Goal: Task Accomplishment & Management: Use online tool/utility

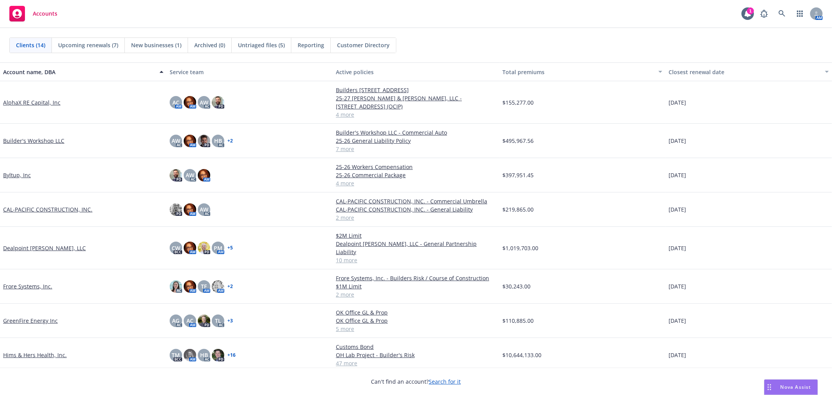
click at [25, 98] on link "AlphaX RE Capital, Inc" at bounding box center [31, 102] width 57 height 8
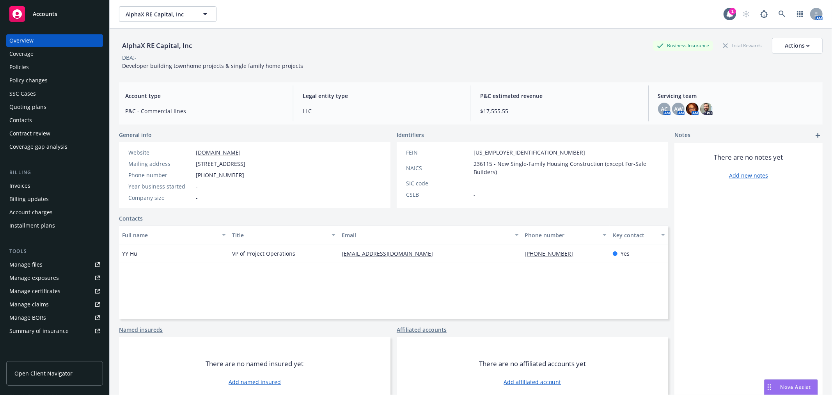
click at [41, 69] on div "Policies" at bounding box center [54, 67] width 90 height 12
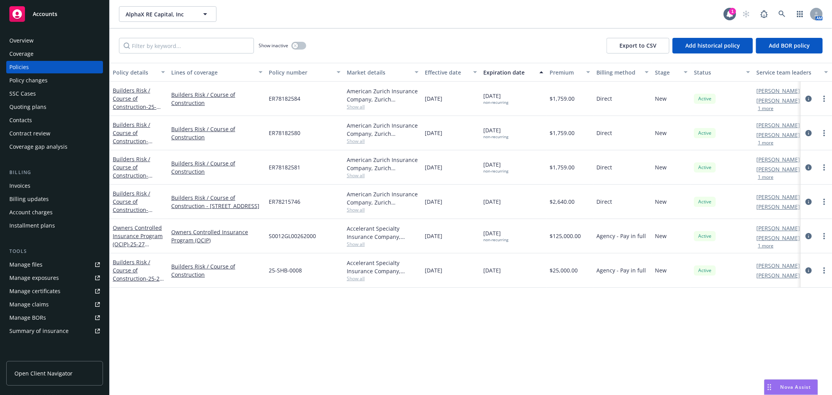
click at [48, 106] on div "Quoting plans" at bounding box center [54, 107] width 90 height 12
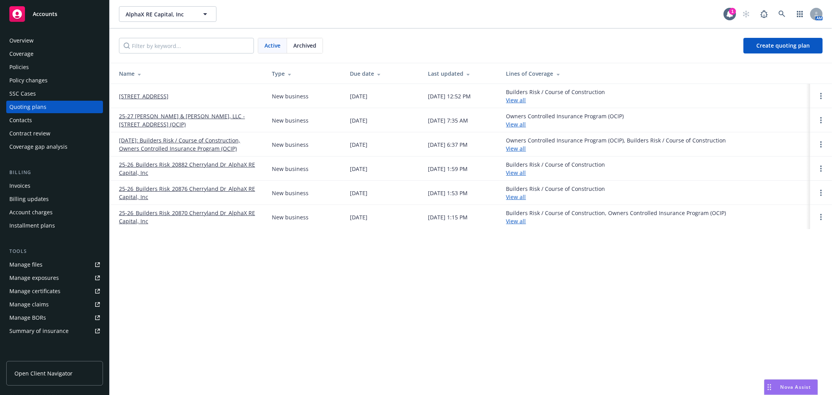
click at [200, 115] on link "25-27 Kellogg & Kay, LLC - 100050 N Foothill Blvd (OCIP)" at bounding box center [189, 120] width 140 height 16
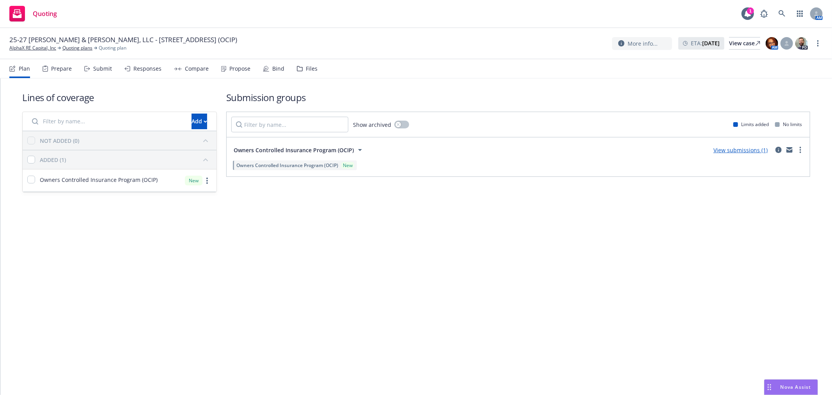
click at [326, 146] on span "Owners Controlled Insurance Program (OCIP)" at bounding box center [294, 150] width 120 height 8
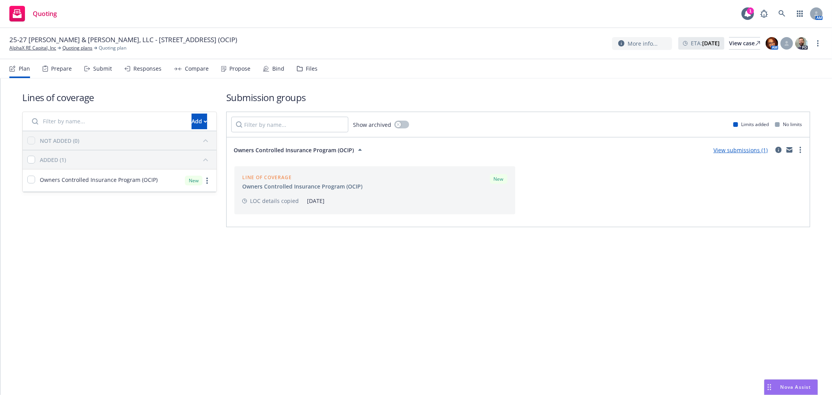
click at [159, 40] on span "25-27 [PERSON_NAME] & [PERSON_NAME], LLC - [STREET_ADDRESS] (OCIP)" at bounding box center [123, 39] width 228 height 9
click at [63, 64] on div "Prepare" at bounding box center [57, 68] width 29 height 19
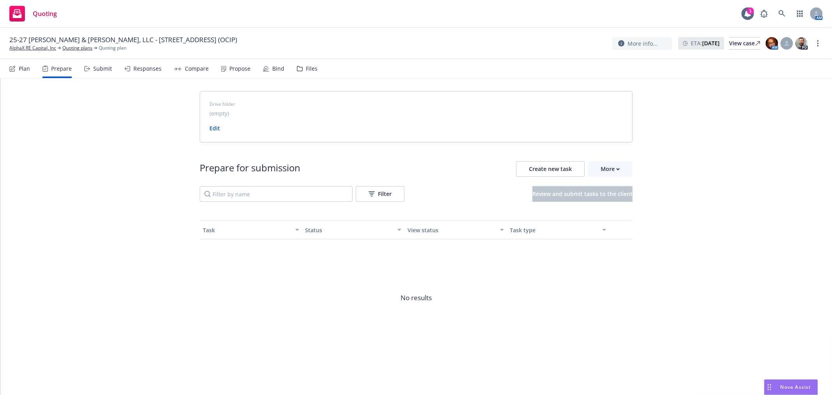
click at [27, 68] on div "Plan" at bounding box center [24, 69] width 11 height 6
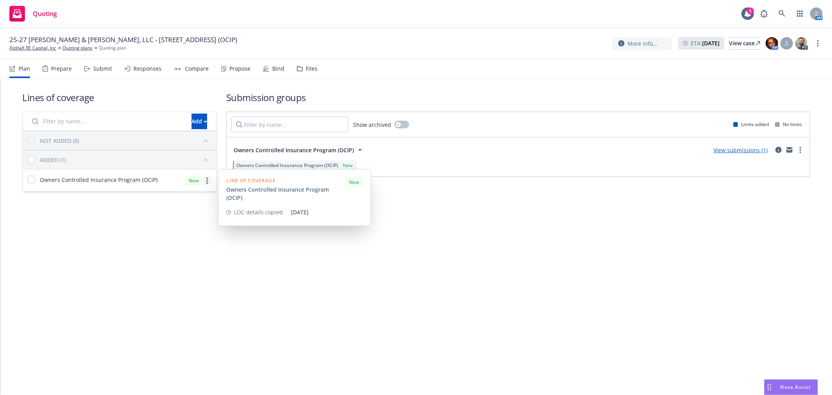
click at [203, 181] on link "more" at bounding box center [206, 180] width 9 height 9
click at [184, 203] on link "Edit coverage spec" at bounding box center [152, 200] width 118 height 16
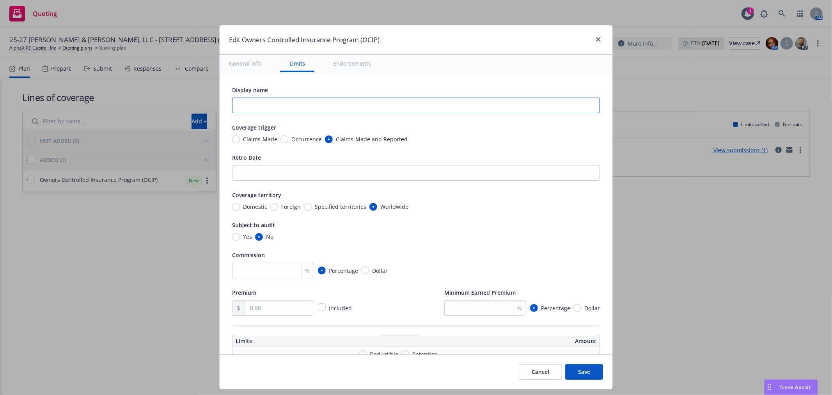
click at [282, 104] on input "text" at bounding box center [416, 106] width 368 height 16
type input "10050 N. Foothill Blvd. (OCIP)"
click at [592, 372] on button "Save" at bounding box center [584, 372] width 38 height 16
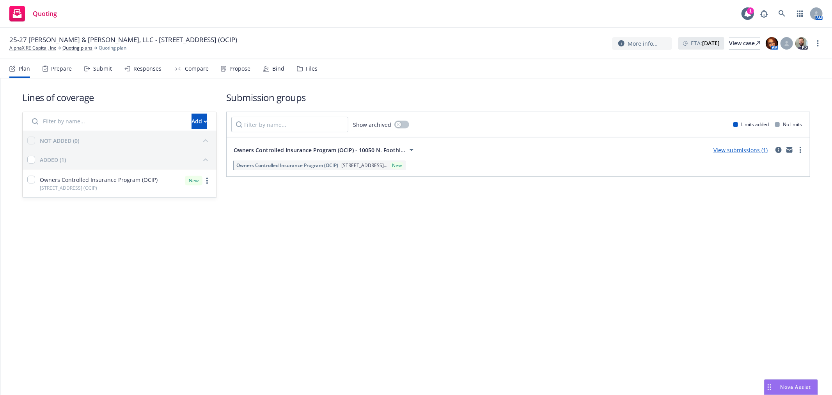
click at [108, 66] on div "Submit" at bounding box center [102, 69] width 19 height 6
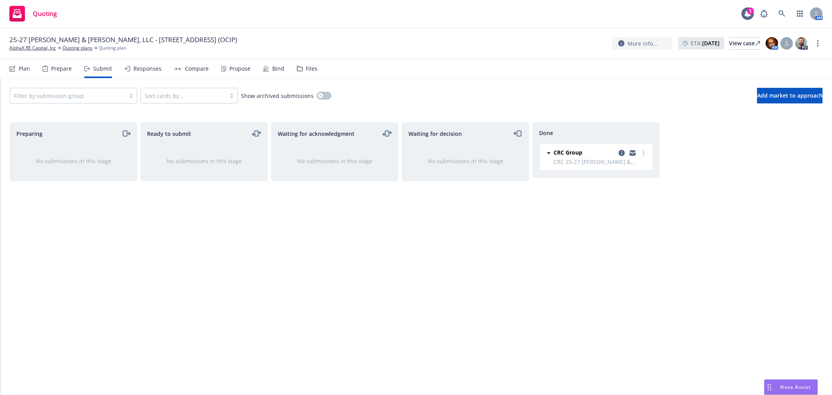
click at [139, 66] on div "Responses" at bounding box center [147, 69] width 28 height 6
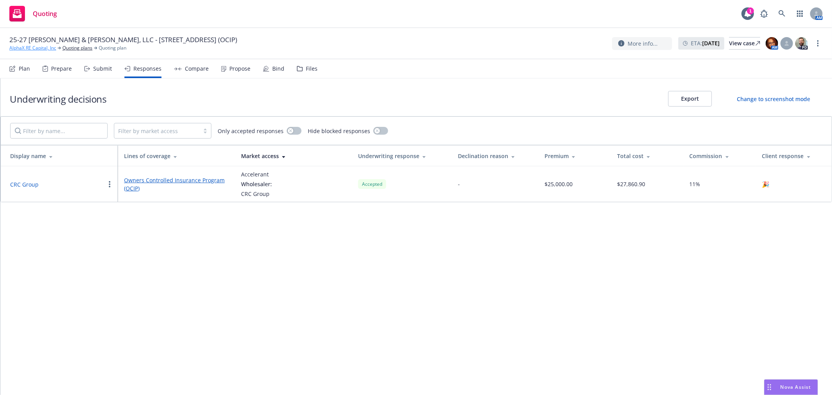
click at [28, 48] on link "AlphaX RE Capital, Inc" at bounding box center [32, 47] width 47 height 7
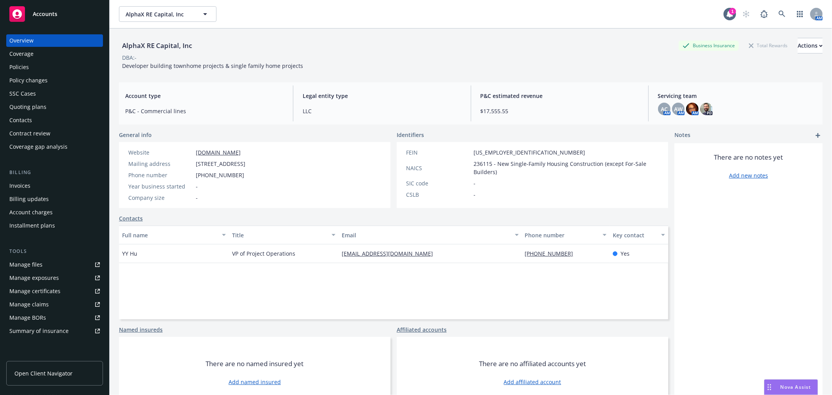
click at [38, 66] on div "Policies" at bounding box center [54, 67] width 90 height 12
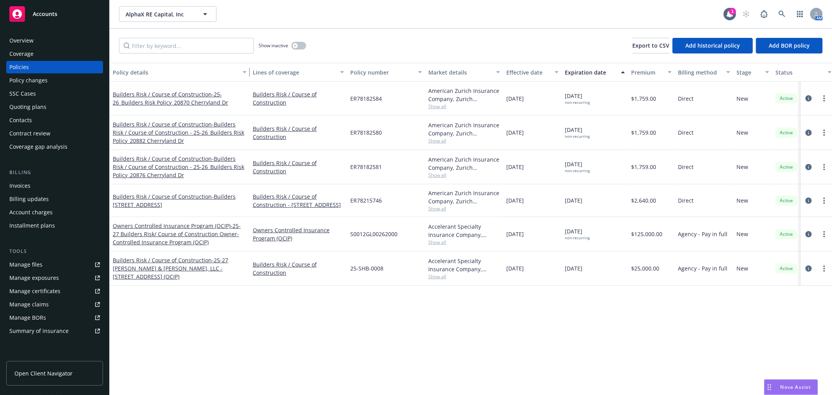
drag, startPoint x: 167, startPoint y: 76, endPoint x: 248, endPoint y: 83, distance: 81.9
click at [248, 83] on div "Policy details Lines of coverage Policy number Market details Effective date Ex…" at bounding box center [471, 229] width 722 height 332
click at [51, 105] on div "Quoting plans" at bounding box center [54, 107] width 90 height 12
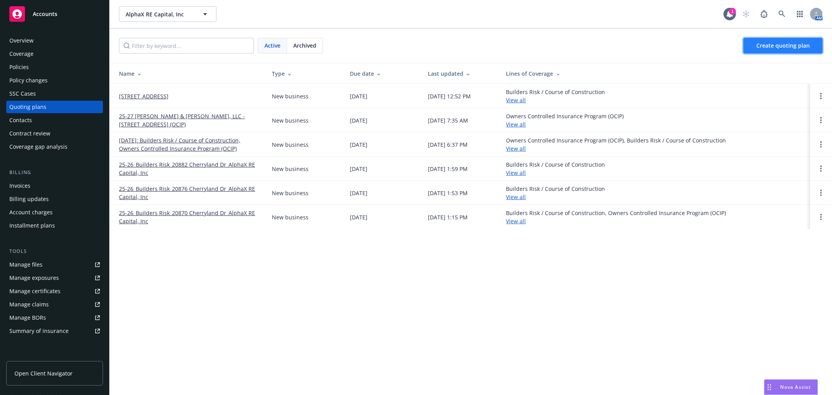
click at [773, 44] on span "Create quoting plan" at bounding box center [782, 45] width 53 height 7
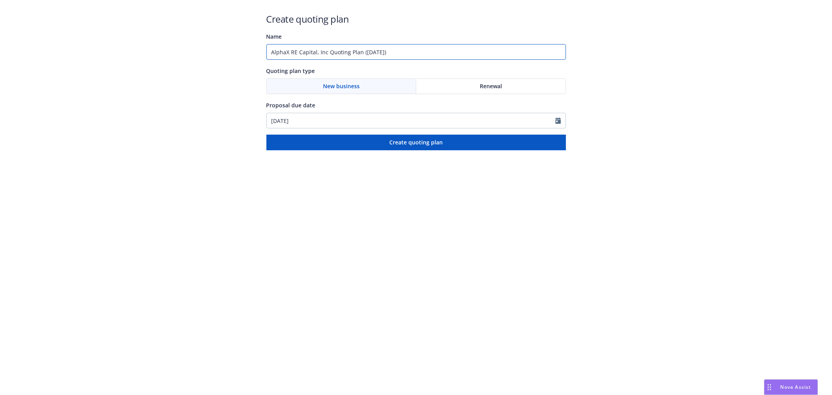
click at [411, 54] on input "AlphaX RE Capital, Inc Quoting Plan (2025-08-18)" at bounding box center [416, 52] width 300 height 16
drag, startPoint x: 411, startPoint y: 53, endPoint x: 32, endPoint y: 34, distance: 379.9
click at [32, 34] on div "Create quoting plan Name AlphaX RE Capital, Inc Quoting Plan (2025-08-18) Quoti…" at bounding box center [416, 75] width 832 height 150
paste input "148 & 156 Crescent Avenue"
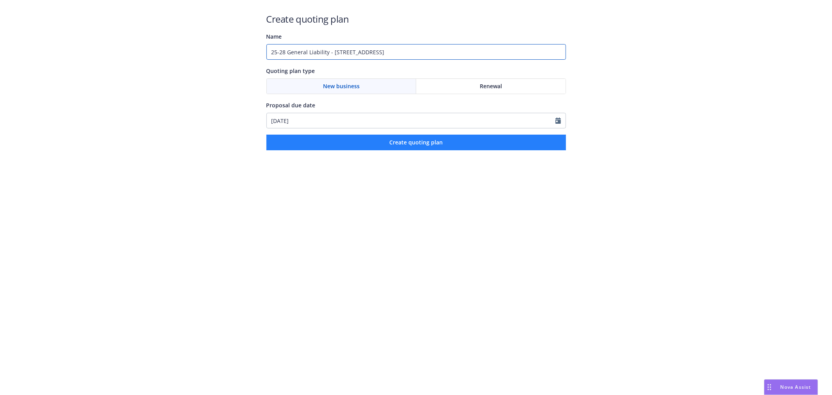
type input "25-28 General Liability - 148 & 156 Crescent Avenue"
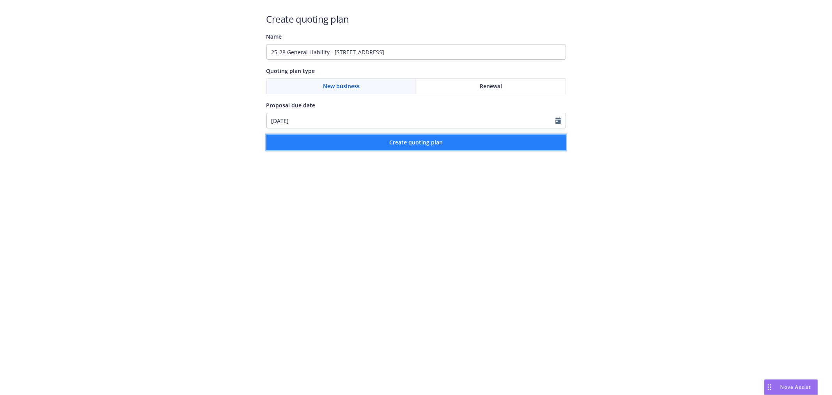
click at [484, 142] on button "Create quoting plan" at bounding box center [416, 143] width 300 height 16
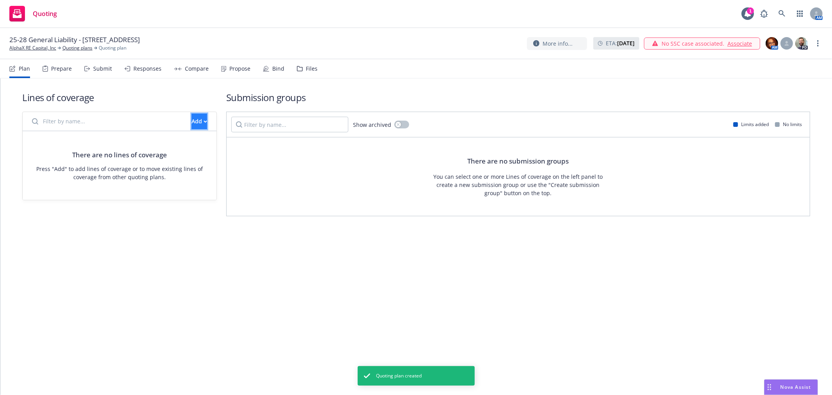
click at [191, 117] on button "Add" at bounding box center [199, 121] width 16 height 16
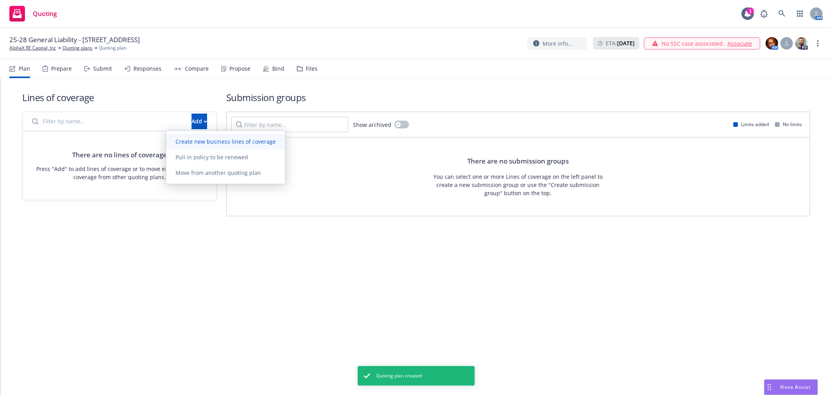
click at [196, 138] on span "Create new business lines of coverage" at bounding box center [225, 141] width 119 height 7
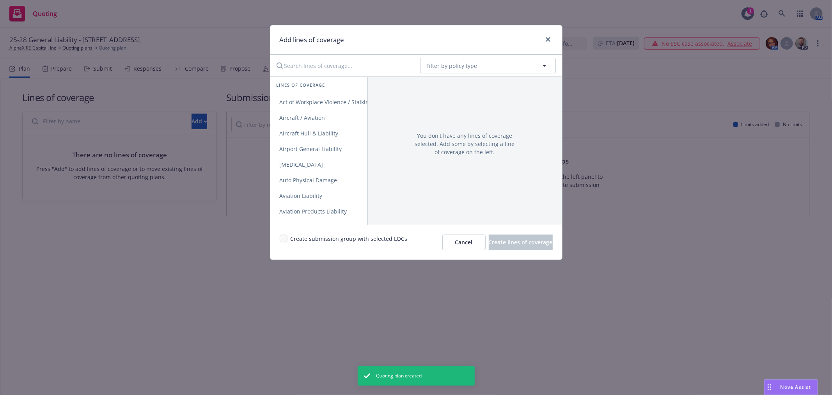
click at [315, 64] on input "Search lines of coverage..." at bounding box center [343, 66] width 142 height 16
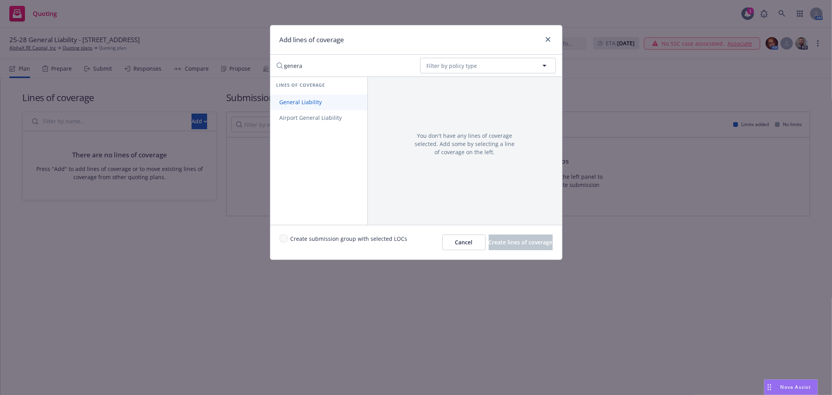
type input "genera"
click at [337, 100] on link "General Liability" at bounding box center [318, 102] width 97 height 16
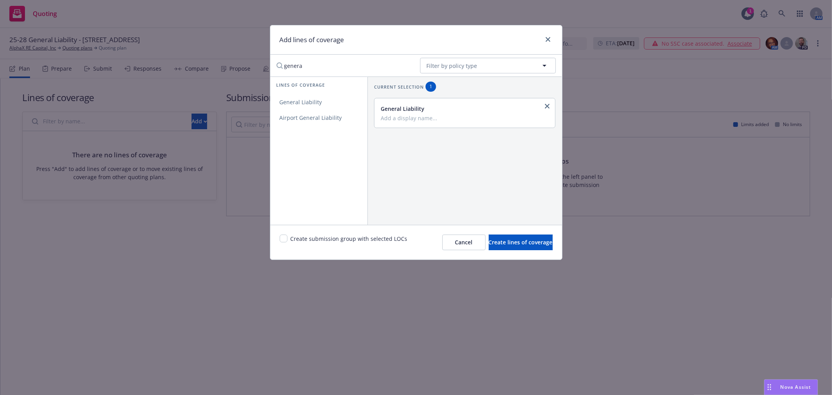
click at [457, 117] on input "Add a display name..." at bounding box center [464, 117] width 167 height 7
paste input "148 & 156 Crescent Avenue"
type input "148 & 156 Crescent Avenue"
click at [525, 240] on span "Create lines of coverage" at bounding box center [521, 241] width 64 height 7
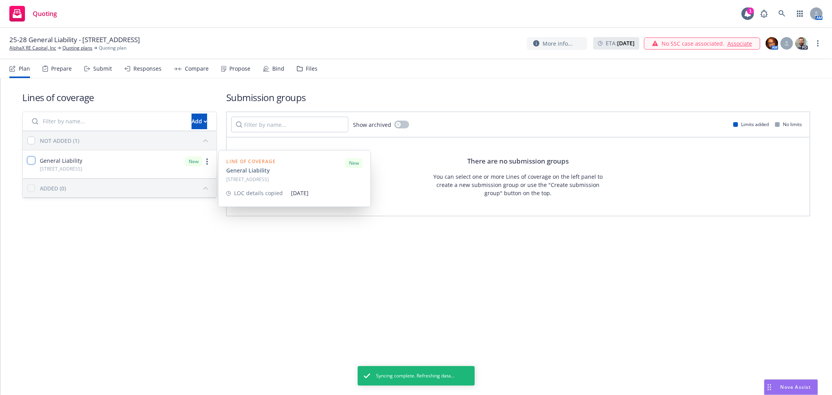
click at [30, 157] on input "checkbox" at bounding box center [31, 160] width 8 height 8
checkbox input "true"
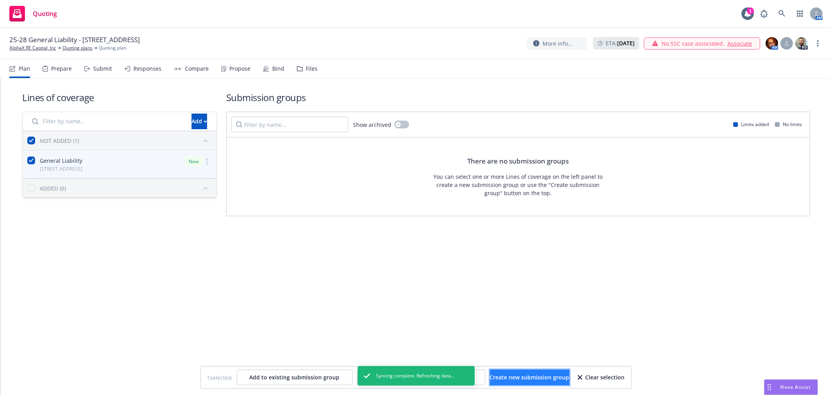
click at [548, 373] on span "Create new submission group" at bounding box center [530, 376] width 80 height 7
checkbox input "false"
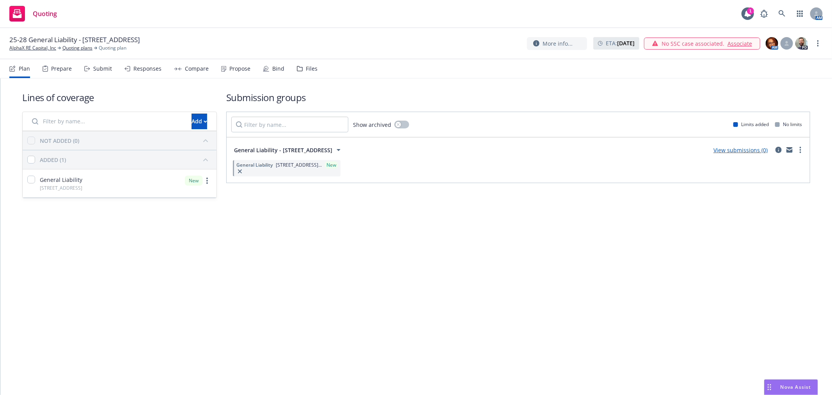
click at [759, 150] on link "View submissions (0)" at bounding box center [740, 149] width 54 height 7
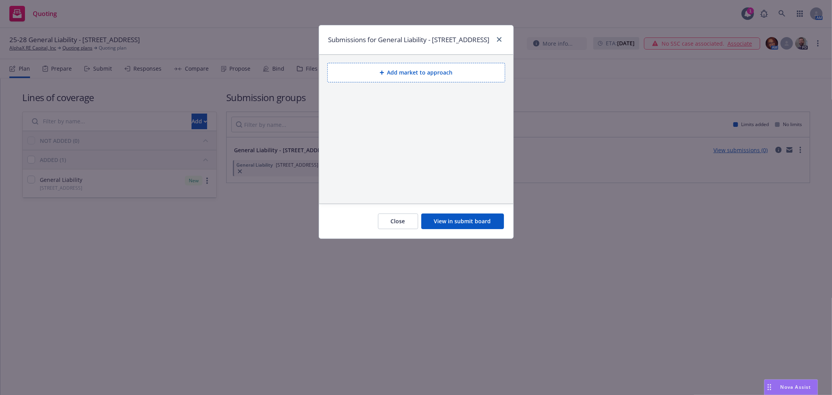
click at [427, 81] on button "Add market to approach" at bounding box center [416, 73] width 178 height 20
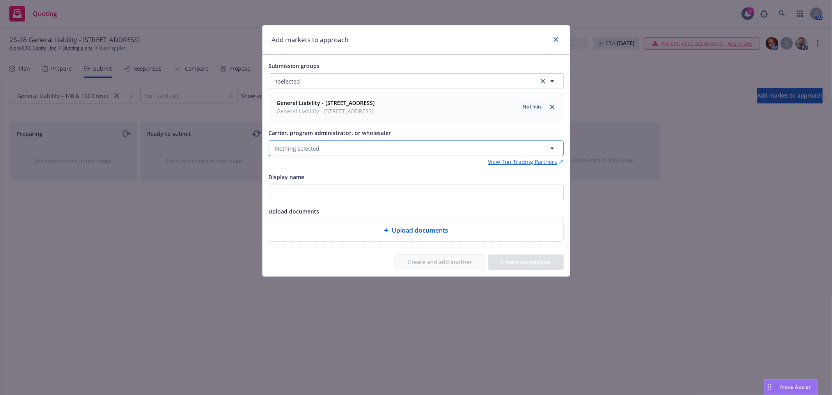
click at [333, 149] on button "Nothing selected" at bounding box center [416, 148] width 295 height 16
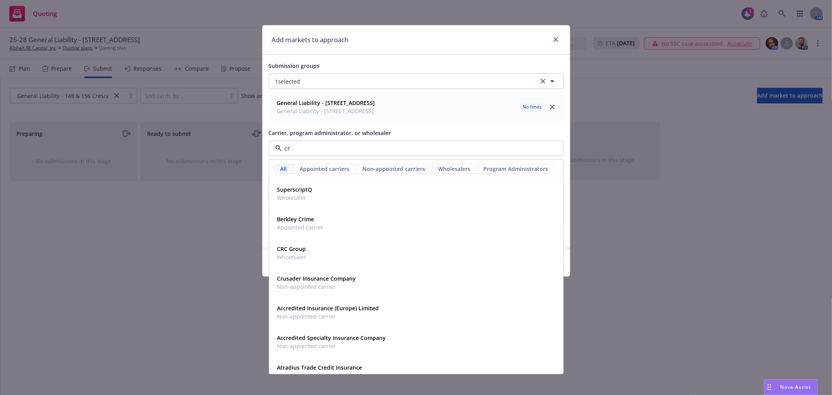
type input "crc"
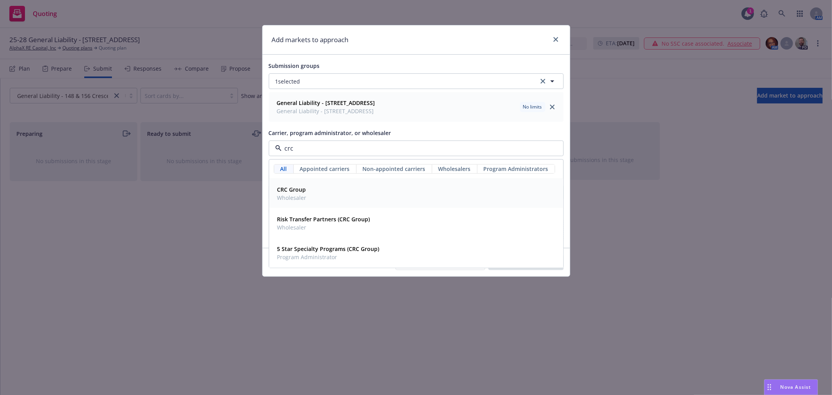
click at [326, 194] on div "CRC Group Wholesaler" at bounding box center [416, 194] width 284 height 20
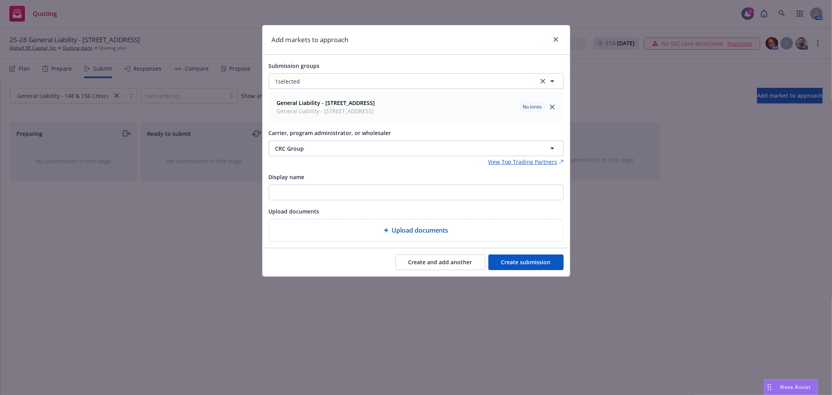
click at [512, 263] on button "Create submission" at bounding box center [525, 262] width 75 height 16
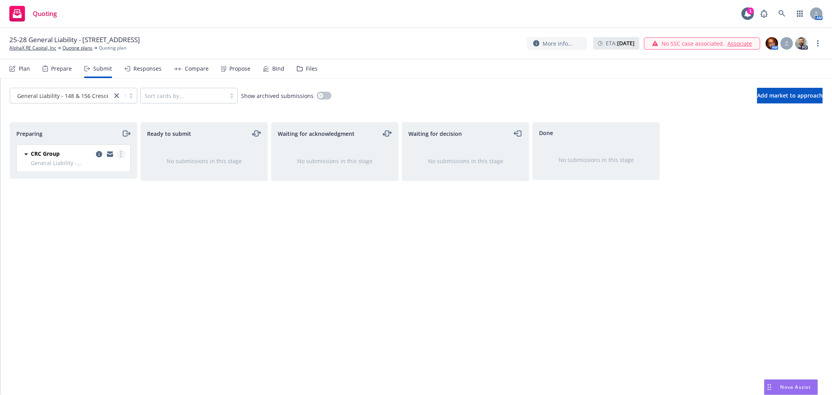
click at [122, 149] on div "CRC Group General Liability - 148 & 156 Crescent Avenue Monday, August 18, 2025…" at bounding box center [73, 158] width 113 height 27
click at [122, 154] on link "more" at bounding box center [120, 153] width 9 height 9
click at [96, 213] on span "Add accepted decision" at bounding box center [86, 216] width 78 height 7
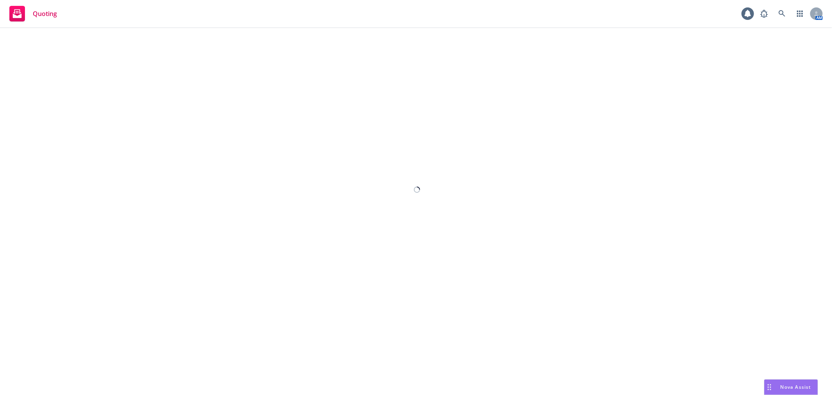
select select "12"
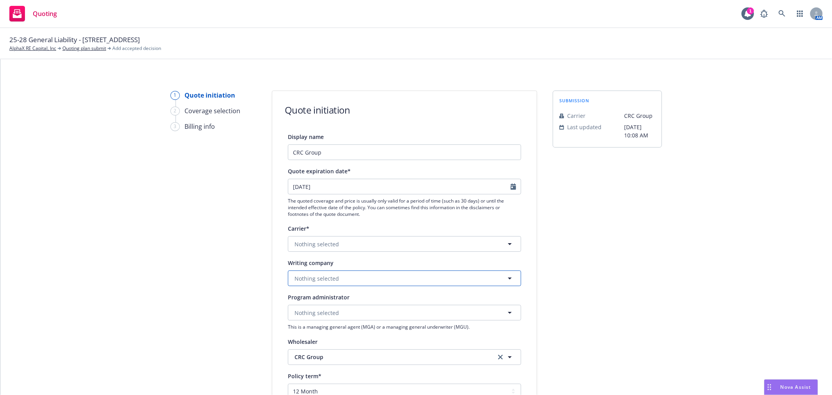
click at [341, 278] on button "Nothing selected" at bounding box center [404, 278] width 233 height 16
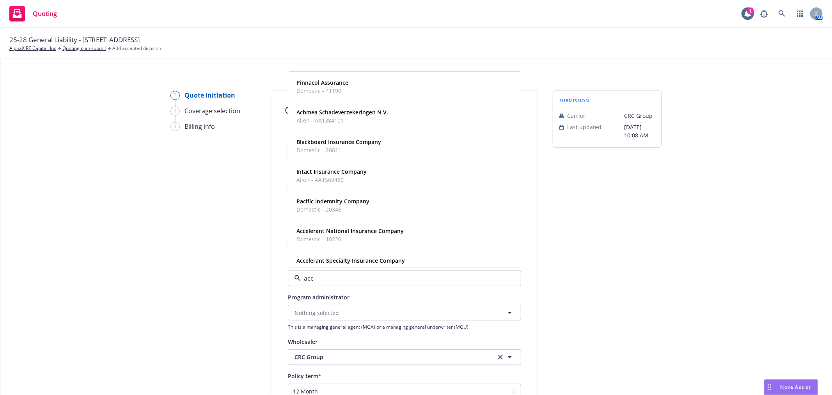
type input "acce"
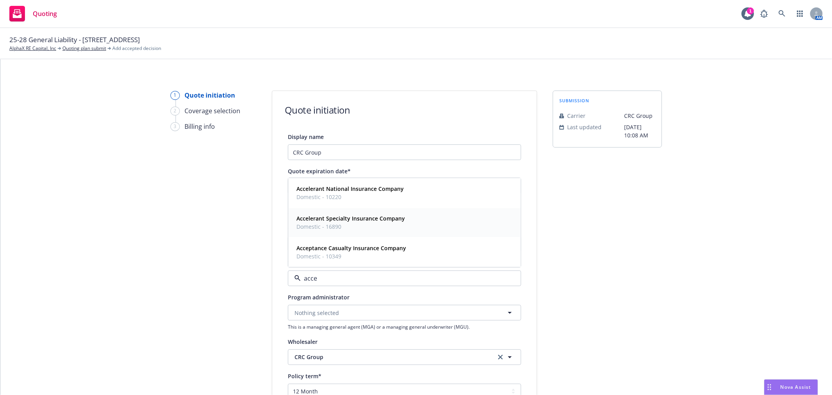
drag, startPoint x: 361, startPoint y: 195, endPoint x: 360, endPoint y: 217, distance: 21.8
click at [360, 217] on div "Accelerant National Insurance Company Domestic - 10220 Accelerant Specialty Ins…" at bounding box center [404, 222] width 232 height 89
click at [360, 217] on strong "Accelerant Specialty Insurance Company" at bounding box center [350, 218] width 108 height 7
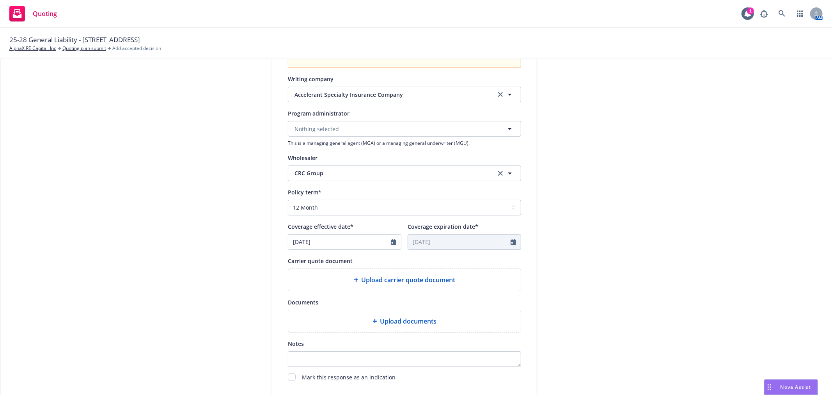
scroll to position [260, 0]
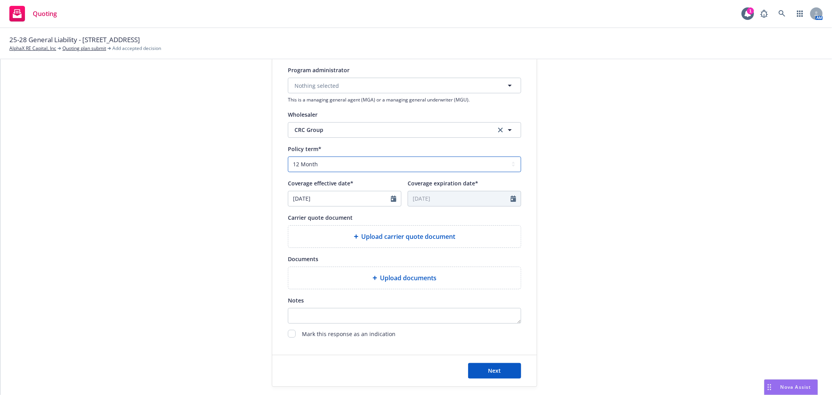
click at [340, 164] on select "Select policy term 12 Month 6 Month 4 Month 3 Month 2 Month 1 Month 36 Month (3…" at bounding box center [404, 164] width 233 height 16
select select "36"
click at [288, 157] on select "Select policy term 12 Month 6 Month 4 Month 3 Month 2 Month 1 Month 36 Month (3…" at bounding box center [404, 164] width 233 height 16
type input "[DATE]"
click at [307, 197] on input "[DATE]" at bounding box center [339, 198] width 103 height 15
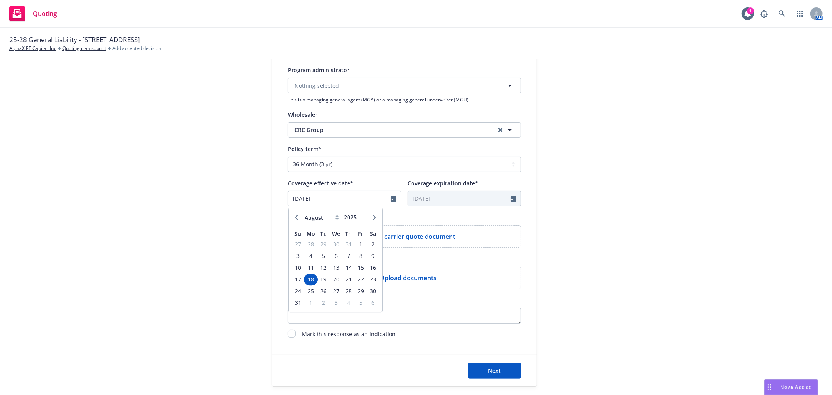
click at [294, 218] on icon "button" at bounding box center [296, 217] width 5 height 5
select select "7"
click at [309, 282] on span "21" at bounding box center [311, 279] width 12 height 10
type input "[DATE]"
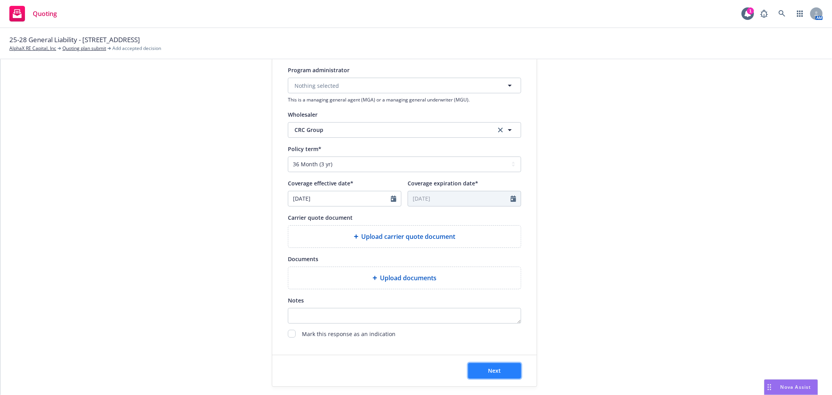
click at [505, 375] on button "Next" at bounding box center [494, 371] width 53 height 16
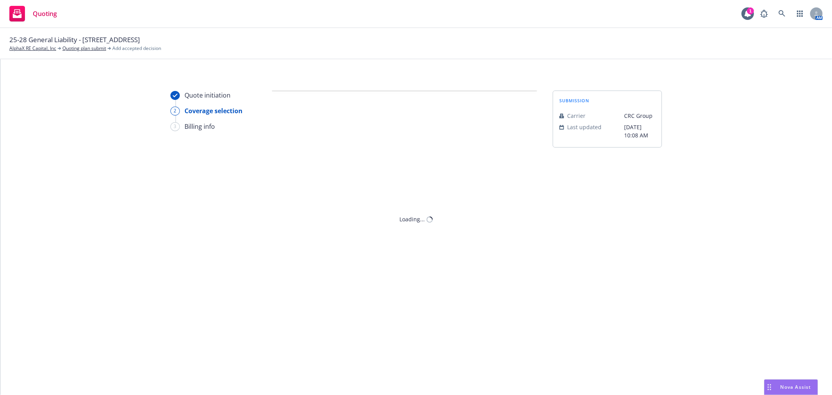
scroll to position [0, 0]
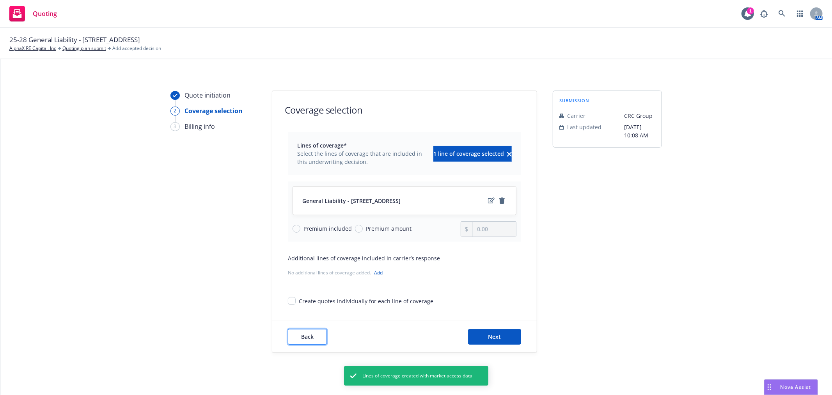
click at [309, 340] on button "Back" at bounding box center [307, 337] width 39 height 16
select select "36"
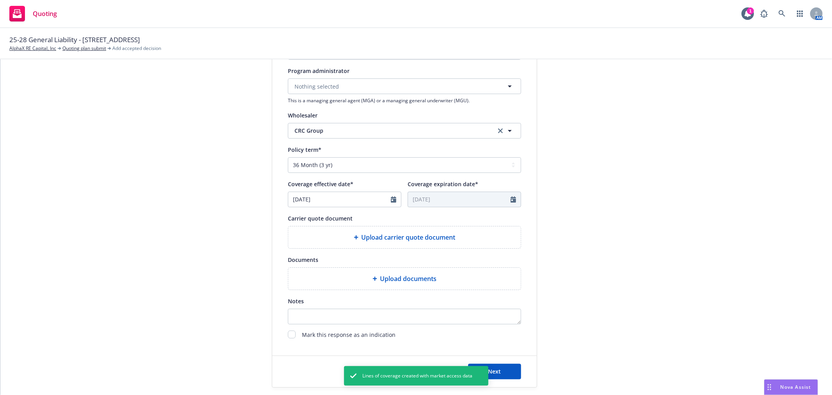
scroll to position [260, 0]
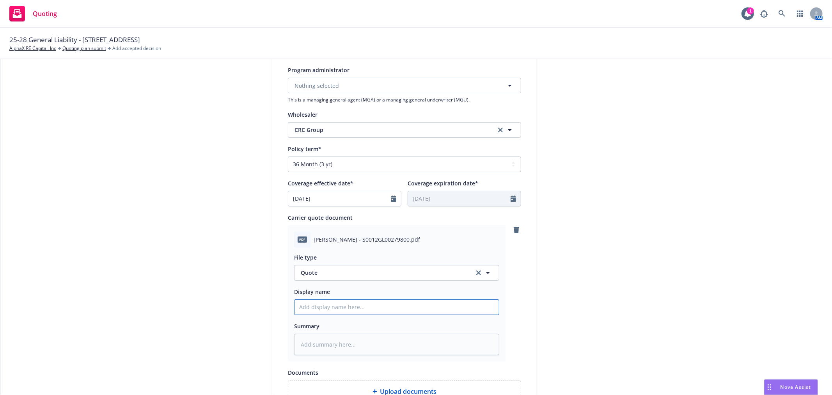
click at [337, 309] on input "Display name" at bounding box center [396, 307] width 204 height 15
type textarea "x"
type input "2"
type textarea "x"
type input "25"
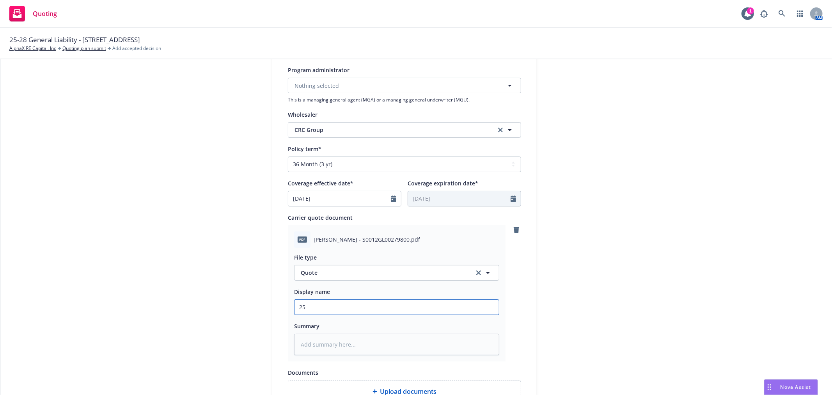
type textarea "x"
type input "25-"
type textarea "x"
type input "25-2"
type textarea "x"
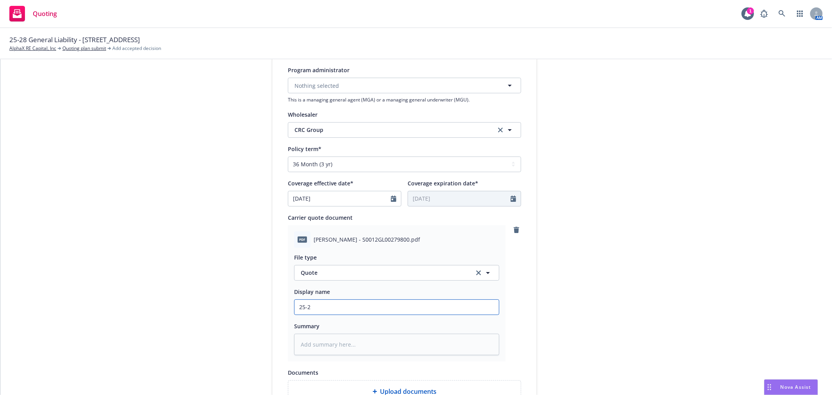
type input "25-28"
type textarea "x"
type input "25-28"
type textarea "x"
type input "25-28 G"
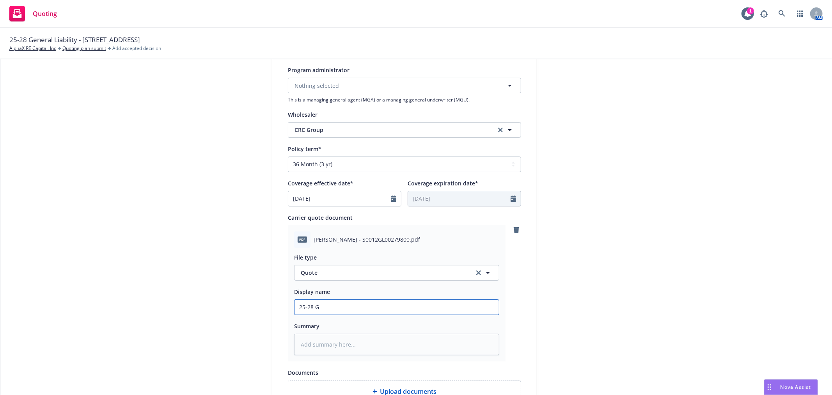
type textarea "x"
type input "25-28 Ge"
type textarea "x"
type input "25-28 Gen"
type textarea "x"
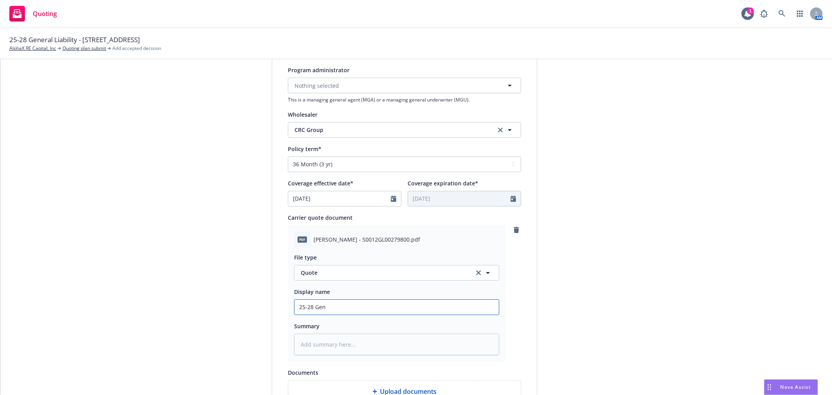
type input "25-28 Gene"
type textarea "x"
type input "25-28 Gener"
type textarea "x"
type input "25-28 Genera"
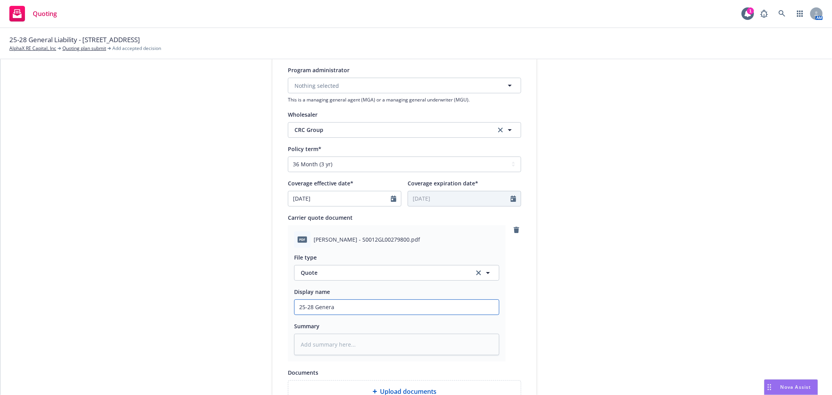
type textarea "x"
type input "25-28 General"
type textarea "x"
type input "25-28 General"
type textarea "x"
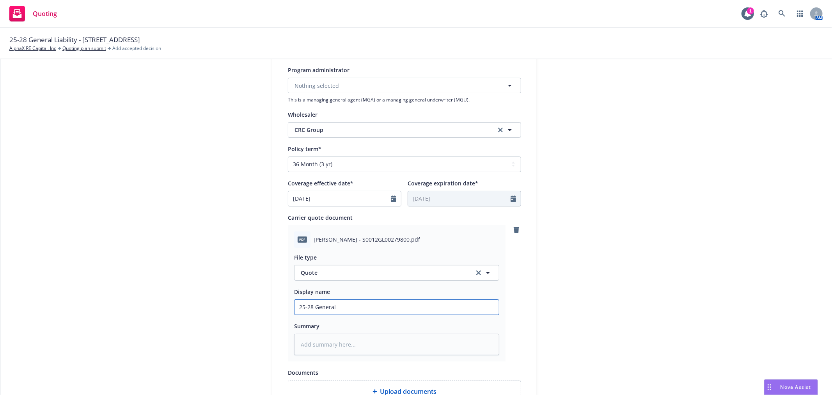
type input "25-28 General L"
type textarea "x"
type input "25-28 General Li"
type textarea "x"
type input "25-28 General Lia"
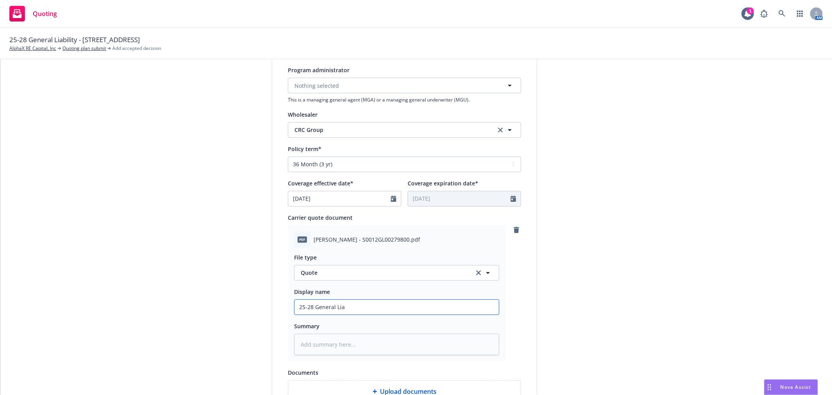
type textarea "x"
type input "25-28 General Liav"
type textarea "x"
type input "25-28 General Liavi"
type textarea "x"
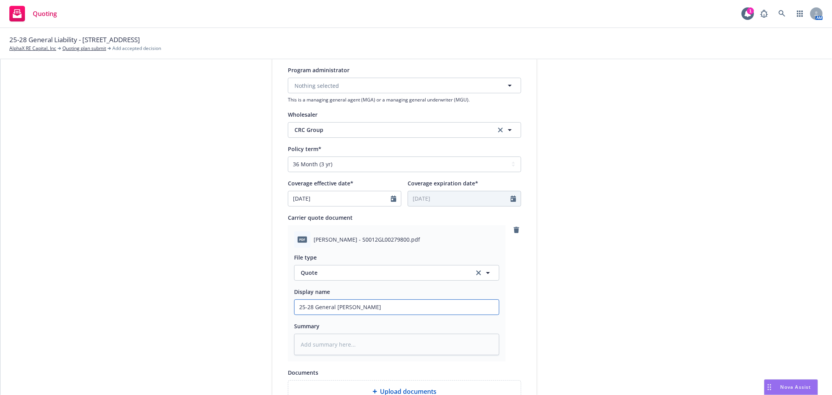
type input "25-28 General Liavil"
type textarea "x"
type input "25-28 General Liavi"
type textarea "x"
type input "25-28 General Liav"
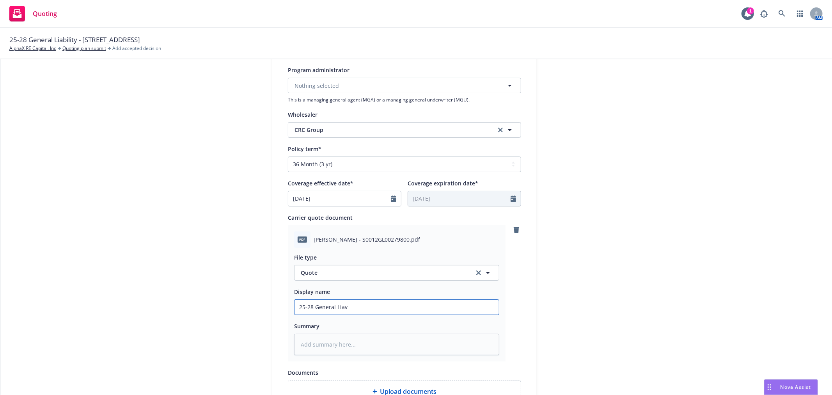
type textarea "x"
type input "25-28 General Lia"
type textarea "x"
type input "25-28 General Liab"
type textarea "x"
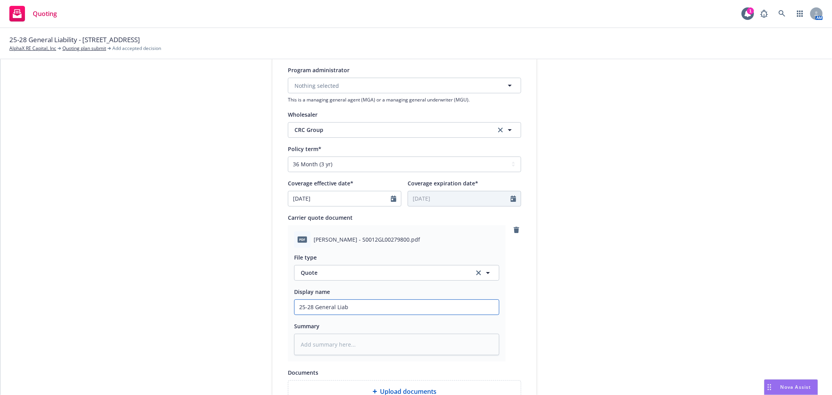
type input "25-28 General Liabi"
type textarea "x"
type input "25-28 General Liabil"
type textarea "x"
type input "25-28 General Liabili"
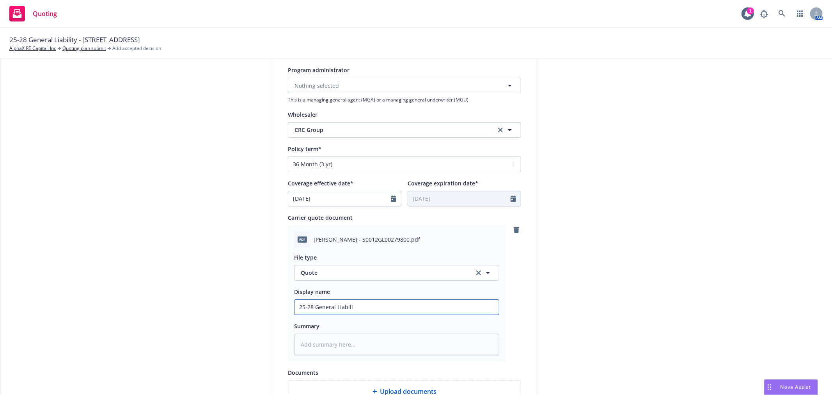
type textarea "x"
type input "25-28 General Liabilit"
type textarea "x"
type input "25-28 General Liability"
type textarea "x"
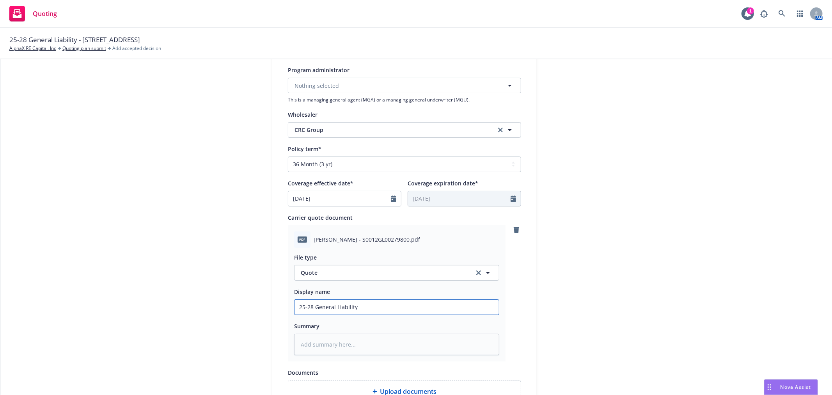
type input "25-28 General Liability"
type textarea "x"
type input "25-28 General Liability Q"
type textarea "x"
type input "25-28 General Liability Qu"
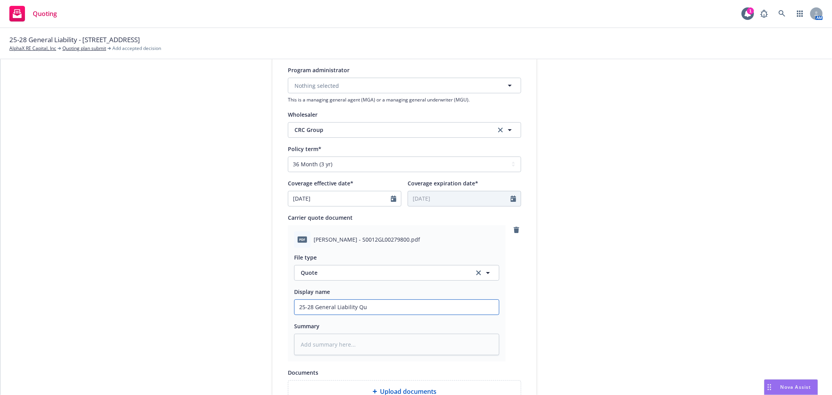
type textarea "x"
type input "25-28 General Liability Quot"
type textarea "x"
type input "25-28 General Liability Quote"
type textarea "x"
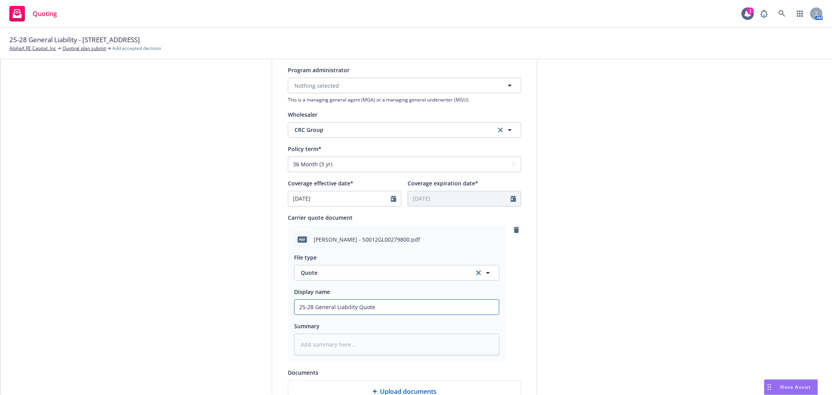
type input "25-28 General Liability Quote -"
type textarea "x"
type input "25-28 General Liability Quote -"
paste input "148 & 156 Crescent Avenue"
type textarea "x"
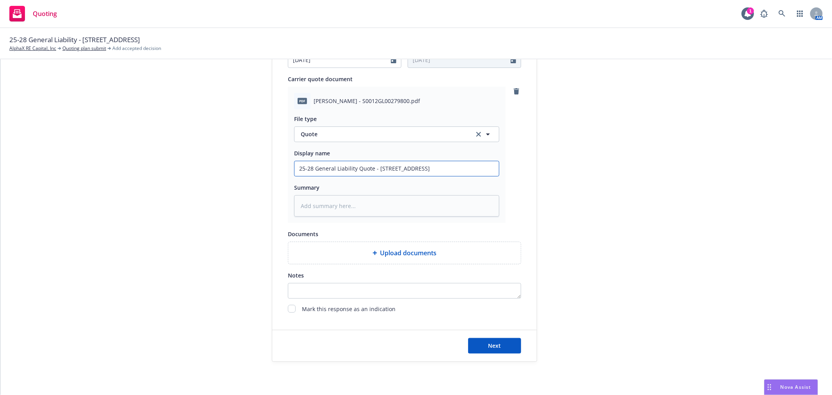
scroll to position [417, 0]
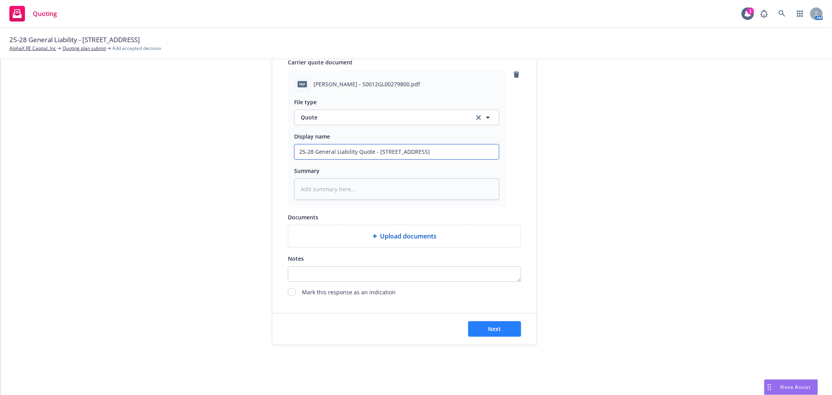
type input "25-28 General Liability Quote - 148 & 156 Crescent Avenue"
click at [501, 327] on button "Next" at bounding box center [494, 329] width 53 height 16
type textarea "x"
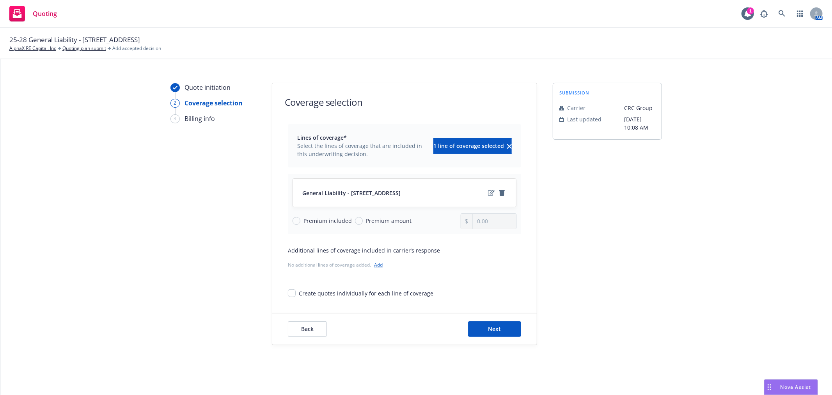
scroll to position [8, 0]
click at [355, 220] on input "Premium amount" at bounding box center [359, 221] width 8 height 8
radio input "true"
click at [502, 218] on input "0.00" at bounding box center [494, 221] width 43 height 15
drag, startPoint x: 499, startPoint y: 217, endPoint x: 338, endPoint y: 209, distance: 161.3
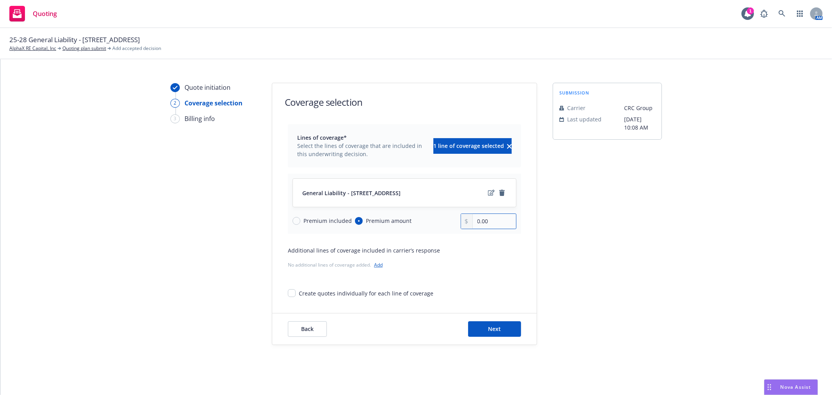
click at [338, 209] on div "General Liability - 148 & 156 Crescent Avenue Premium included Premium amount 0…" at bounding box center [404, 204] width 233 height 60
type input "200,000.00"
click at [500, 328] on button "Next" at bounding box center [494, 329] width 53 height 16
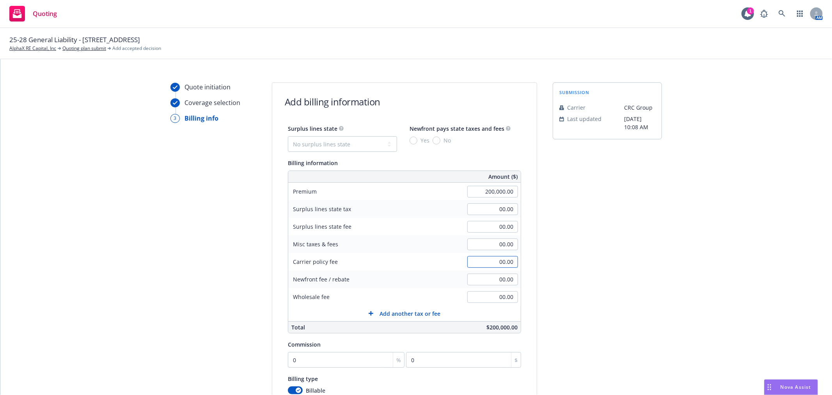
click at [488, 263] on input "00.00" at bounding box center [492, 262] width 51 height 12
type input "2,500.00"
click at [422, 337] on div "Surplus lines state No surplus lines state Alaska Alabama Arkansas Arizona Cali…" at bounding box center [404, 279] width 233 height 310
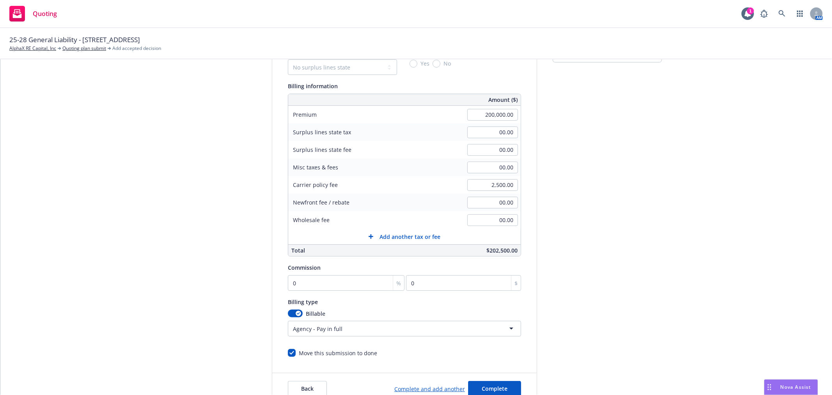
scroll to position [95, 0]
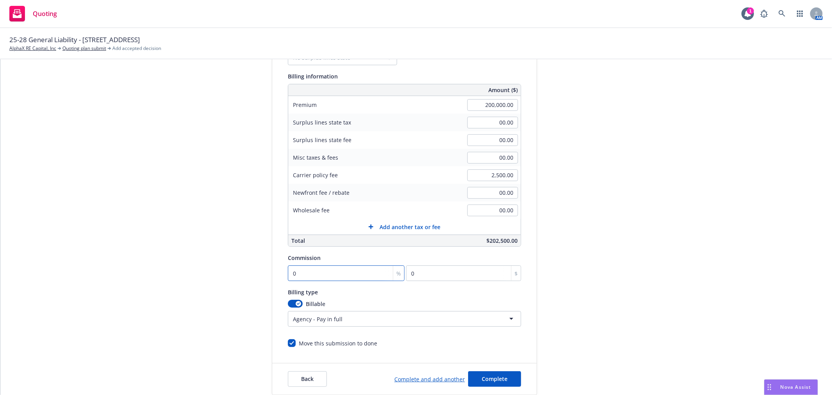
click at [328, 274] on input "0" at bounding box center [346, 273] width 117 height 16
type input "1"
type input "2000"
type input "11"
type input "22000"
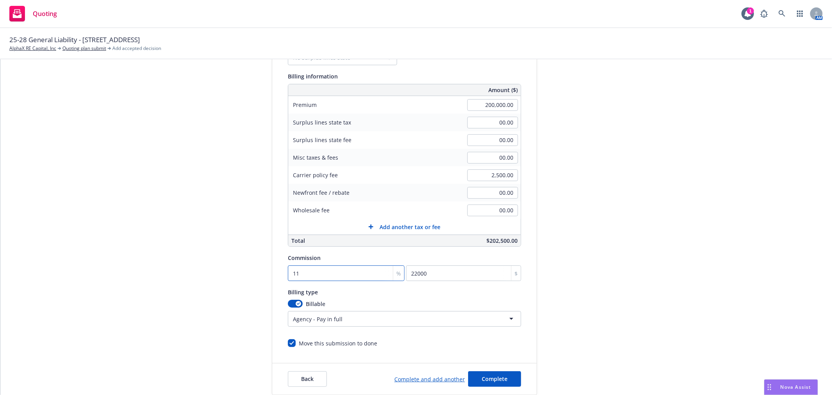
type input "11"
click at [342, 294] on div "Billing type" at bounding box center [404, 291] width 233 height 9
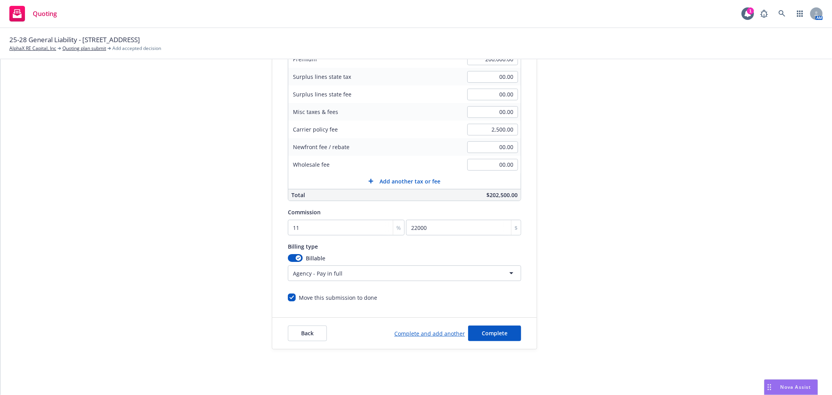
scroll to position [145, 0]
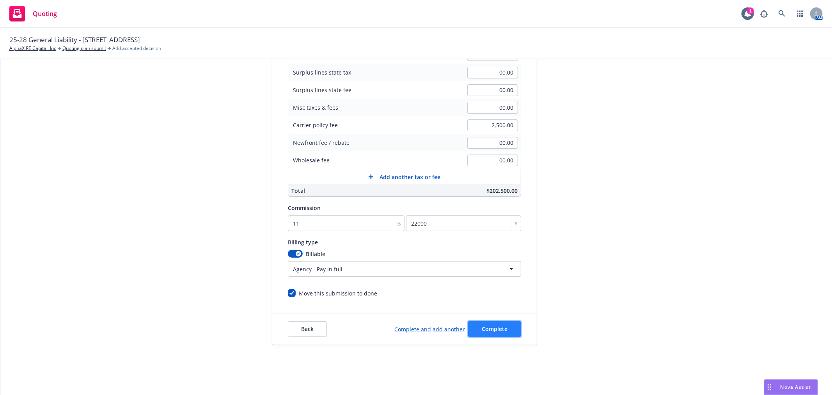
click at [501, 326] on button "Complete" at bounding box center [494, 329] width 53 height 16
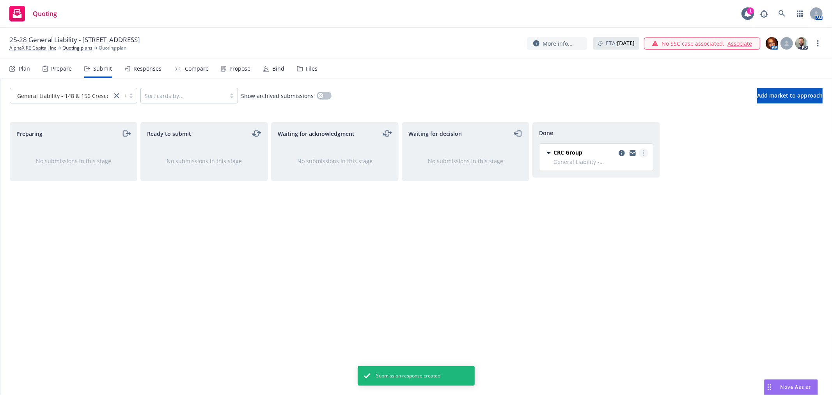
click at [645, 152] on link "more" at bounding box center [643, 152] width 9 height 9
click at [414, 264] on div "Waiting for decision No submissions in this stage" at bounding box center [466, 250] width 128 height 256
click at [142, 68] on div "Responses" at bounding box center [147, 69] width 28 height 6
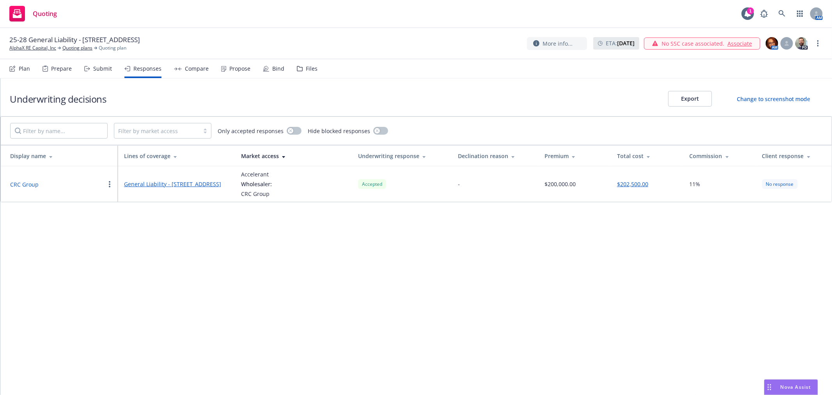
click at [241, 70] on div "Propose" at bounding box center [239, 69] width 21 height 6
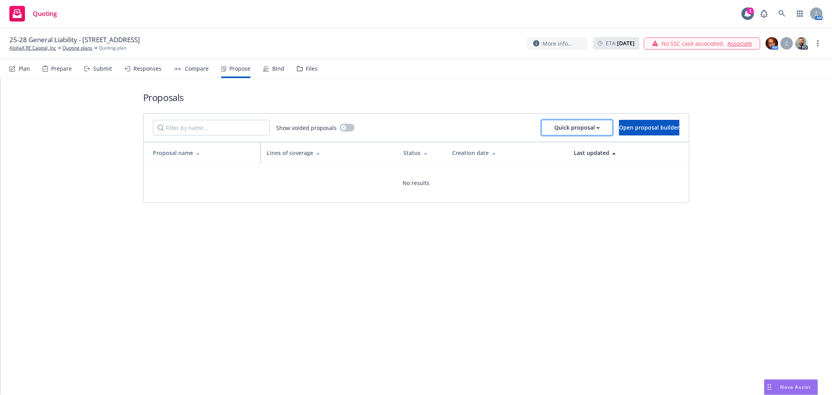
click at [571, 126] on div "Quick proposal" at bounding box center [577, 127] width 46 height 15
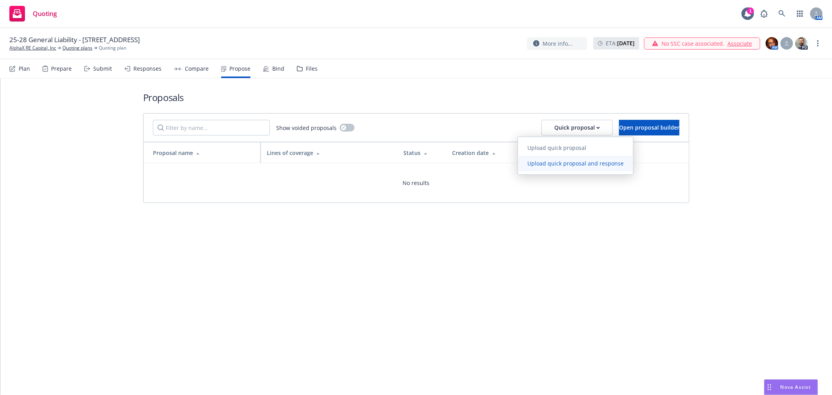
click at [559, 164] on span "Upload quick proposal and response" at bounding box center [575, 163] width 115 height 7
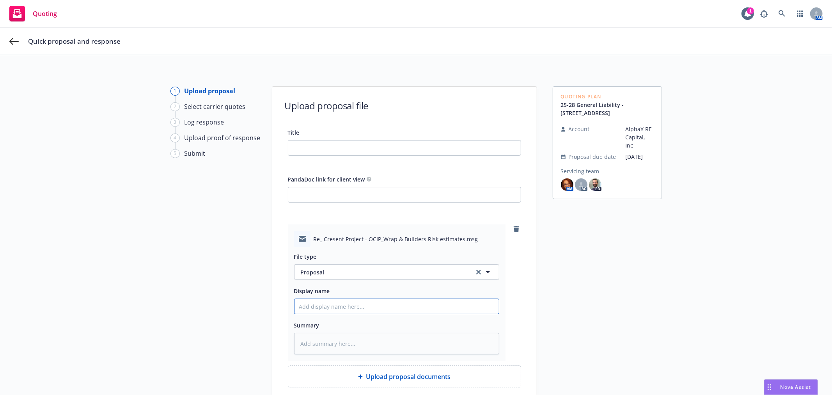
click at [342, 310] on input "Display name" at bounding box center [396, 306] width 204 height 15
type textarea "x"
type input "2"
type textarea "x"
type input "25"
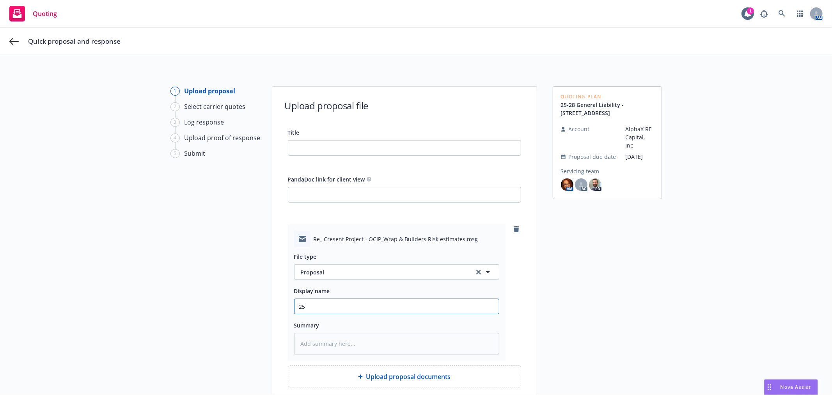
type textarea "x"
type input "25-"
type textarea "x"
type input "25-2"
type textarea "x"
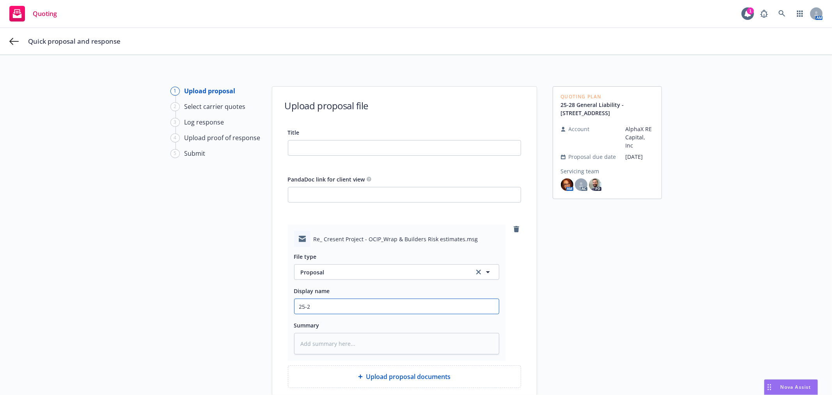
type input "25-28"
type textarea "x"
type input "25-2"
type textarea "x"
type input "25-"
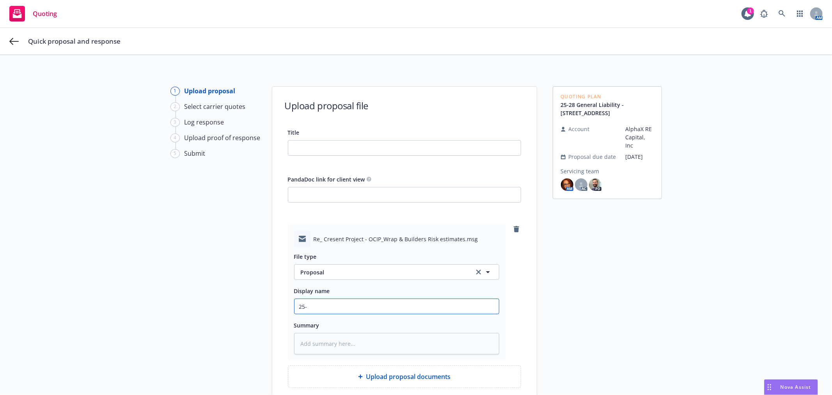
type textarea "x"
type input "25"
type textarea "x"
type input "2"
click at [516, 229] on link "remove" at bounding box center [516, 228] width 9 height 9
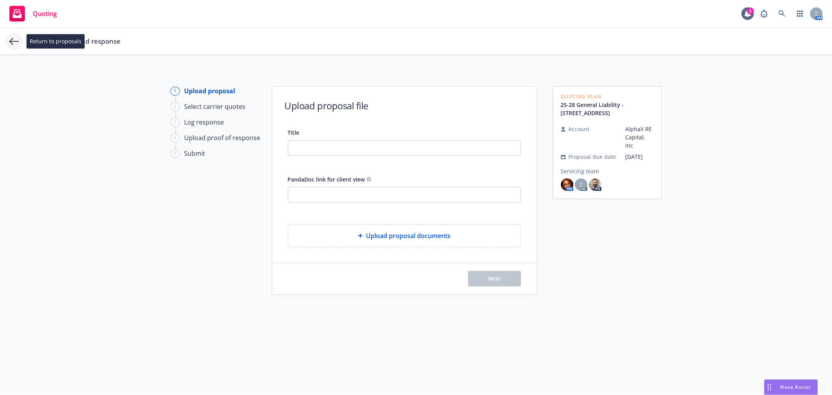
click at [12, 40] on icon at bounding box center [13, 41] width 9 height 9
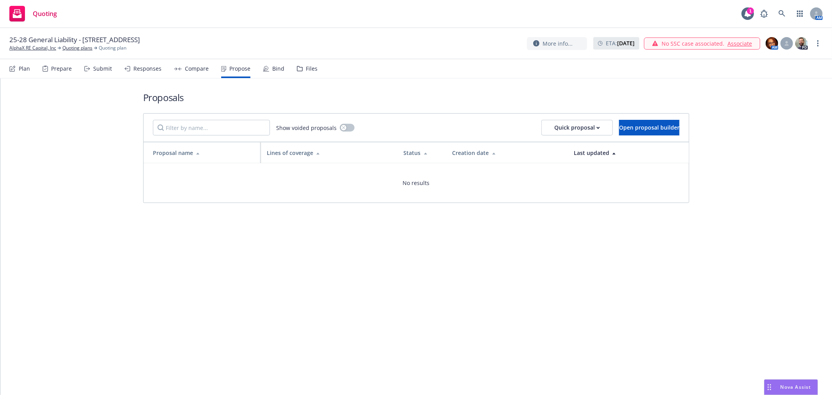
click at [53, 66] on div "Prepare" at bounding box center [61, 69] width 21 height 6
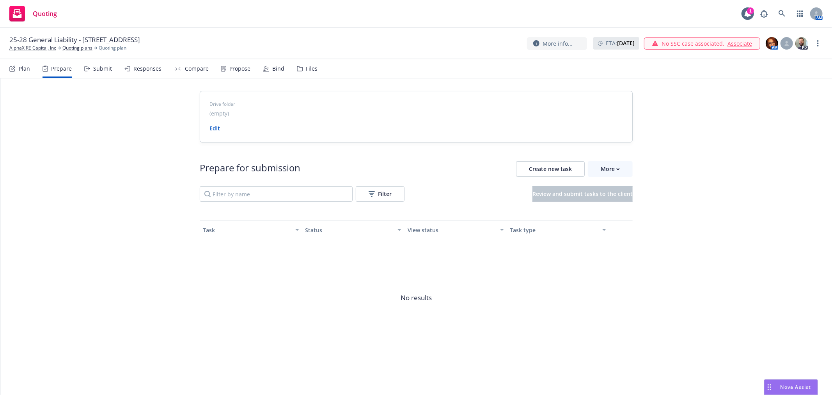
click at [25, 68] on div "Plan" at bounding box center [24, 69] width 11 height 6
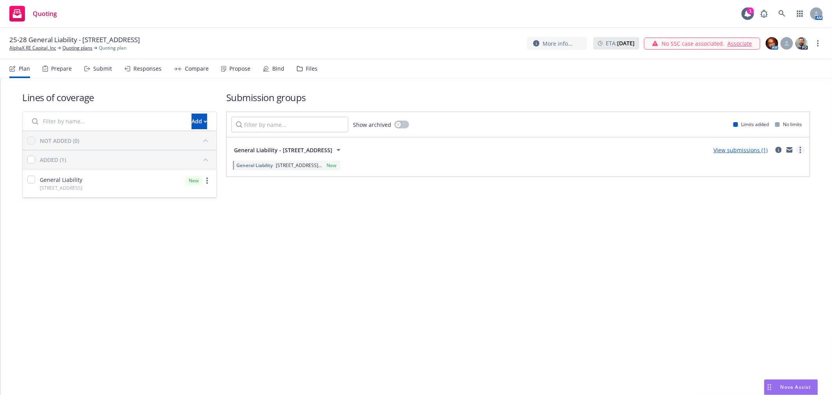
click at [801, 149] on link "more" at bounding box center [800, 149] width 9 height 9
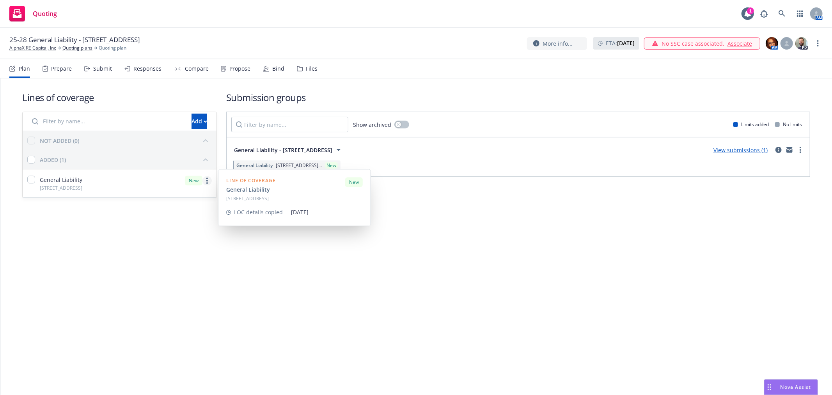
click at [209, 180] on link "more" at bounding box center [206, 180] width 9 height 9
click at [172, 199] on link "Edit coverage spec" at bounding box center [152, 200] width 118 height 16
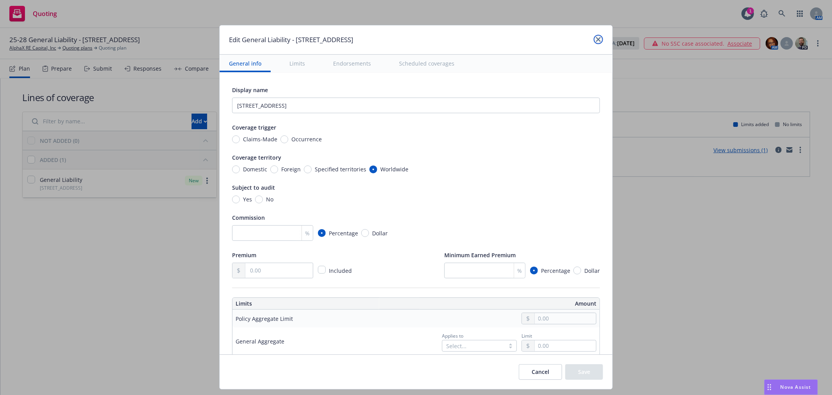
click at [594, 39] on link "close" at bounding box center [598, 39] width 9 height 9
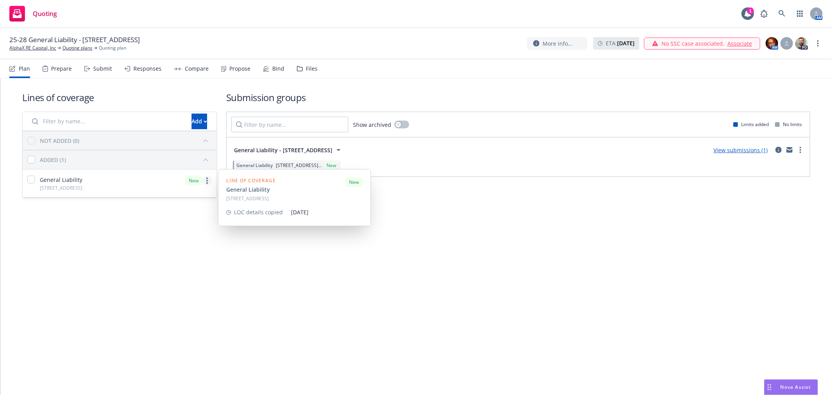
click at [207, 177] on circle "more" at bounding box center [207, 178] width 2 height 2
click at [188, 262] on span "Remove from all submission groups" at bounding box center [149, 261] width 113 height 7
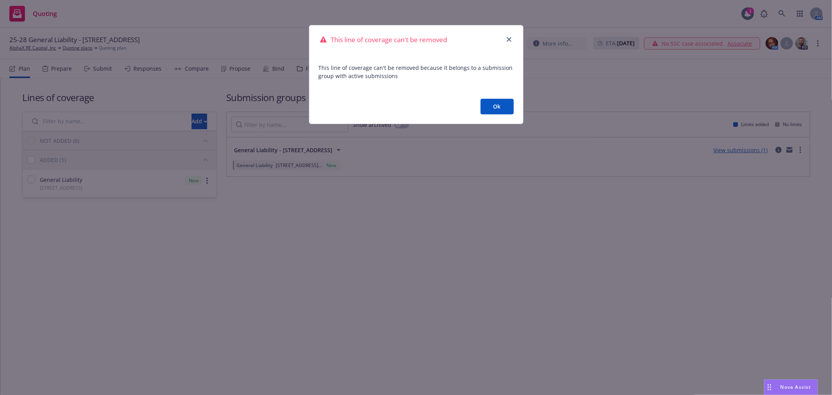
click at [503, 103] on button "Ok" at bounding box center [497, 107] width 33 height 16
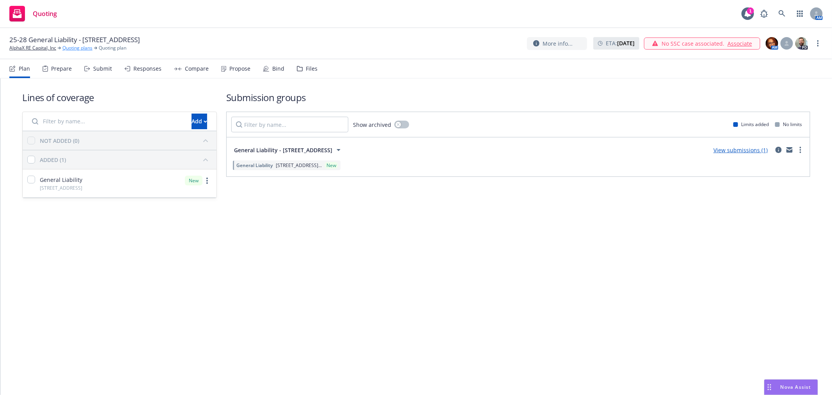
click at [73, 45] on link "Quoting plans" at bounding box center [77, 47] width 30 height 7
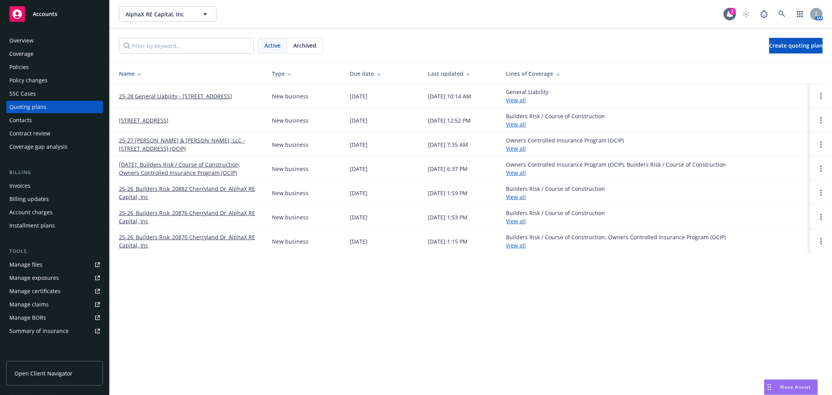
click at [214, 94] on link "25-28 General Liability - [STREET_ADDRESS]" at bounding box center [175, 96] width 113 height 8
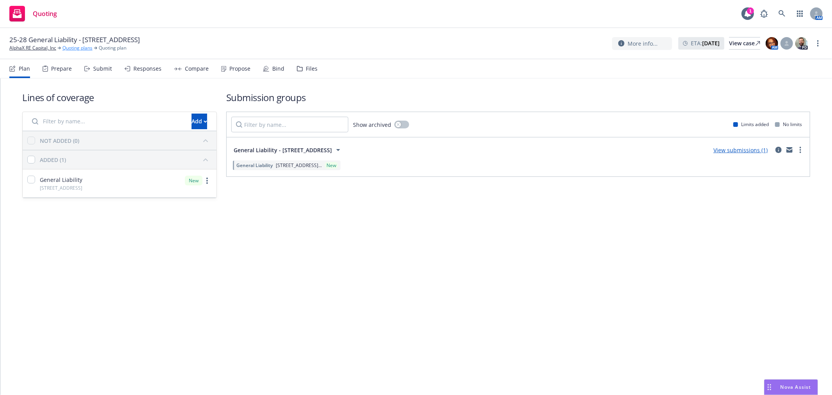
click at [79, 46] on link "Quoting plans" at bounding box center [77, 47] width 30 height 7
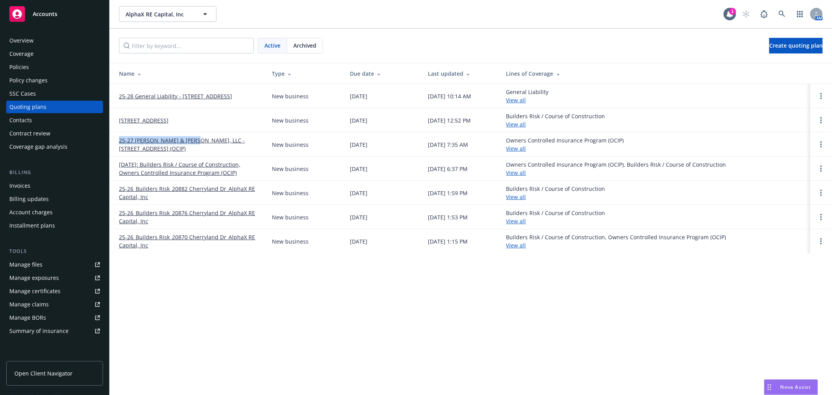
drag, startPoint x: 118, startPoint y: 136, endPoint x: 186, endPoint y: 142, distance: 68.2
click at [186, 142] on td "25-27 Kellogg & Kay, LLC - 100050 N Foothill Blvd (OCIP)" at bounding box center [188, 144] width 156 height 24
copy link "25-27 Kellogg & Kay, LLC -"
click at [787, 47] on span "Create quoting plan" at bounding box center [795, 45] width 53 height 7
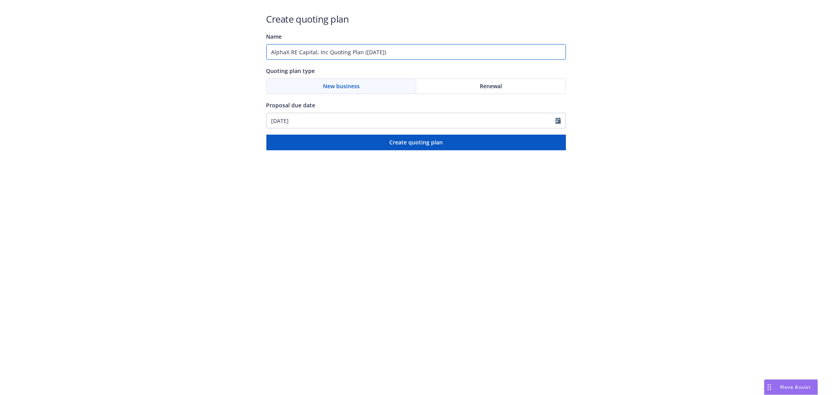
drag, startPoint x: 431, startPoint y: 51, endPoint x: 3, endPoint y: 70, distance: 428.3
click at [3, 70] on div "Create quoting plan Name AlphaX RE Capital, Inc Quoting Plan ([DATE]) Quoting p…" at bounding box center [416, 75] width 832 height 150
paste input "25-27 [PERSON_NAME] & [PERSON_NAME], LLC -"
click at [383, 45] on input "25-27 [PERSON_NAME] & [PERSON_NAME], LLC -" at bounding box center [416, 52] width 300 height 16
paste input "[STREET_ADDRESS]"
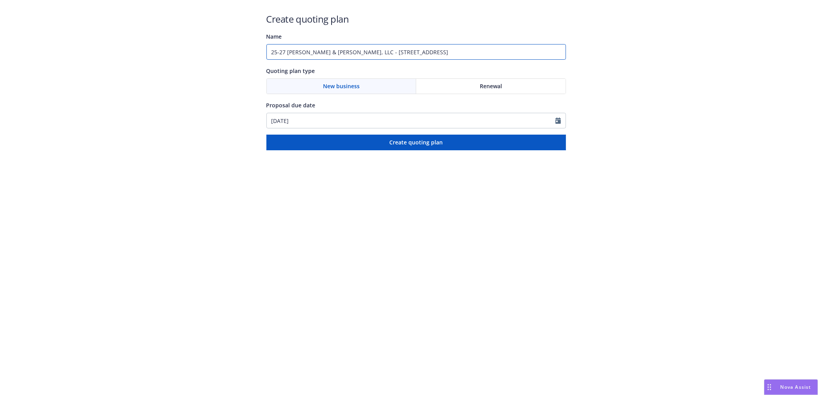
click at [285, 50] on input "25-27 [PERSON_NAME] & [PERSON_NAME], LLC - [STREET_ADDRESS]" at bounding box center [416, 52] width 300 height 16
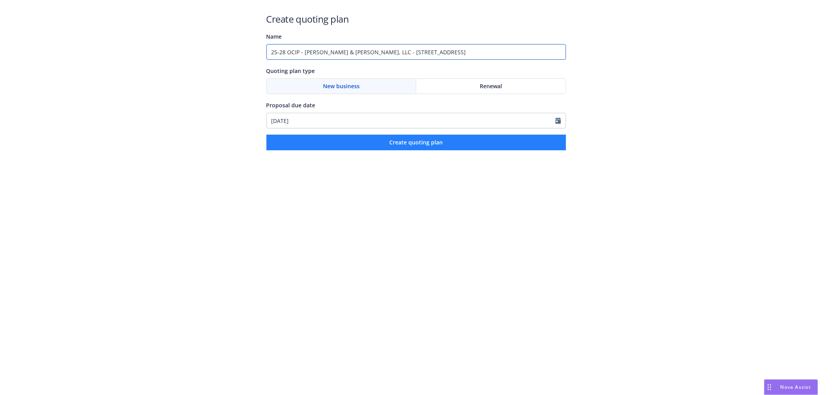
type input "25-28 OCIP - Kellogg & Kay, LLC - 148 & 156 Crescent Avenue"
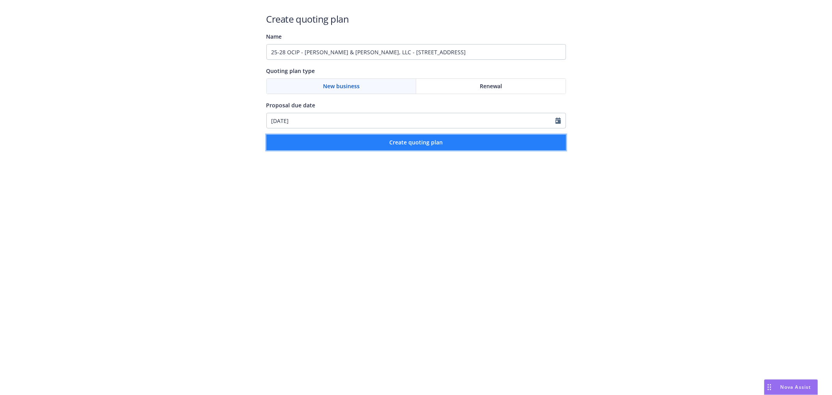
click at [439, 144] on span "Create quoting plan" at bounding box center [415, 141] width 53 height 7
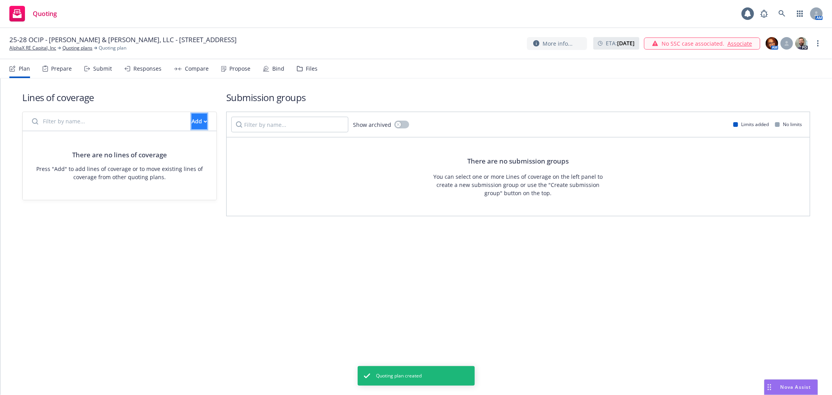
click at [191, 122] on div "Add" at bounding box center [199, 121] width 16 height 15
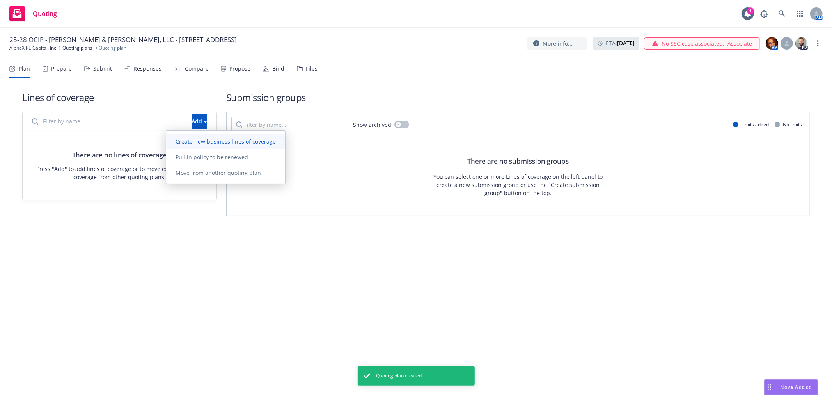
click at [207, 141] on span "Create new business lines of coverage" at bounding box center [225, 141] width 119 height 7
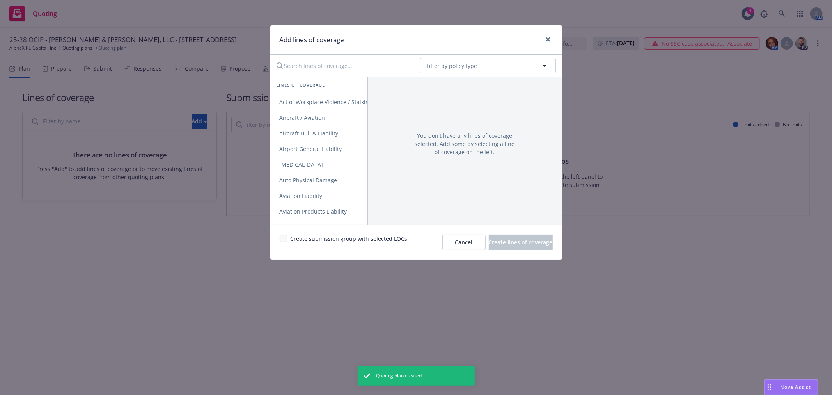
click at [313, 66] on input "Search lines of coverage..." at bounding box center [343, 66] width 142 height 16
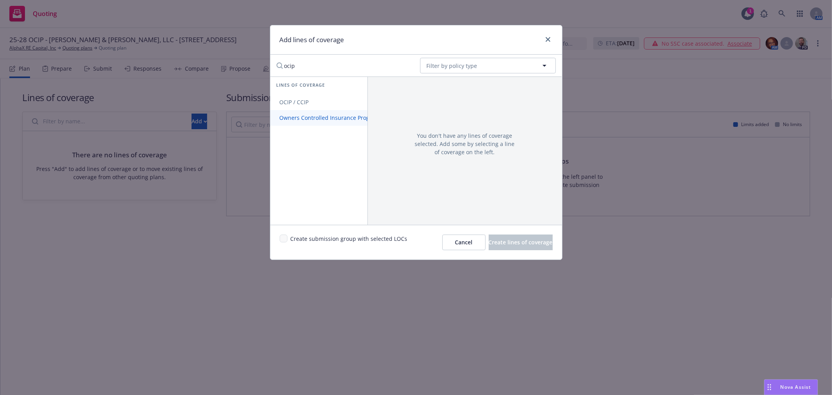
type input "ocip"
click at [308, 119] on span "Owners Controlled Insurance Program (OCIP)" at bounding box center [338, 117] width 137 height 7
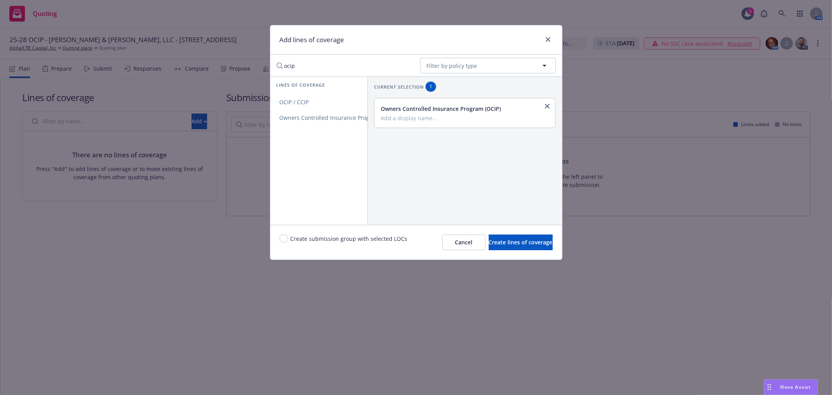
click at [406, 116] on input "Add a display name..." at bounding box center [464, 117] width 167 height 7
paste input "148 & 156 Crescent Avenue"
type input "148 & 156 Crescent Avenue"
click at [518, 246] on button "Create lines of coverage" at bounding box center [521, 242] width 64 height 16
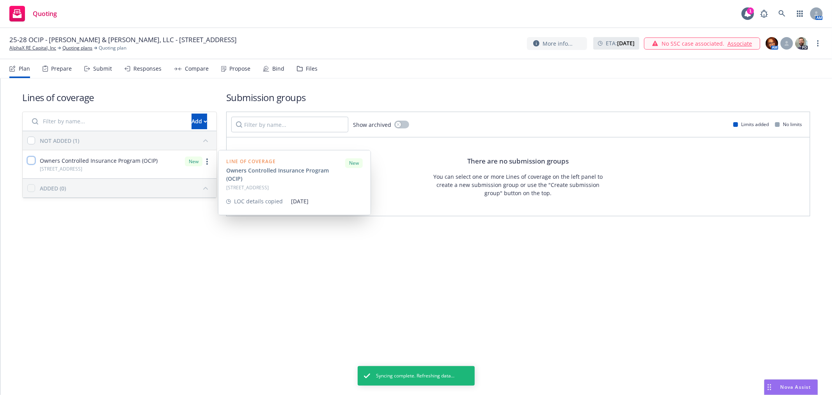
click at [34, 161] on input "checkbox" at bounding box center [31, 160] width 8 height 8
checkbox input "true"
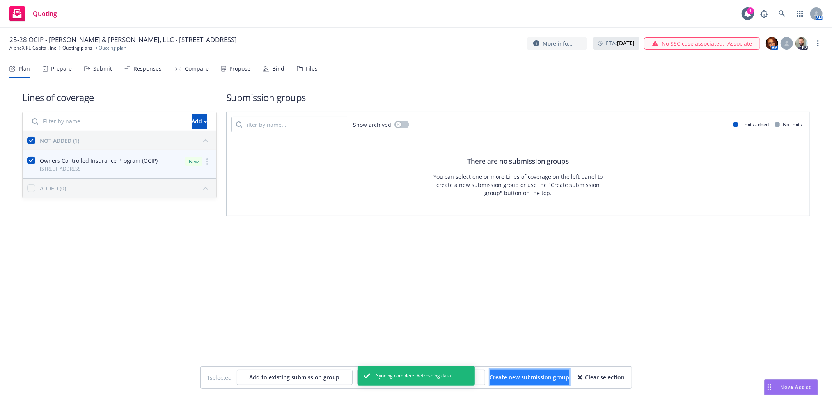
click at [517, 376] on span "Create new submission group" at bounding box center [530, 376] width 80 height 7
checkbox input "false"
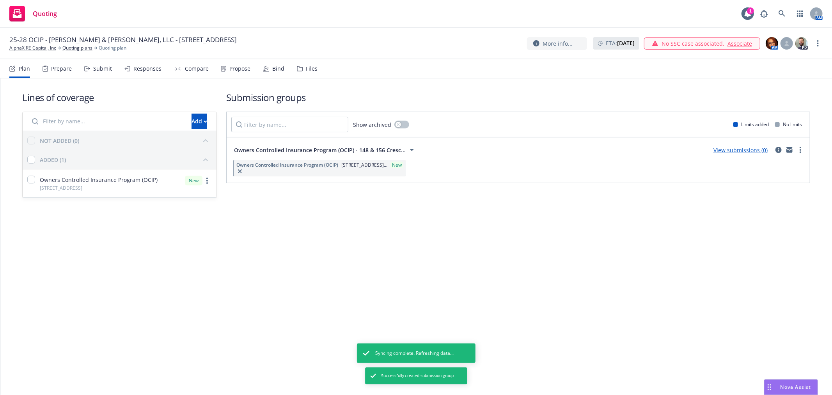
click at [736, 152] on link "View submissions (0)" at bounding box center [740, 149] width 54 height 7
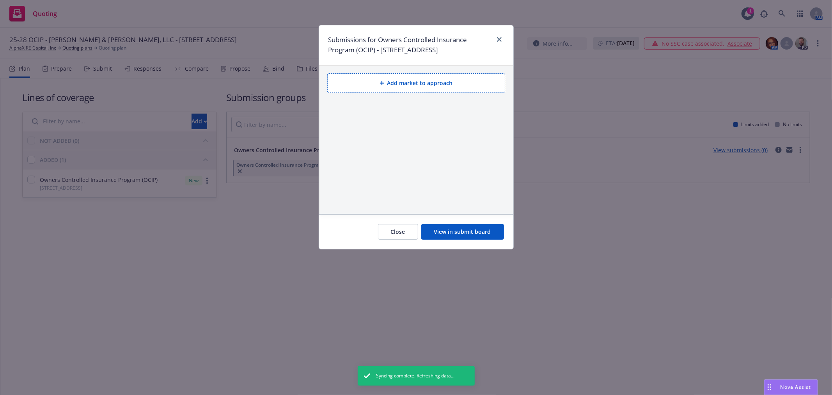
click at [387, 87] on button "Add market to approach" at bounding box center [416, 83] width 178 height 20
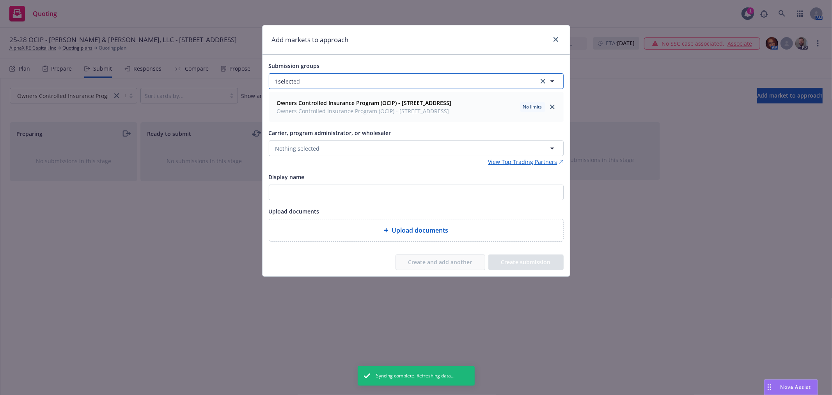
click at [351, 81] on button "1 selected" at bounding box center [416, 81] width 295 height 16
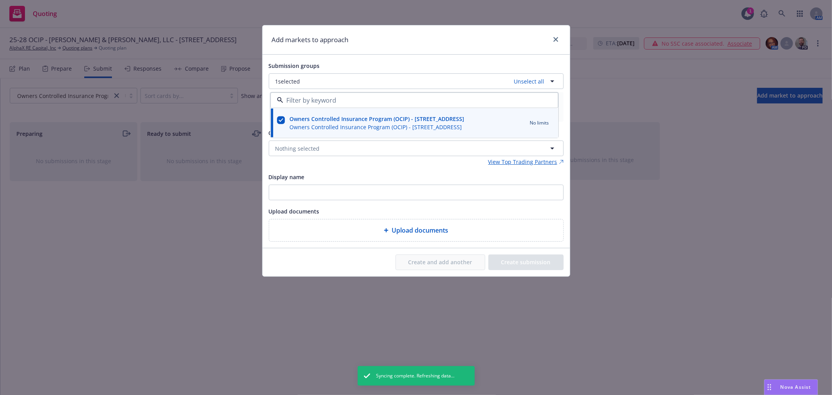
click at [381, 55] on div "Submission groups 1 selected Unselect all Owners Controlled Insurance Program (…" at bounding box center [415, 151] width 307 height 193
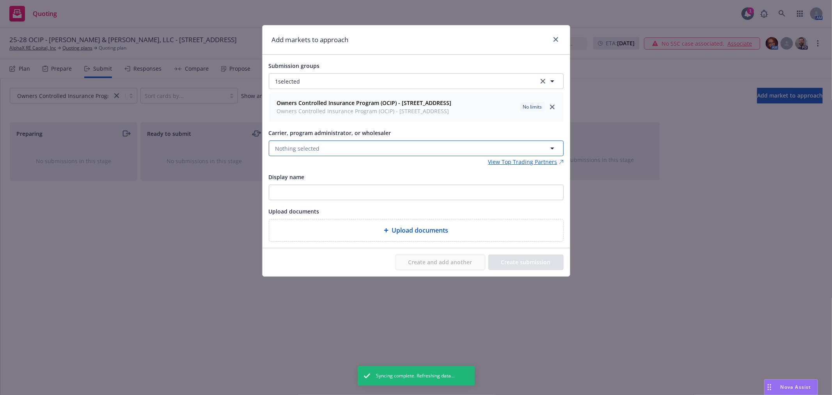
click at [381, 149] on button "Nothing selected" at bounding box center [416, 148] width 295 height 16
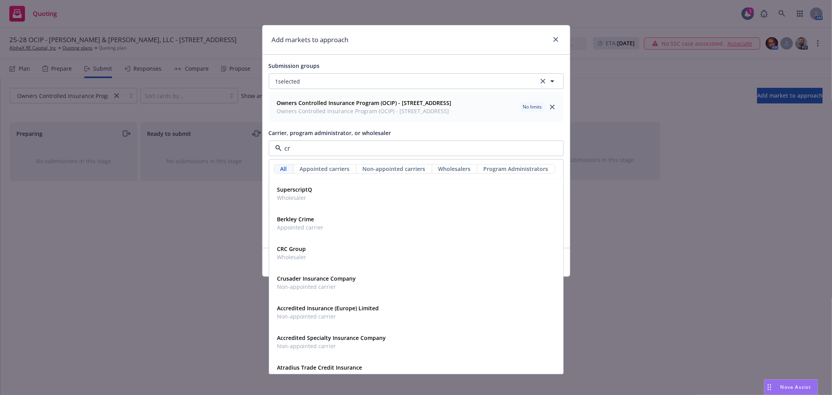
type input "crc"
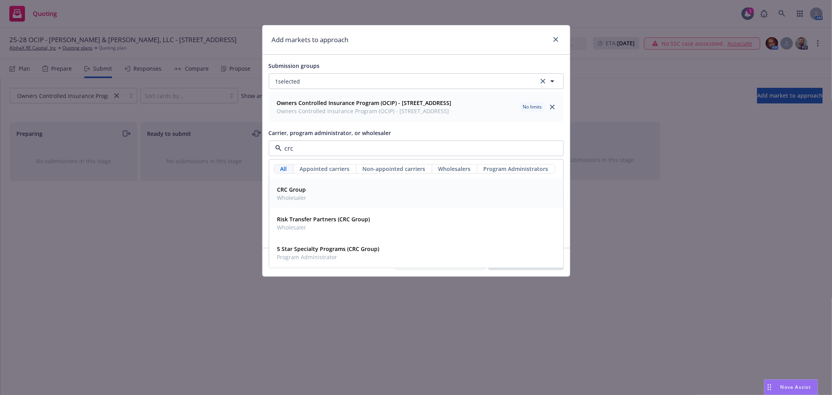
click at [340, 198] on div "CRC Group Wholesaler" at bounding box center [416, 194] width 284 height 20
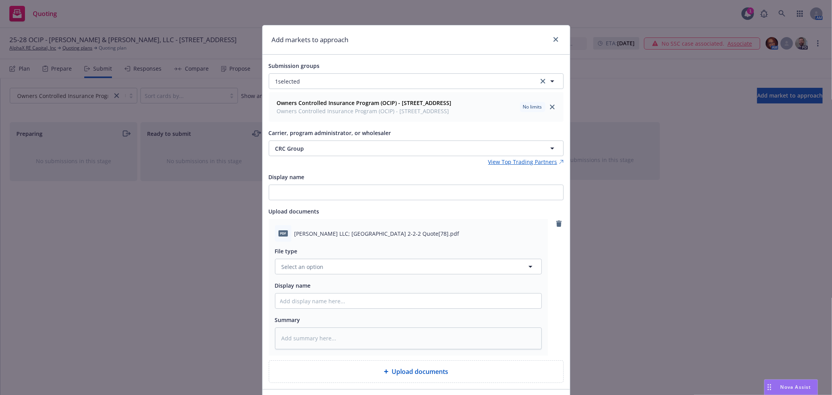
click at [560, 227] on div "pdf Kellogg Kay LLC; 18 THs Crescent 2-2-2 Quote[78].pdf File type Select an op…" at bounding box center [416, 287] width 295 height 136
click at [556, 224] on icon "remove" at bounding box center [558, 223] width 5 height 6
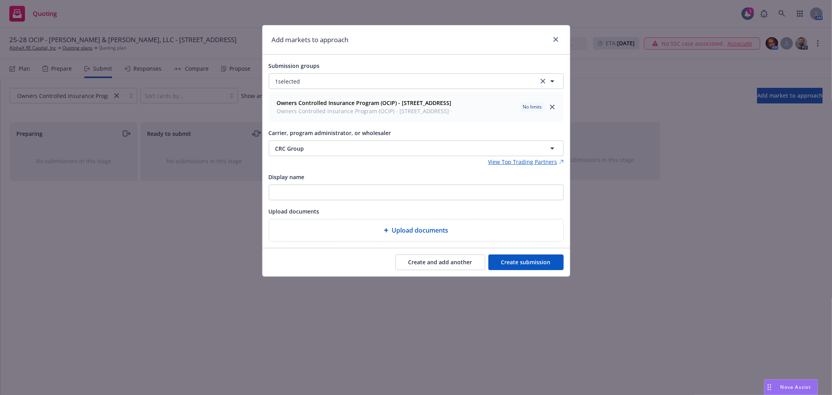
click at [529, 261] on button "Create submission" at bounding box center [525, 262] width 75 height 16
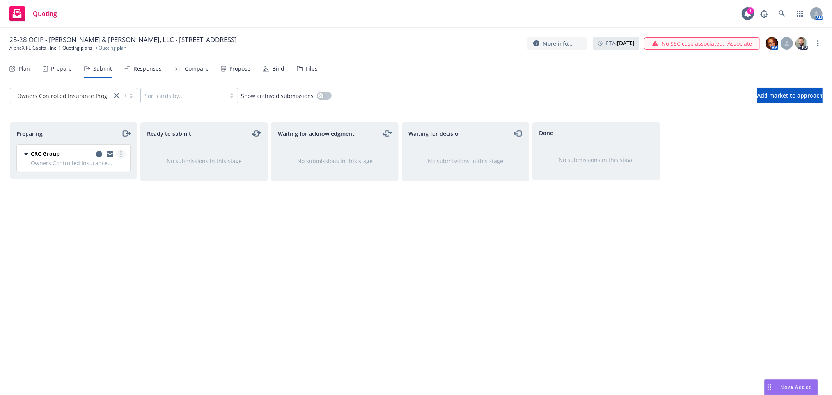
click at [119, 154] on link "more" at bounding box center [120, 153] width 9 height 9
click at [104, 220] on link "Add accepted decision" at bounding box center [86, 217] width 78 height 16
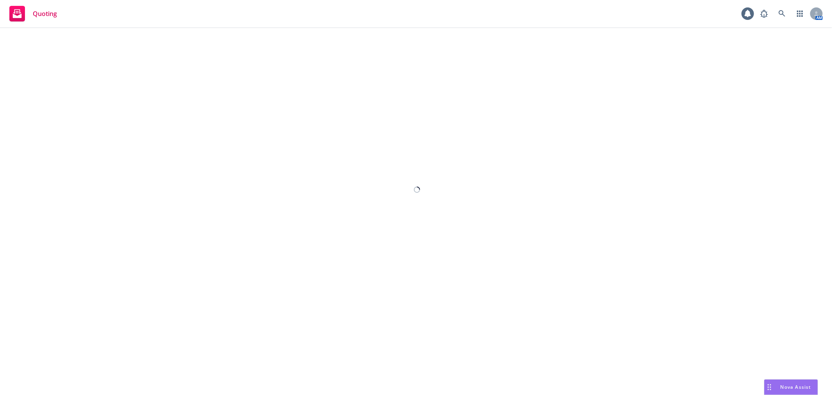
select select "12"
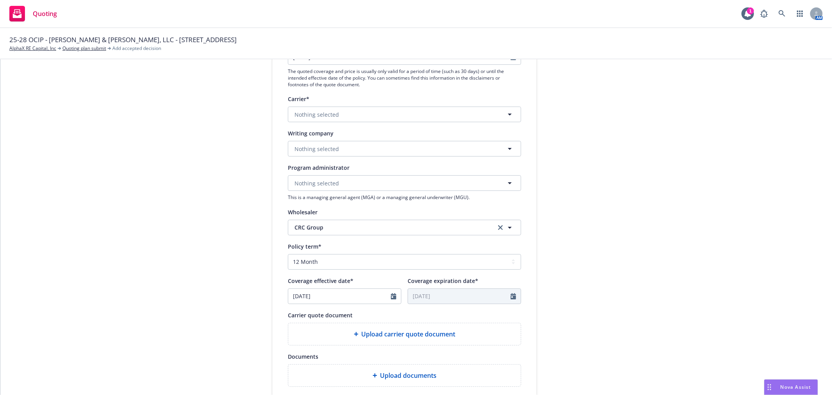
scroll to position [130, 0]
click at [333, 150] on span "Nothing selected" at bounding box center [316, 148] width 44 height 8
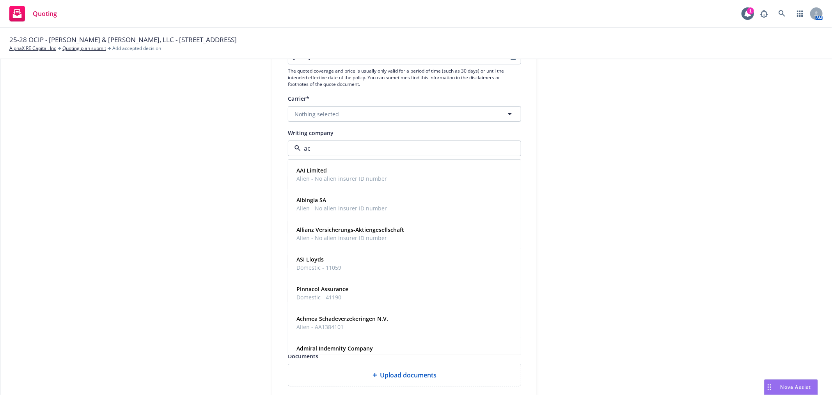
type input "acc"
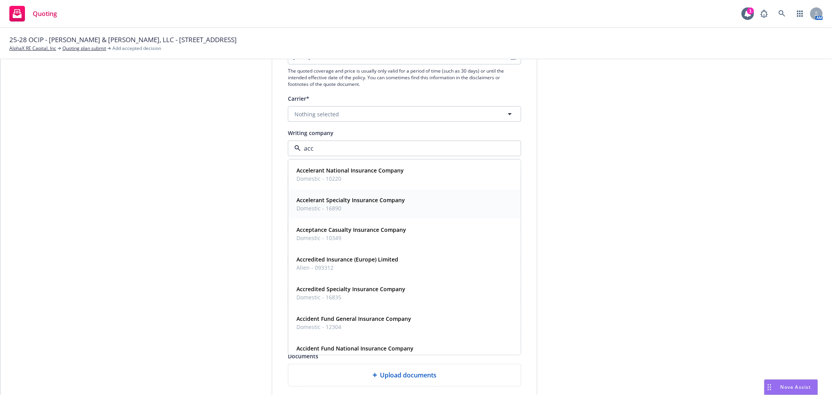
click at [348, 208] on span "Domestic - 16890" at bounding box center [350, 208] width 108 height 8
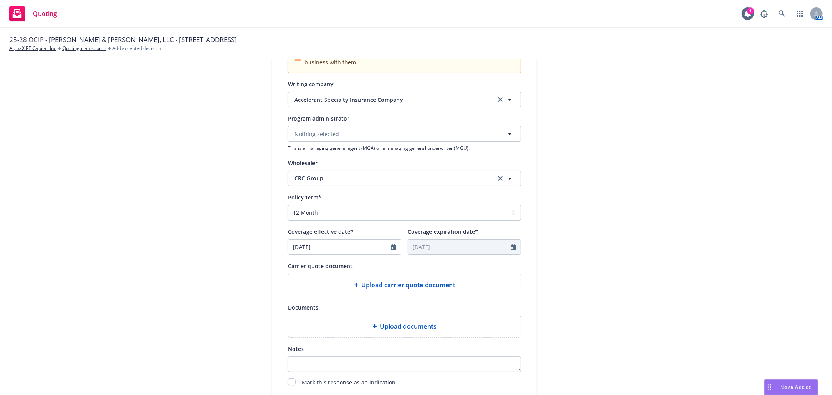
scroll to position [216, 0]
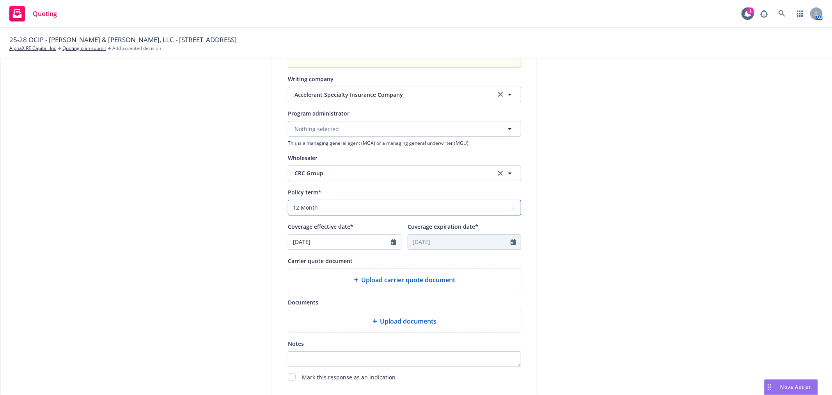
click at [350, 211] on select "Select policy term 12 Month 6 Month 4 Month 3 Month 2 Month 1 Month 36 Month (3…" at bounding box center [404, 208] width 233 height 16
select select "36"
click at [288, 200] on select "Select policy term 12 Month 6 Month 4 Month 3 Month 2 Month 1 Month 36 Month (3…" at bounding box center [404, 208] width 233 height 16
type input "08/18/2028"
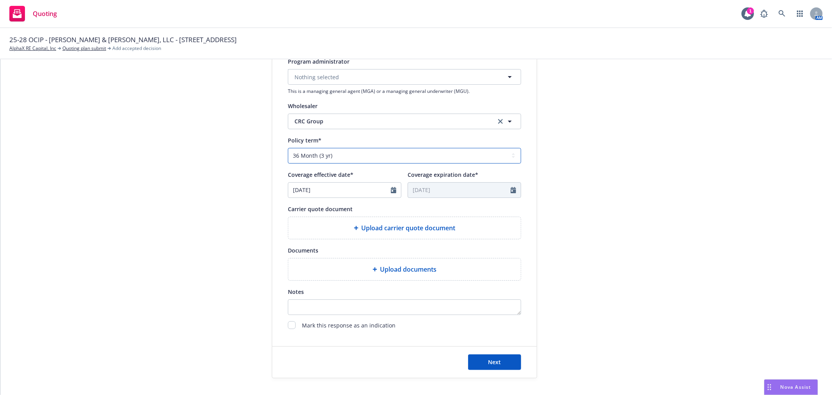
scroll to position [303, 0]
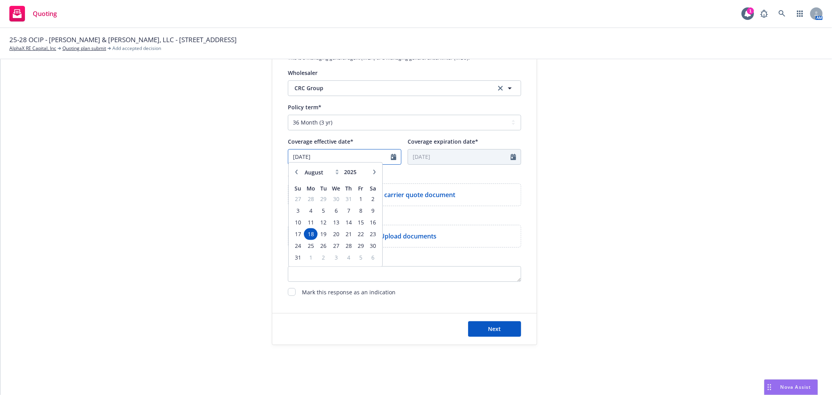
click at [342, 158] on input "08/18/2025" at bounding box center [339, 156] width 103 height 15
click at [294, 174] on icon "button" at bounding box center [296, 175] width 5 height 5
select select "7"
click at [305, 235] on span "21" at bounding box center [311, 237] width 12 height 10
type input "07/21/2025"
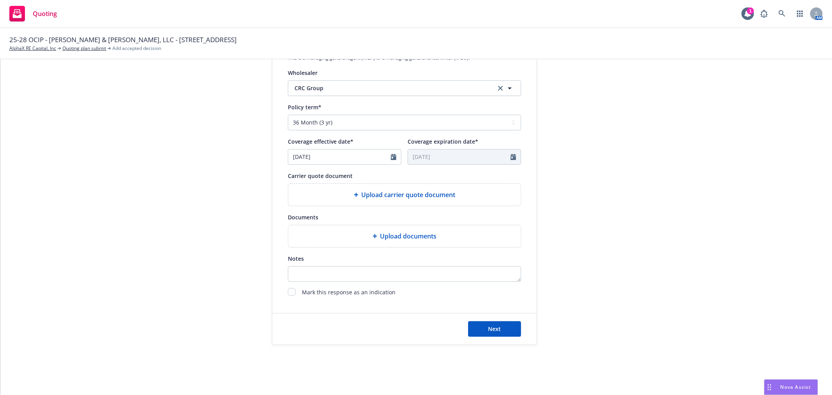
type input "07/21/2028"
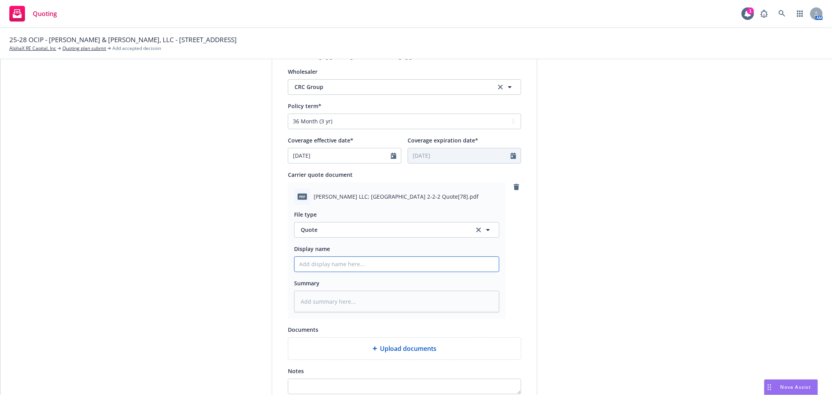
click at [324, 266] on input "Display name" at bounding box center [396, 264] width 204 height 15
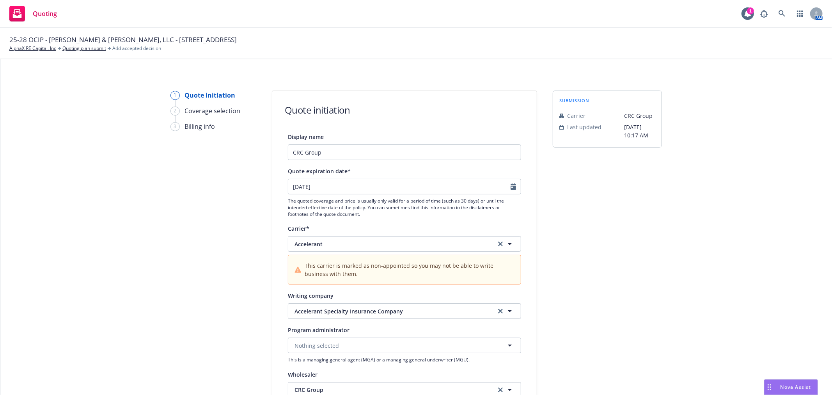
scroll to position [303, 0]
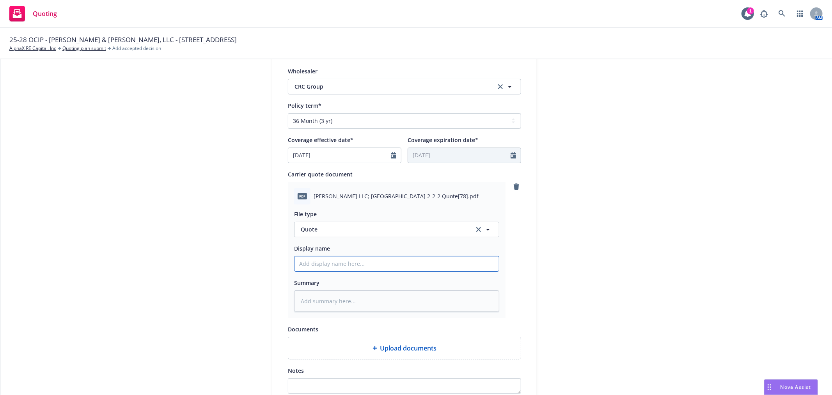
type textarea "x"
type input "2"
type textarea "x"
type input "25"
type textarea "x"
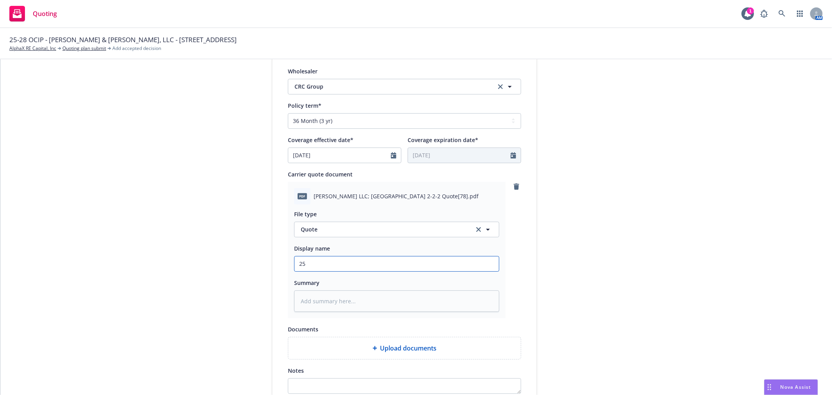
type input "25-"
type textarea "x"
type input "25-2"
type textarea "x"
type input "25-28"
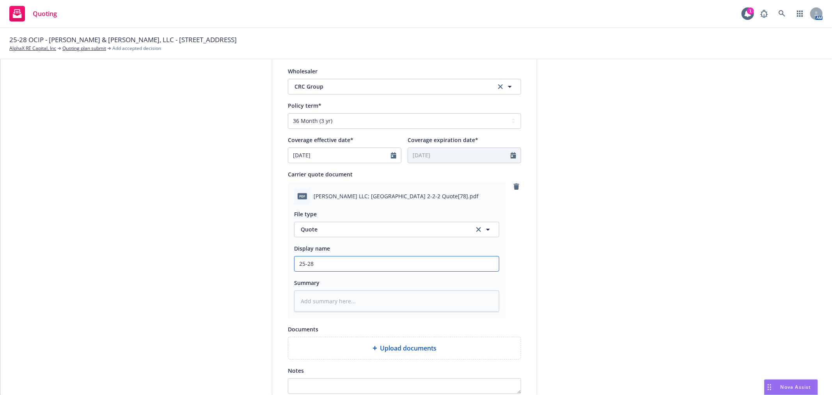
type textarea "x"
type input "25-28"
type textarea "x"
type input "25-28 OI"
type textarea "x"
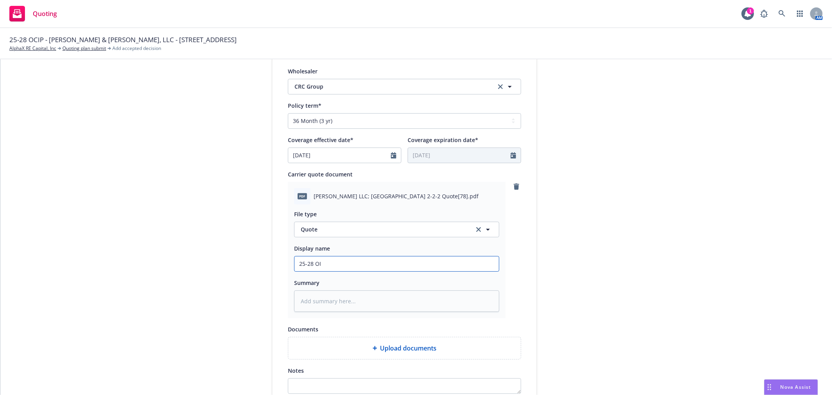
type input "25-28 OIC"
type textarea "x"
type input "25-28 OICP"
type textarea "x"
type input "25-28 OIC"
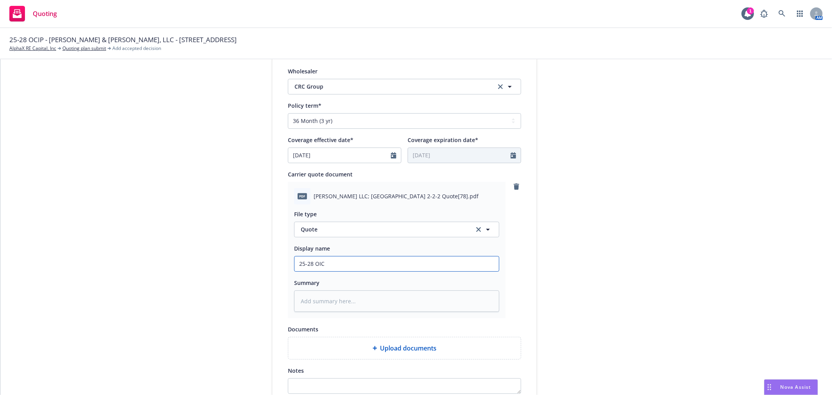
type textarea "x"
type input "25-28 OI"
type textarea "x"
type input "25-28 O"
type textarea "x"
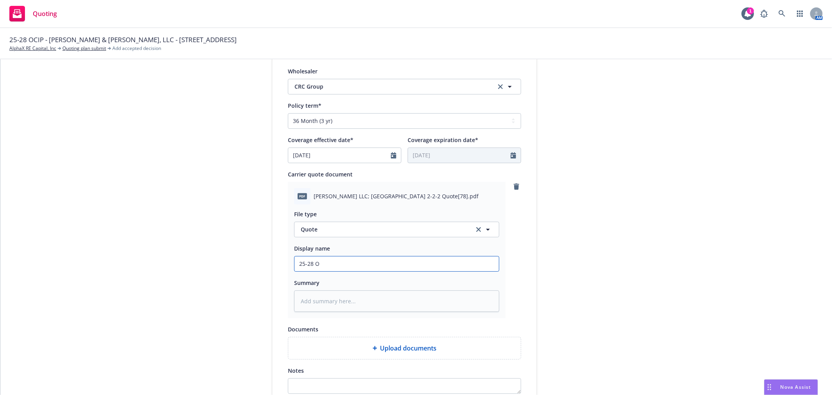
type input "25-28 OC"
type textarea "x"
type input "25-28 OCI"
type textarea "x"
type input "25-28 OCIP"
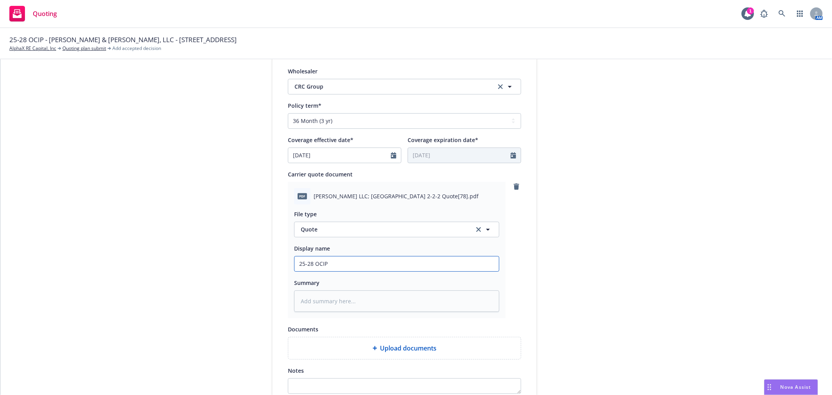
type textarea "x"
type input "25-28 OCIP"
type textarea "x"
type input "25-28 OCIP Q"
type textarea "x"
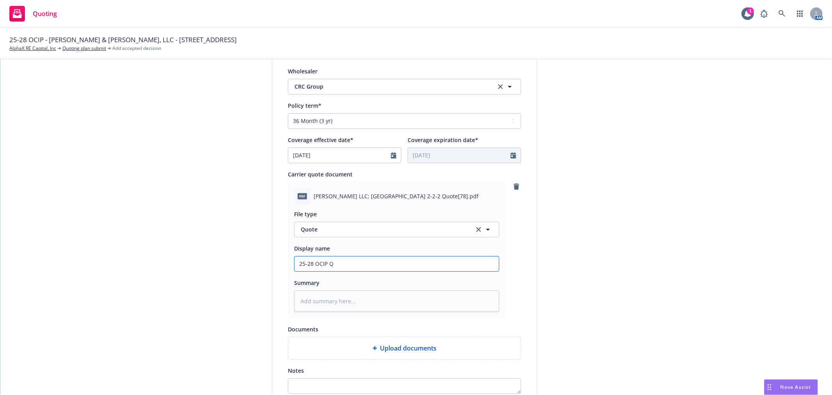
type input "25-28 OCIP Qu"
type textarea "x"
type input "25-28 OCIP Quot"
type textarea "x"
type input "25-28 OCIP Quote"
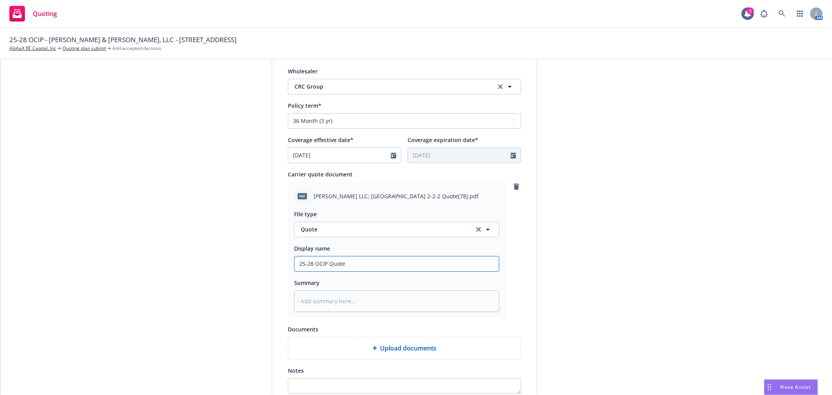
type textarea "x"
type input "25-28 OCIP Quote-"
type textarea "x"
type input "25-28 OCIP Quote-"
type textarea "x"
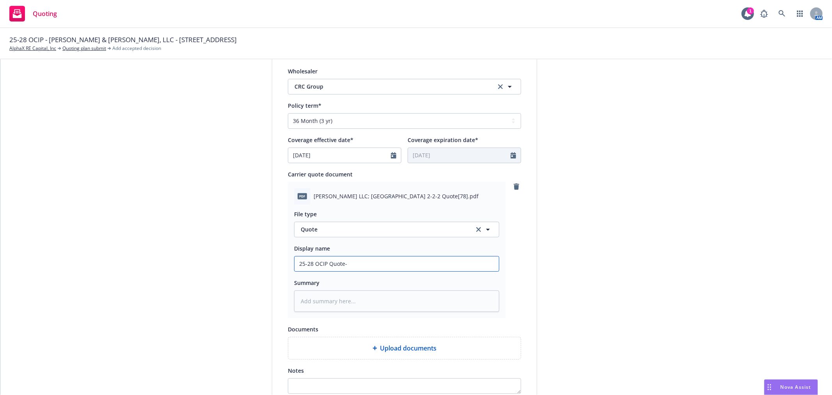
type input "25-28 OCIP Quote-"
type textarea "x"
type input "25-28 OCIP Quote"
type textarea "x"
type input "25-28 OCIP Quote"
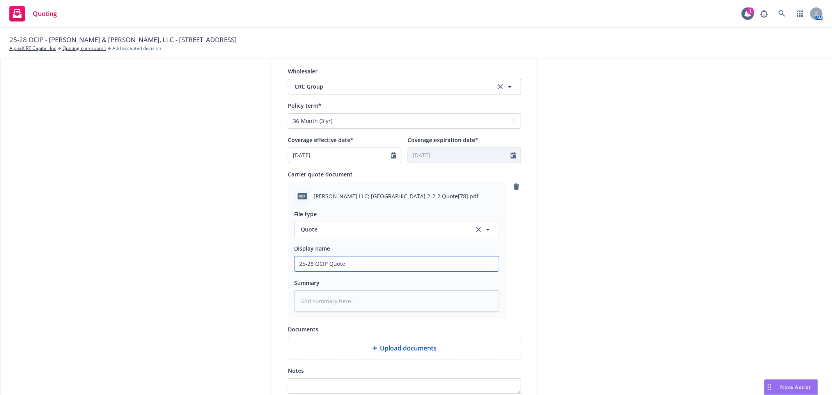
type textarea "x"
type input "25-28 OCIP Quote -"
type textarea "x"
type input "25-28 OCIP Quote -"
paste input "[STREET_ADDRESS]"
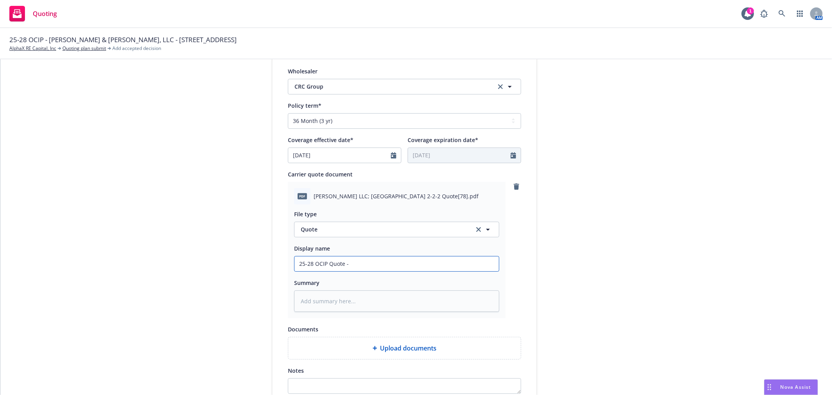
type textarea "x"
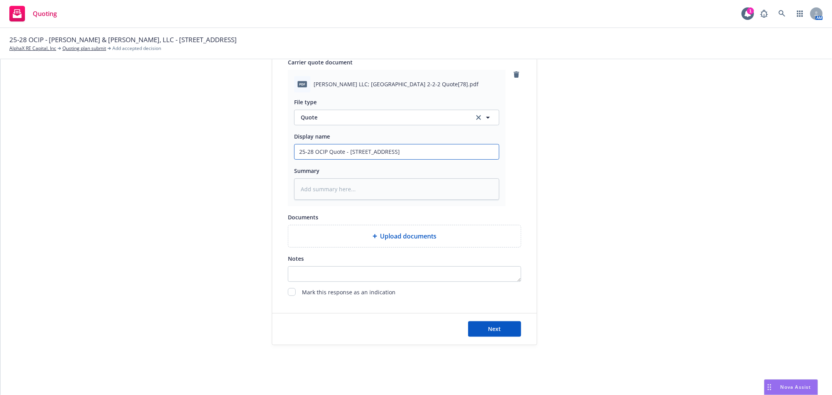
scroll to position [417, 0]
type input "25-28 OCIP Quote - 148 & 156 Crescent Avenue"
click at [500, 330] on button "Next" at bounding box center [494, 329] width 53 height 16
type textarea "x"
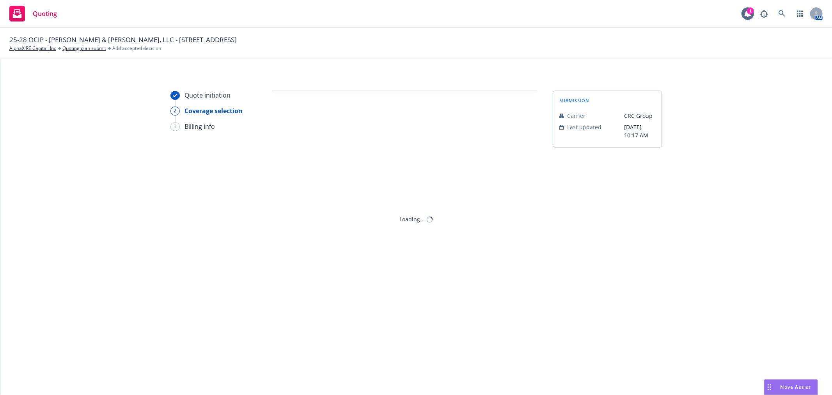
scroll to position [0, 0]
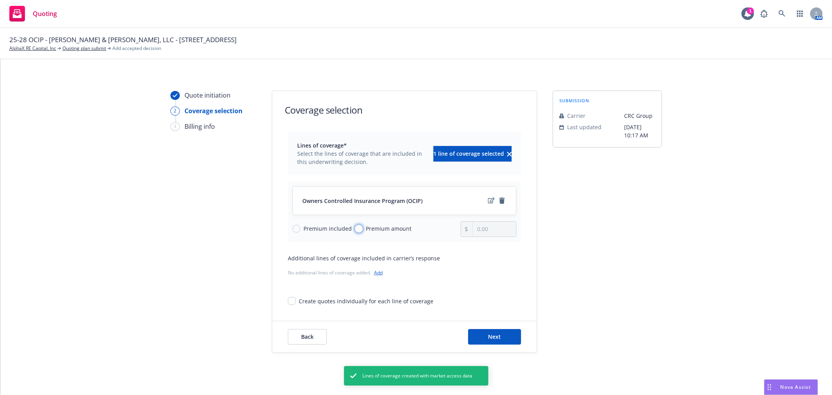
click at [355, 228] on input "Premium amount" at bounding box center [359, 229] width 8 height 8
radio input "true"
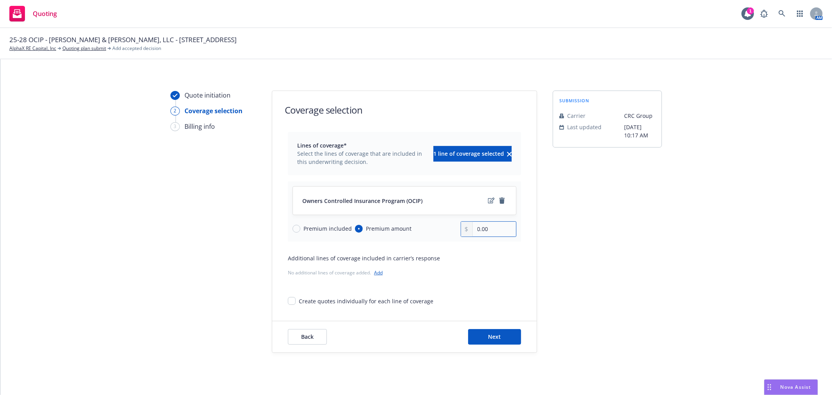
drag, startPoint x: 486, startPoint y: 229, endPoint x: 508, endPoint y: 228, distance: 22.6
click at [486, 229] on input "0.00" at bounding box center [494, 229] width 43 height 15
drag, startPoint x: 471, startPoint y: 227, endPoint x: 580, endPoint y: 219, distance: 109.2
click at [580, 219] on div "Quote initiation 2 Coverage selection 3 Billing info Coverage selection Lines o…" at bounding box center [416, 221] width 813 height 262
type input "165,000.00"
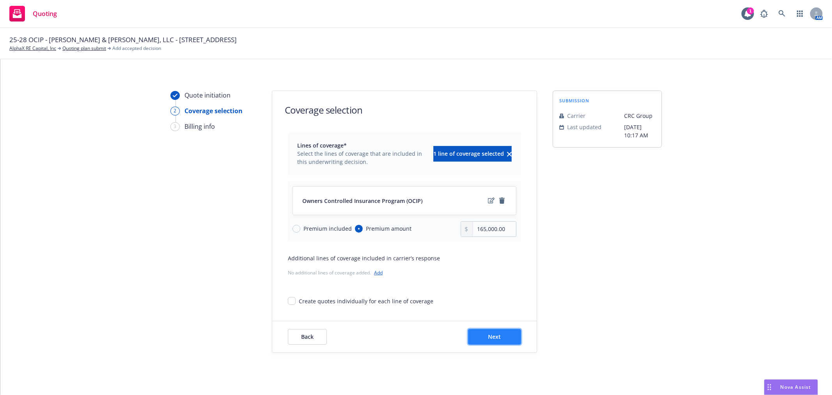
click at [503, 334] on button "Next" at bounding box center [494, 337] width 53 height 16
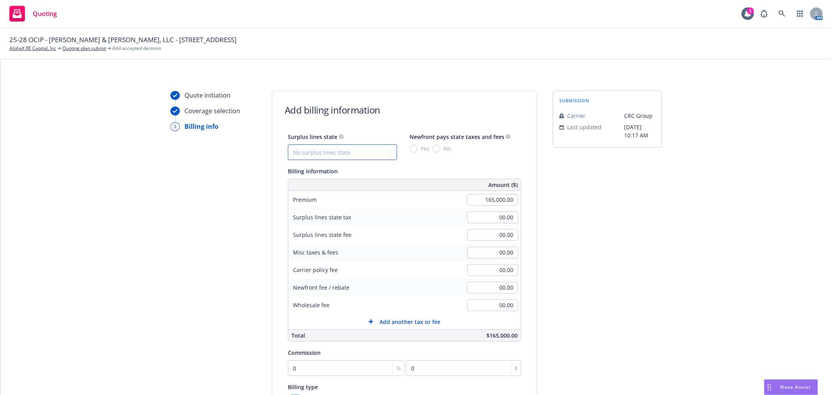
click at [355, 145] on select "No surplus lines state Alaska Alabama Arkansas Arizona California Colorado Conn…" at bounding box center [342, 152] width 109 height 16
select select "CA"
click at [288, 144] on select "No surplus lines state Alaska Alabama Arkansas Arizona California Colorado Conn…" at bounding box center [342, 152] width 109 height 16
type input "4,950.00"
type input "297.00"
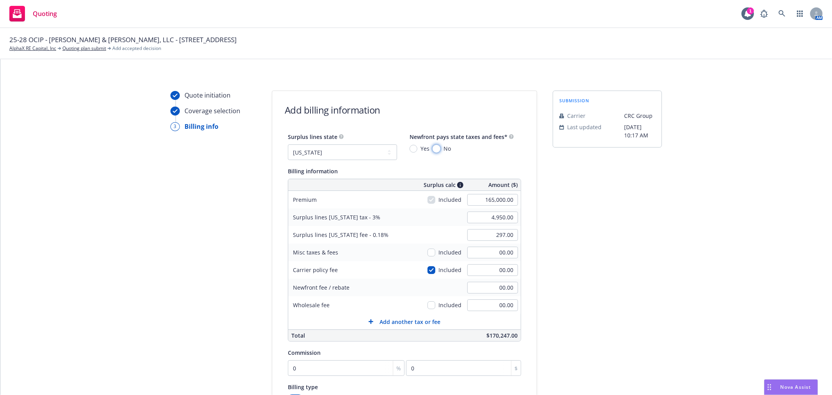
click at [433, 150] on input "No" at bounding box center [437, 149] width 8 height 8
radio input "true"
click at [475, 218] on input "4,950.00" at bounding box center [492, 217] width 51 height 12
type input "5,025.00"
type input "301.50"
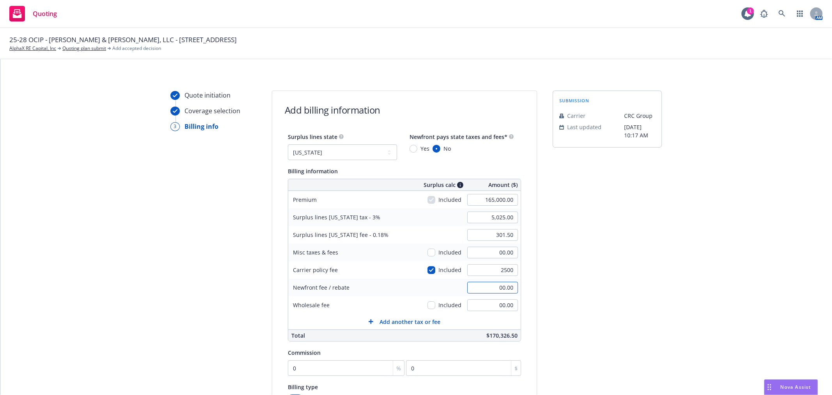
type input "2,500.00"
click at [522, 310] on div "Surplus lines state No surplus lines state Alaska Alabama Arkansas Arizona Cali…" at bounding box center [404, 287] width 264 height 310
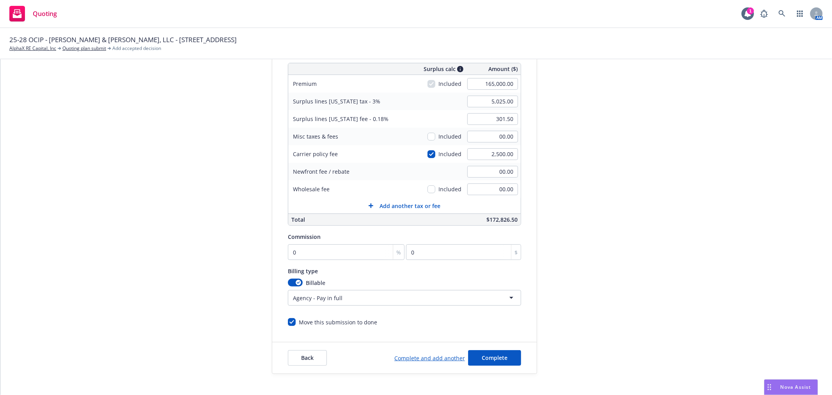
scroll to position [130, 0]
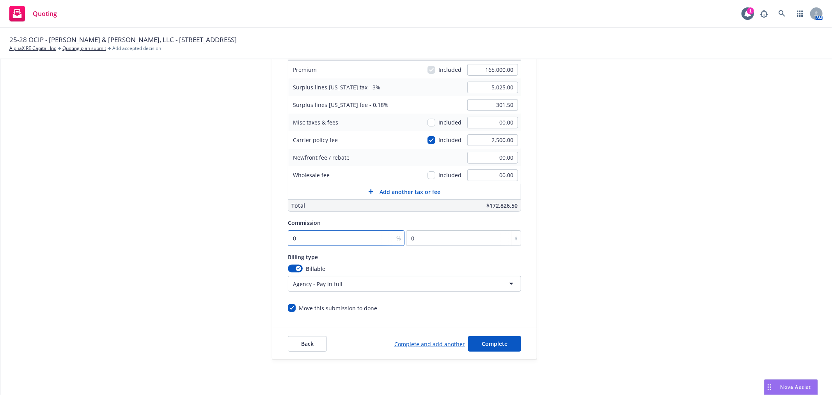
click at [344, 242] on input "0" at bounding box center [346, 238] width 117 height 16
type input "1"
type input "1650"
type input "11"
type input "18150"
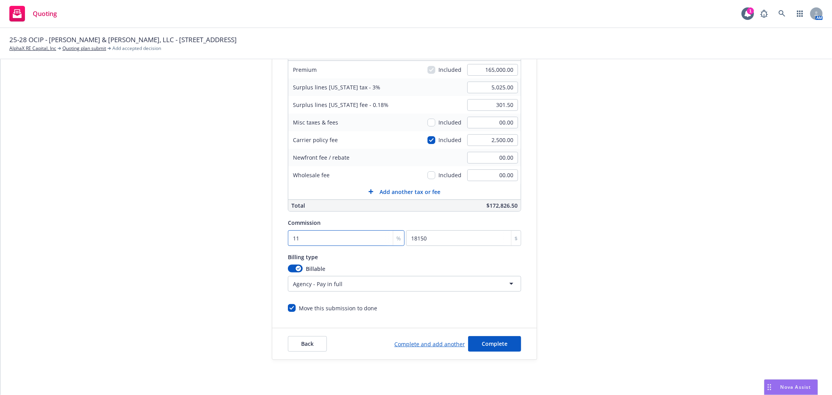
type input "11"
click at [373, 260] on div "Billing type" at bounding box center [404, 256] width 233 height 9
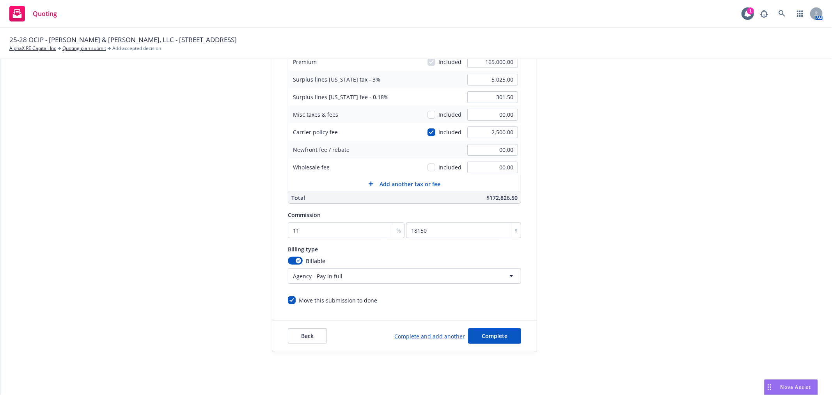
scroll to position [145, 0]
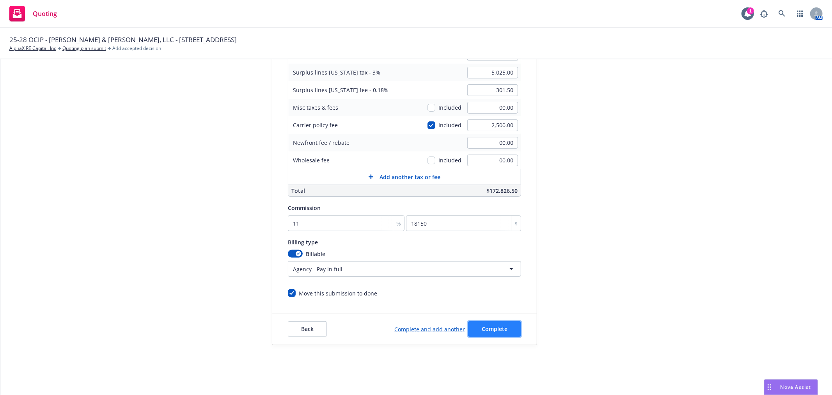
click at [487, 325] on span "Complete" at bounding box center [495, 328] width 26 height 7
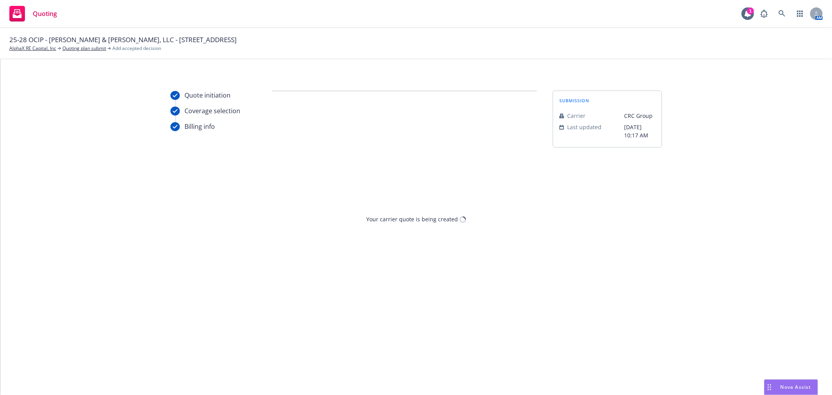
scroll to position [0, 0]
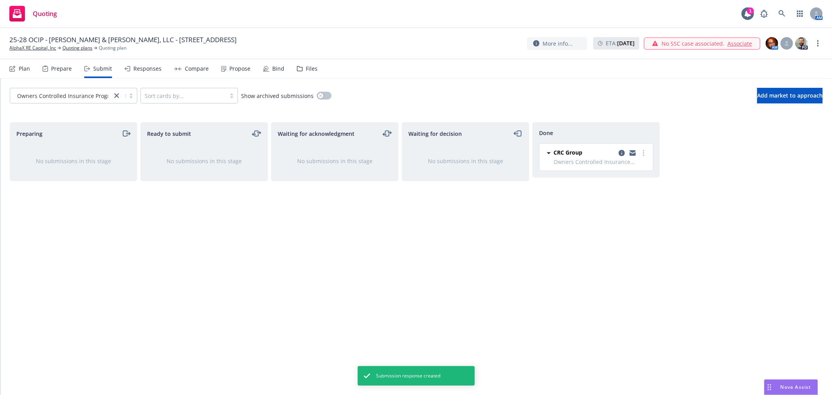
click at [244, 67] on div "Propose" at bounding box center [239, 69] width 21 height 6
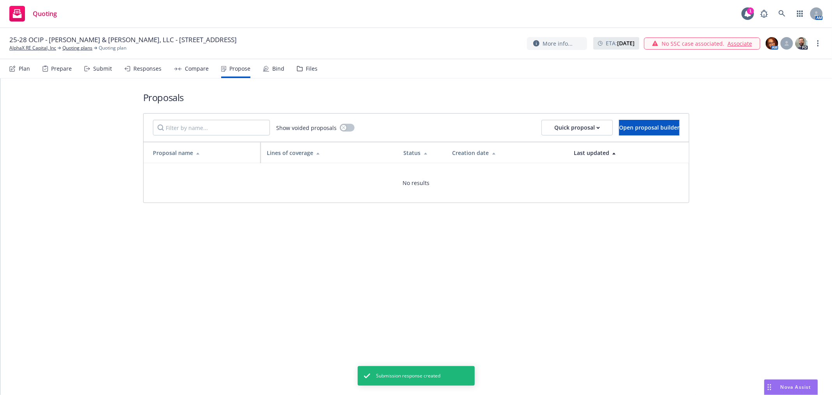
click at [185, 68] on div "Compare" at bounding box center [197, 69] width 24 height 6
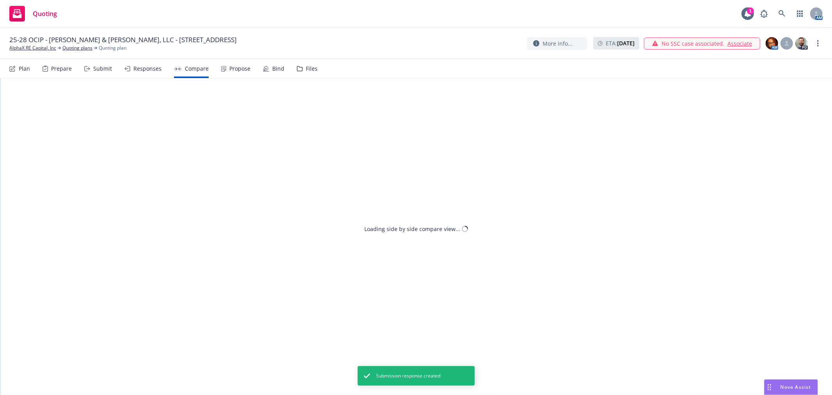
click at [138, 68] on div "Responses" at bounding box center [147, 69] width 28 height 6
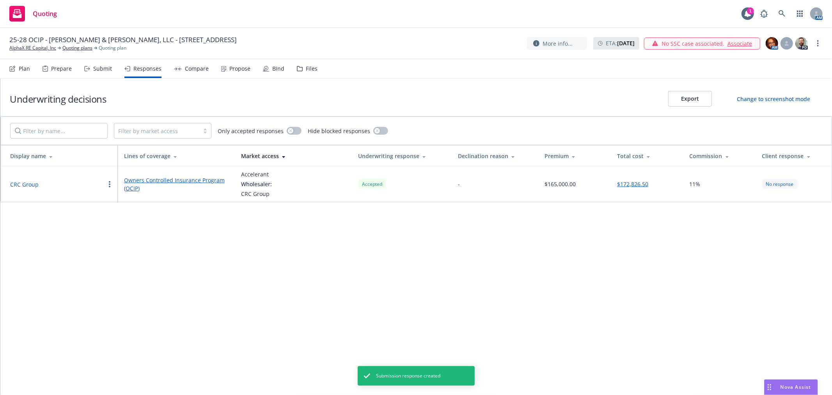
click at [243, 66] on div "Propose" at bounding box center [239, 69] width 21 height 6
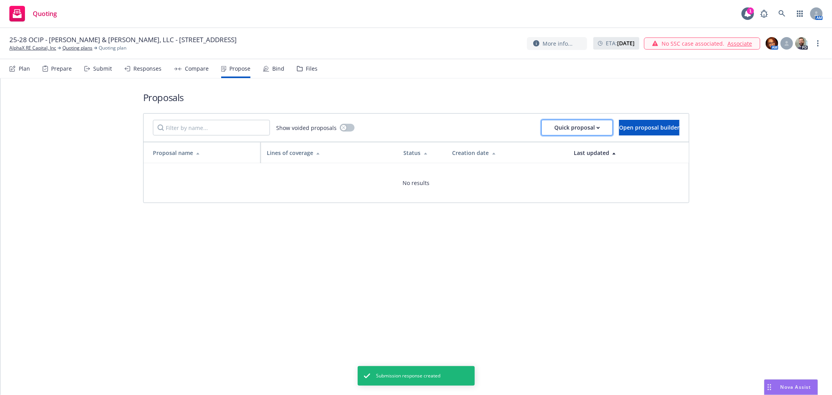
click at [557, 125] on div "Quick proposal" at bounding box center [577, 127] width 46 height 15
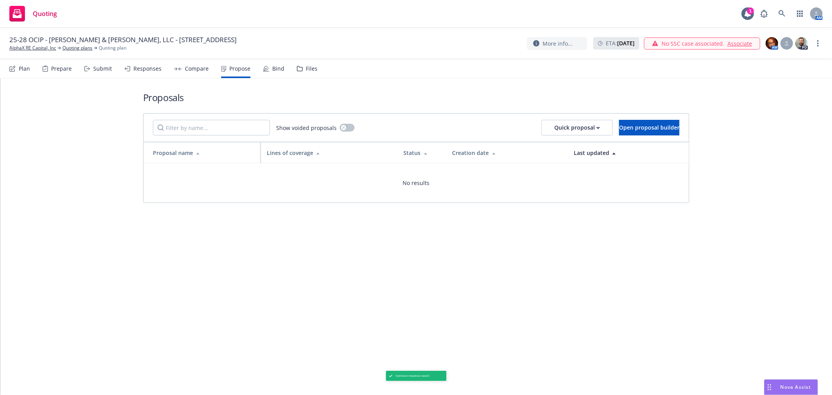
click at [149, 68] on div "Responses" at bounding box center [147, 69] width 28 height 6
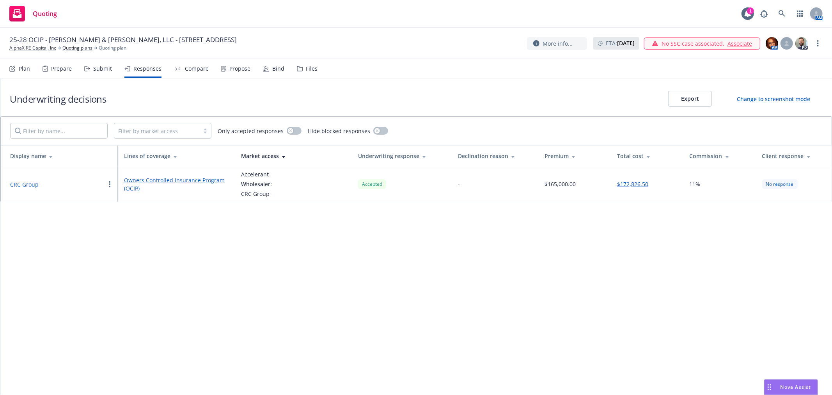
click at [235, 68] on div "Propose" at bounding box center [239, 69] width 21 height 6
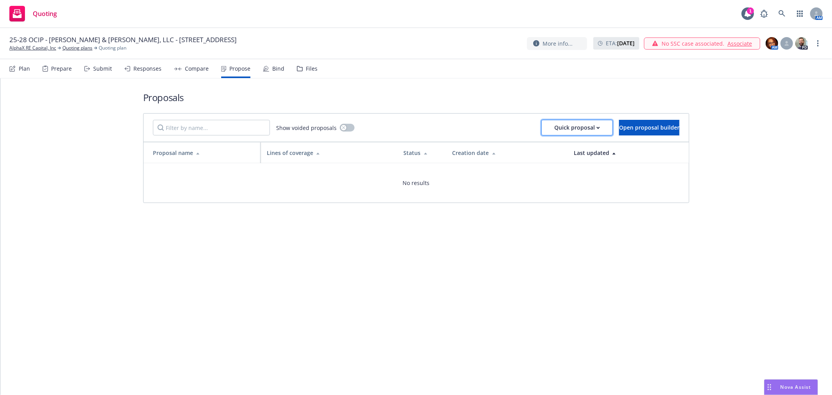
click at [554, 127] on div "Quick proposal" at bounding box center [577, 127] width 46 height 15
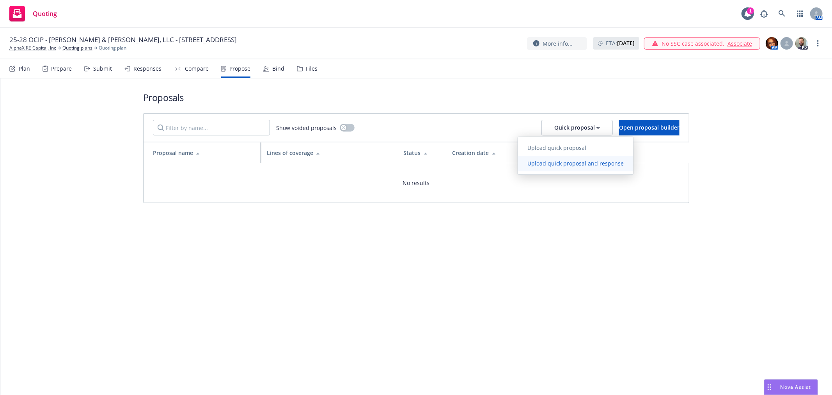
click at [539, 166] on span "Upload quick proposal and response" at bounding box center [575, 163] width 115 height 7
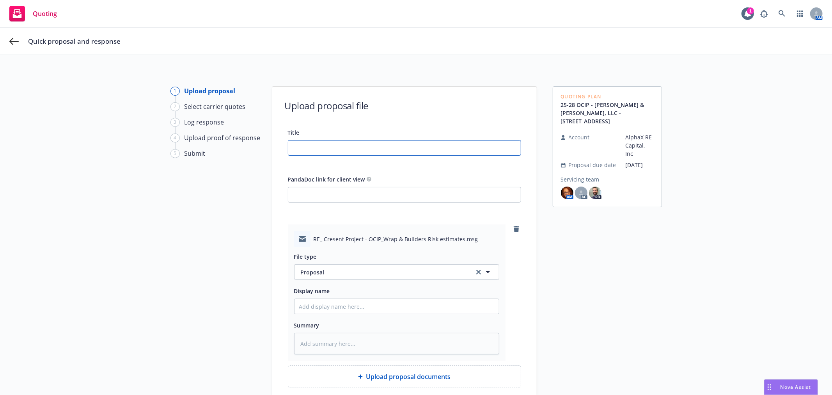
click at [344, 147] on input "Title" at bounding box center [404, 147] width 232 height 15
type textarea "x"
type input "2"
type textarea "x"
type input "25"
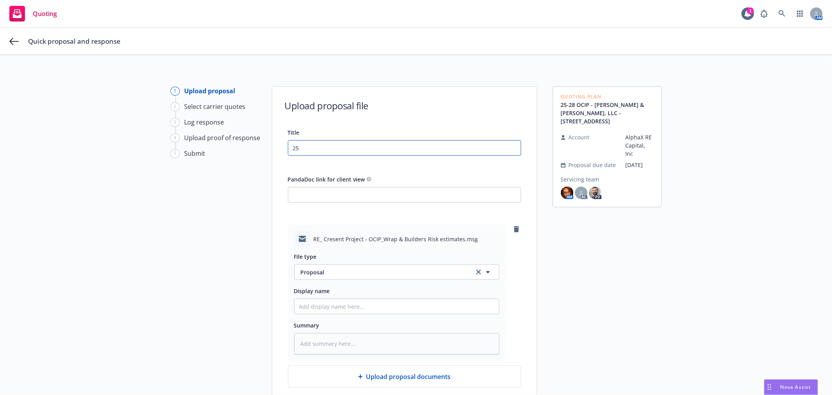
type textarea "x"
type input "25-"
type textarea "x"
type input "25-2"
type textarea "x"
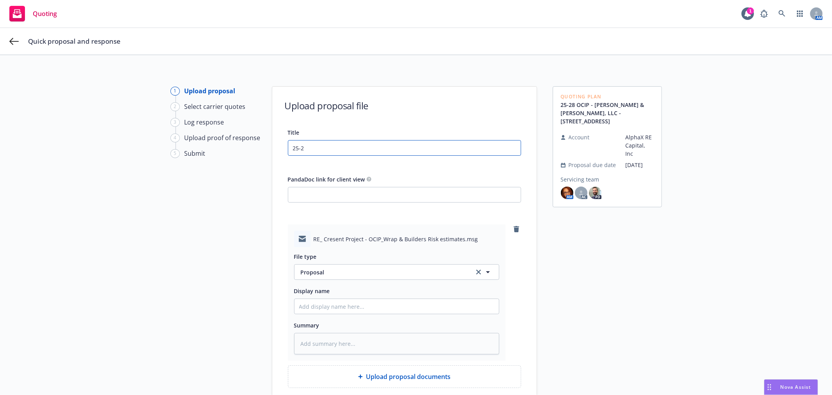
type input "25-28"
type textarea "x"
type input "25-28"
type textarea "x"
type input "25-28 O"
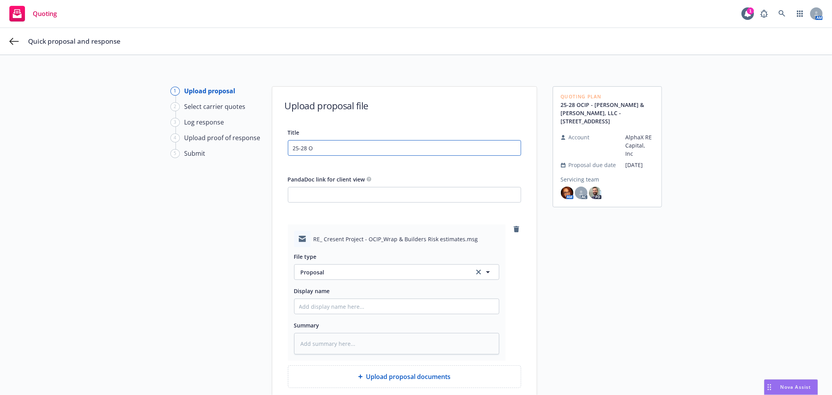
type textarea "x"
type input "25-28 OC"
type textarea "x"
type input "25-28 OCI"
type textarea "x"
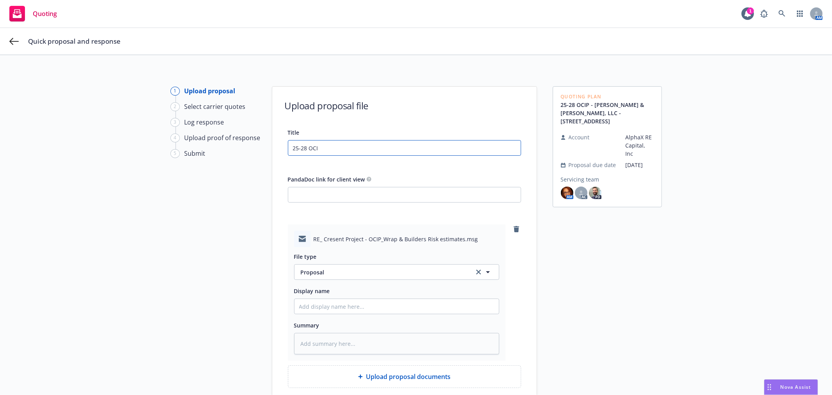
type input "25-28 OCIP"
type textarea "x"
type input "25-28 OCIP"
type textarea "x"
type input "25-28 OCIP P"
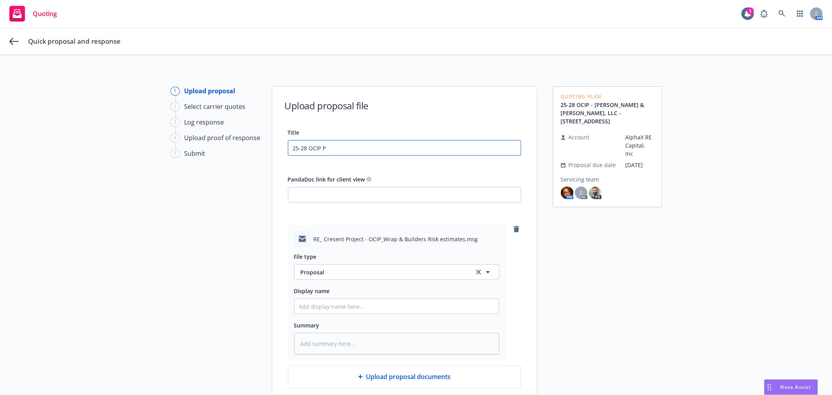
type textarea "x"
type input "25-28 OCIP Pr"
type textarea "x"
type input "25-28 OCIP Pro"
type textarea "x"
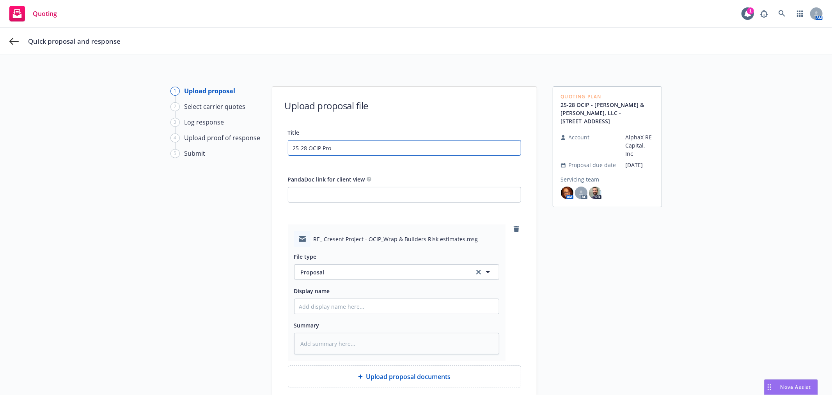
type input "25-28 OCIP Prop"
type textarea "x"
type input "25-28 OCIP Propos"
type textarea "x"
type input "25-28 OCIP Proposa"
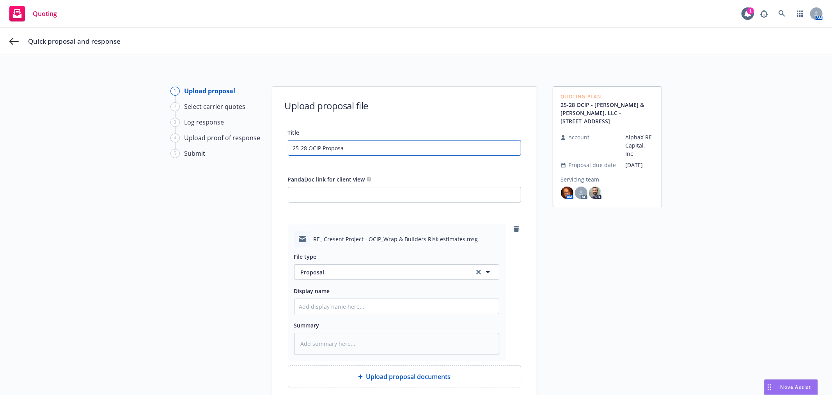
type textarea "x"
type input "25-28 OCIP Proposa;"
type textarea "x"
type input "25-28 OCIP Proposa;l"
type textarea "x"
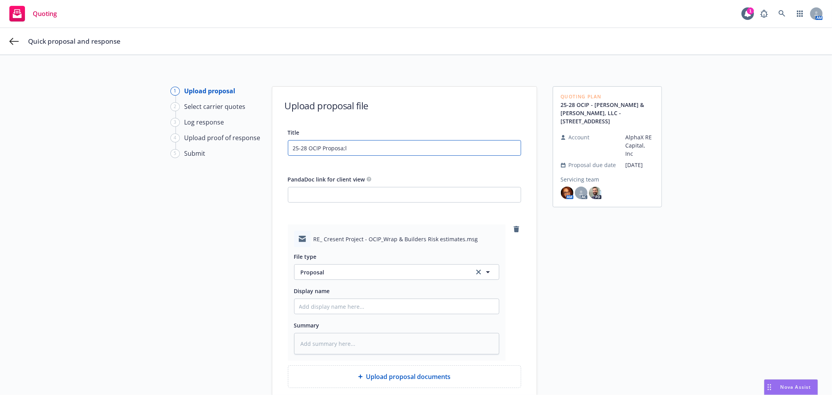
type input "25-28 OCIP Proposa;l"
type textarea "x"
type input "25-28 OCIP Proposa;l -"
type textarea "x"
type input "25-28 OCIP Proposa;l"
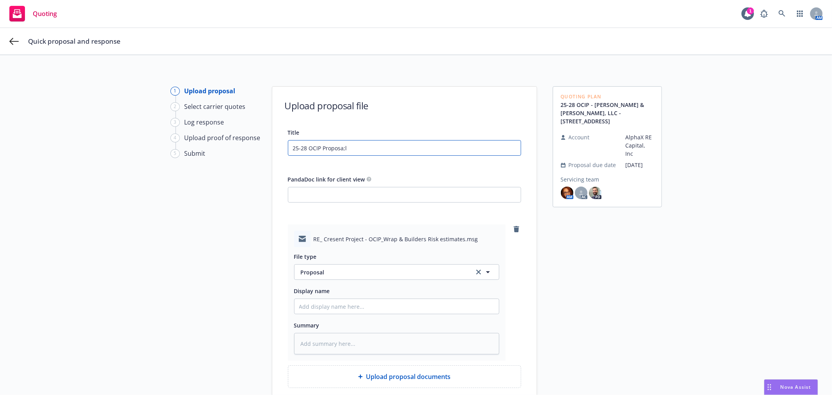
type textarea "x"
type input "25-28 OCIP Proposa;l"
type textarea "x"
type input "25-28 OCIP Proposa;"
type textarea "x"
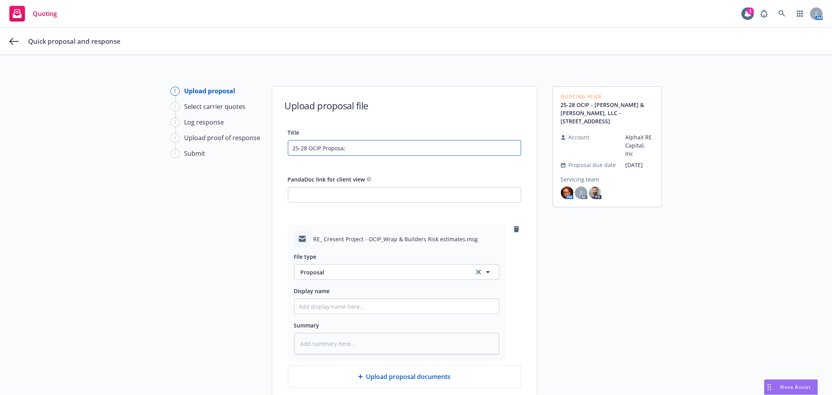
type input "25-28 OCIP Proposa"
type textarea "x"
type input "25-28 OCIP Proposal"
type textarea "x"
type input "25-28 OCIP Proposal"
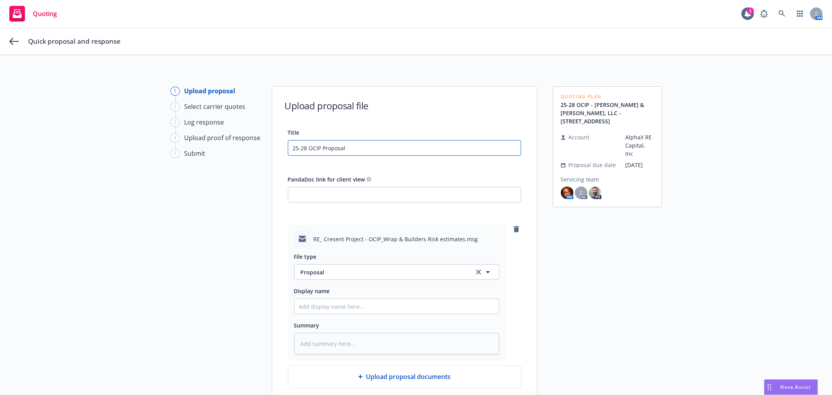
type textarea "x"
type input "25-28 OCIP Proposal -"
type textarea "x"
type input "25-28 OCIP Proposal -"
paste input "148 & 156 Crescent Avenue"
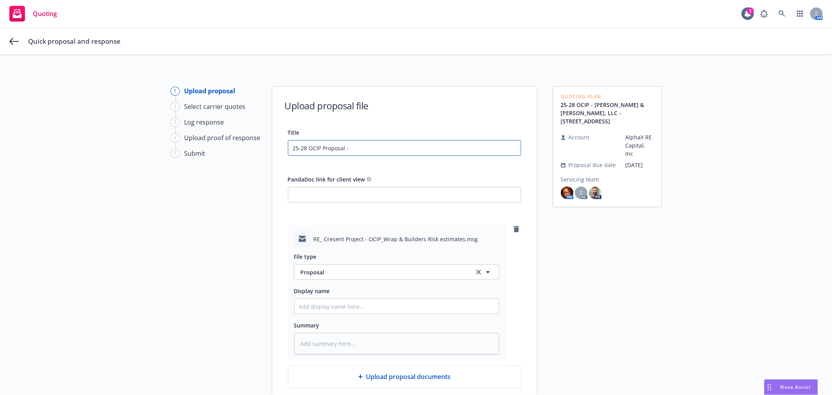
type textarea "x"
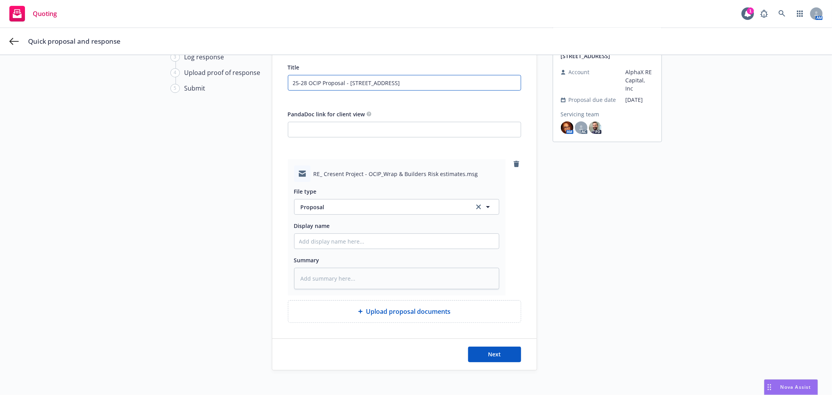
scroll to position [87, 0]
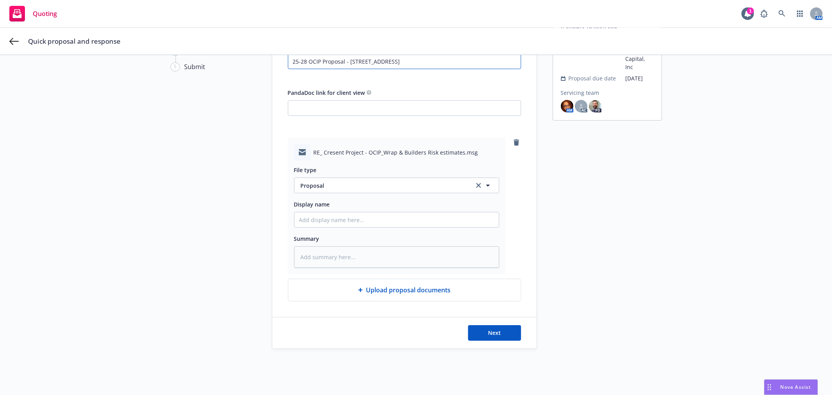
drag, startPoint x: 430, startPoint y: 61, endPoint x: 169, endPoint y: 56, distance: 261.0
click at [169, 56] on div "1 Upload proposal 2 Select carrier quotes 3 Log response 4 Upload proof of resp…" at bounding box center [415, 174] width 813 height 349
type input "25-28 OCIP Proposal - 148 & 156 Crescent Avenue"
click at [363, 218] on input "Display name" at bounding box center [396, 219] width 204 height 15
paste input "25-28 OCIP Proposal - 148 & 156 Crescent Avenue"
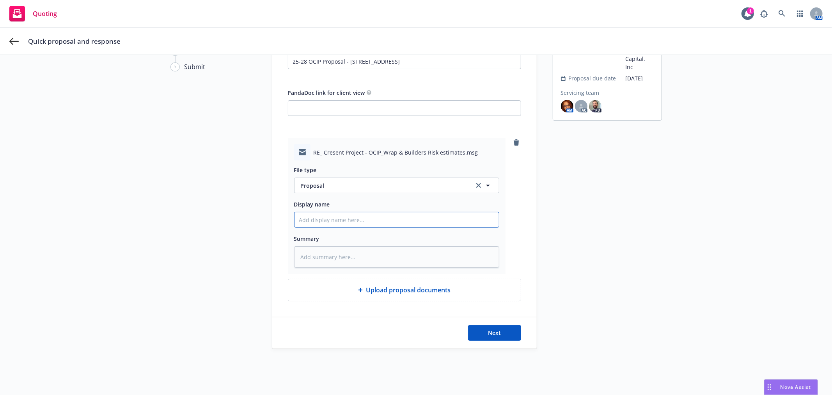
type textarea "x"
type input "25-28 OCIP Proposal - 148 & 156 Crescent Avenue"
click at [496, 334] on span "Next" at bounding box center [494, 332] width 13 height 7
type textarea "x"
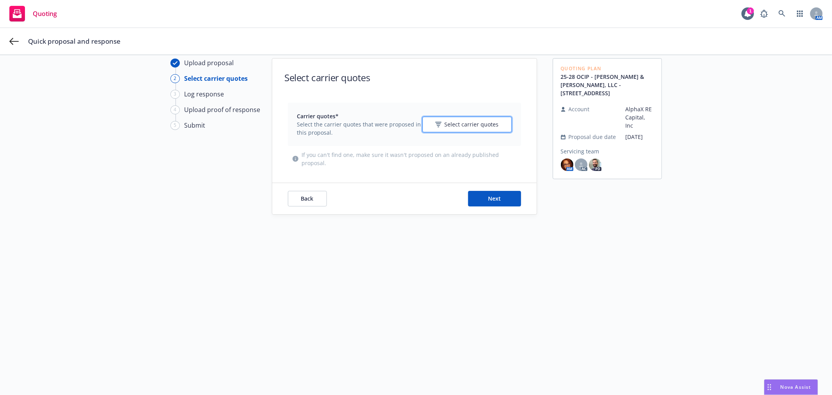
click at [473, 121] on span "Select carrier quotes" at bounding box center [472, 124] width 54 height 8
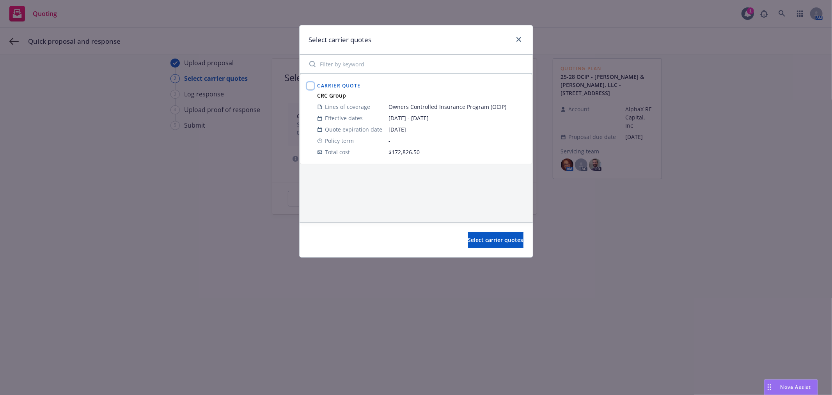
click at [307, 88] on input "checkbox" at bounding box center [311, 86] width 8 height 8
checkbox input "true"
click at [496, 236] on span "Select carrier quotes" at bounding box center [495, 239] width 55 height 7
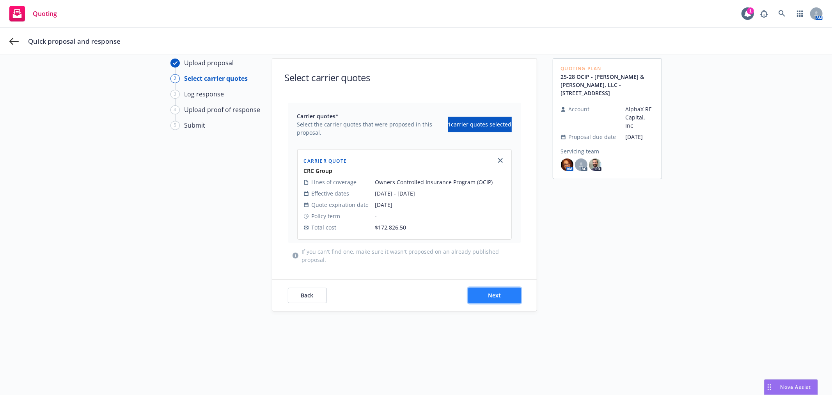
click at [514, 297] on button "Next" at bounding box center [494, 295] width 53 height 16
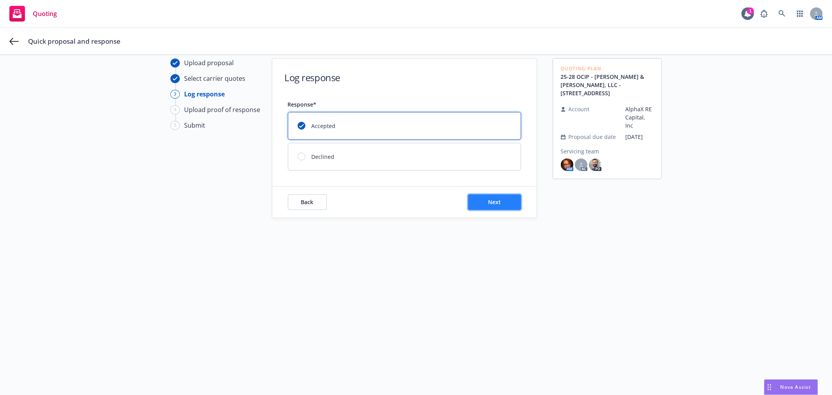
click at [488, 203] on span "Next" at bounding box center [494, 201] width 13 height 7
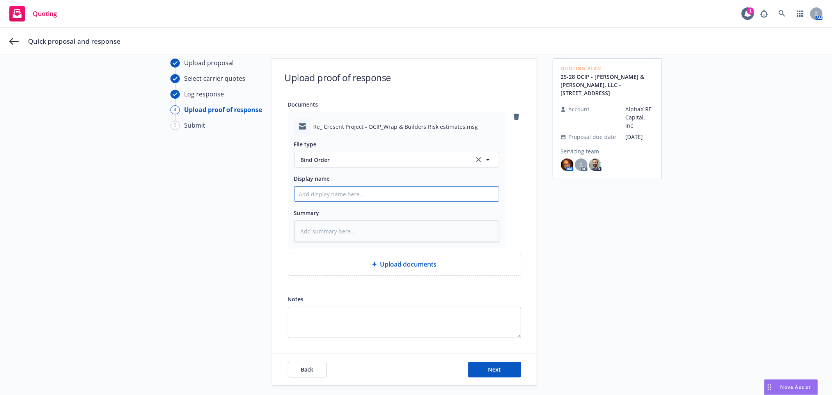
click at [333, 193] on input "Display name" at bounding box center [396, 193] width 204 height 15
type textarea "x"
type input "F"
type textarea "x"
type input "Fr"
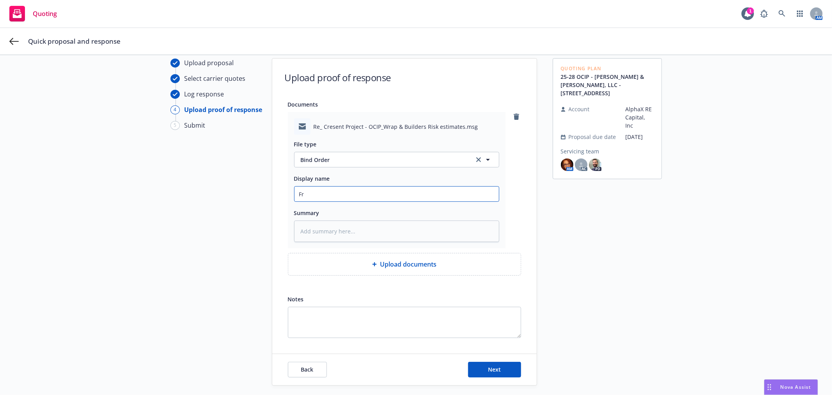
type textarea "x"
type input "Fr"
type textarea "x"
type input "Fr I"
type textarea "x"
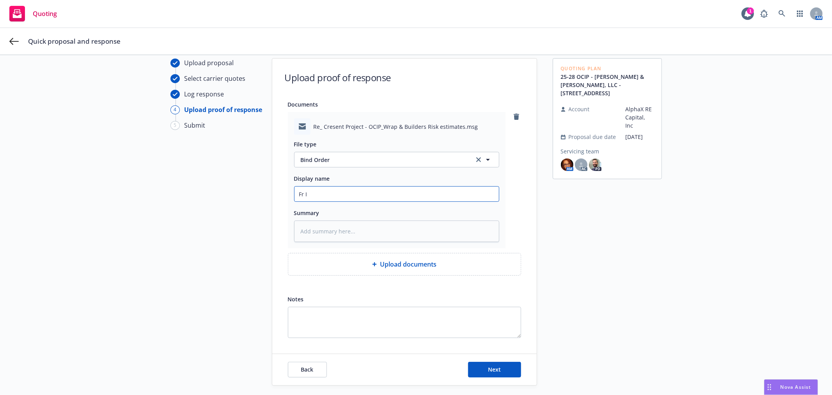
type input "Fr In"
type textarea "x"
type input "Fr Ins"
type textarea "x"
type input "Fr Insd"
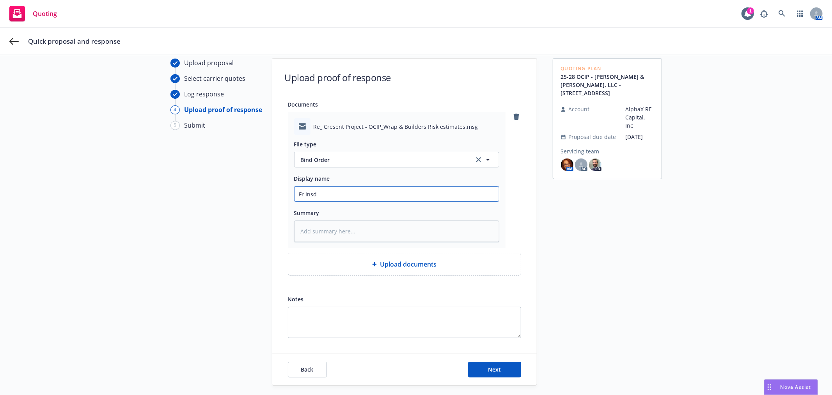
type textarea "x"
type input "Fr Insd:"
type textarea "x"
type input "Fr Insd:"
type textarea "x"
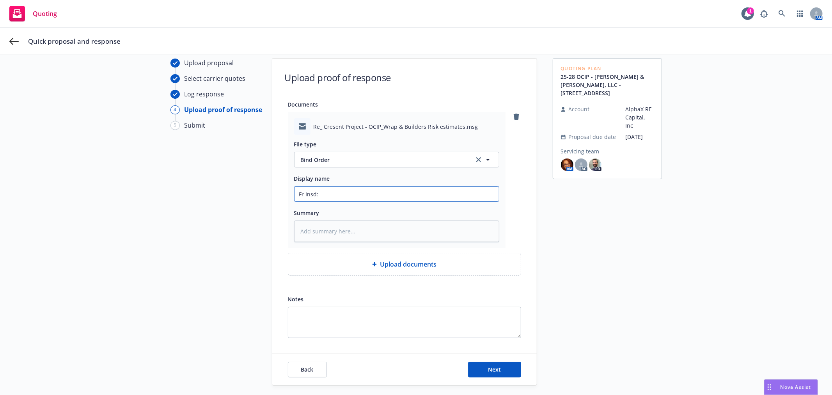
type input "Fr Insd: C"
type textarea "x"
type input "Fr Insd: Co"
type textarea "x"
type input "Fr Insd: Con"
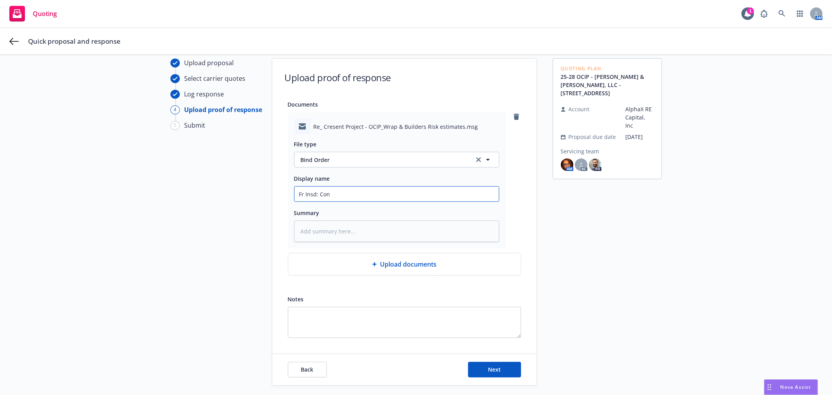
type textarea "x"
type input "Fr Insd: Conf"
type textarea "x"
type input "Fr Insd: Conf"
type textarea "x"
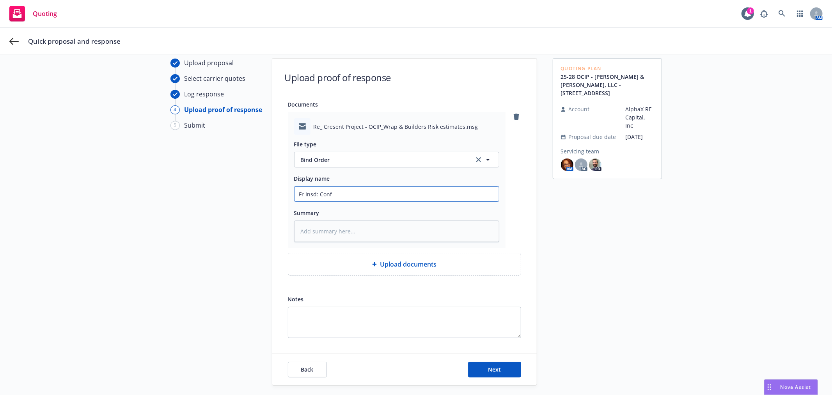
type input "Fr Insd: Conf o"
type textarea "x"
type input "Fr Insd: Conf of"
type textarea "x"
type input "Fr Insd: Conf of"
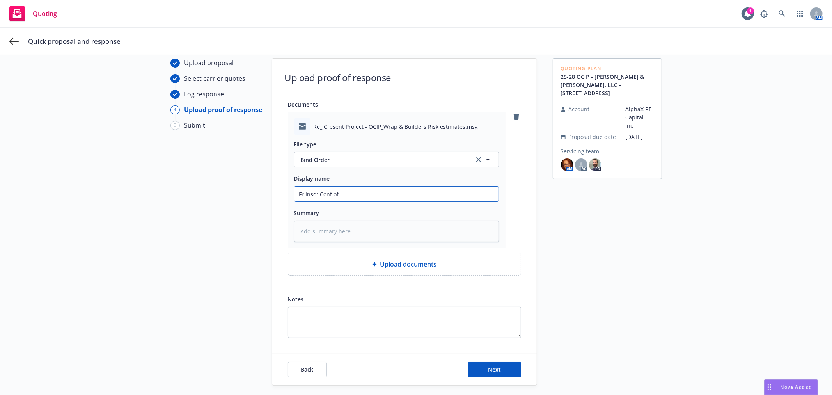
type textarea "x"
type input "Fr Insd: Conf of b"
type textarea "x"
type input "Fr Insd: Conf of bi"
type textarea "x"
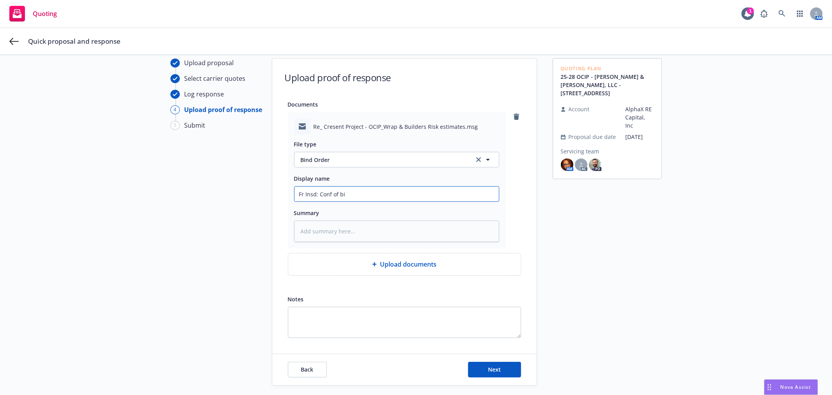
type input "Fr Insd: Conf of bin"
type textarea "x"
type input "Fr Insd: Conf of bind"
type textarea "x"
type input "Fr Insd: Conf of bind,"
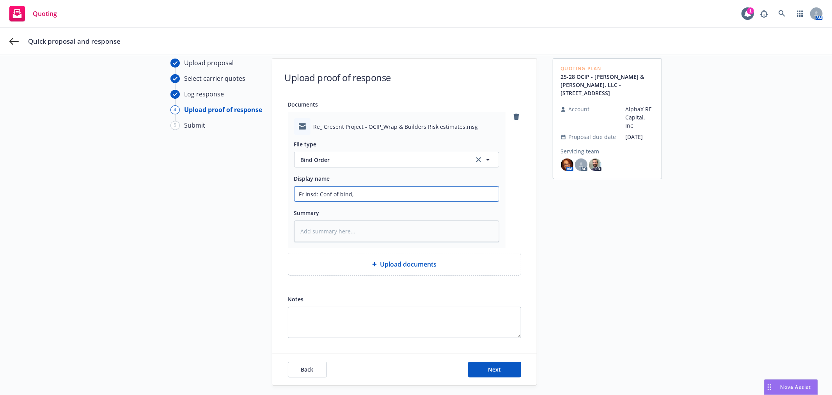
type textarea "x"
type input "Fr Insd: Conf of bind,"
type textarea "x"
type input "Fr Insd: Conf of bind, O"
type textarea "x"
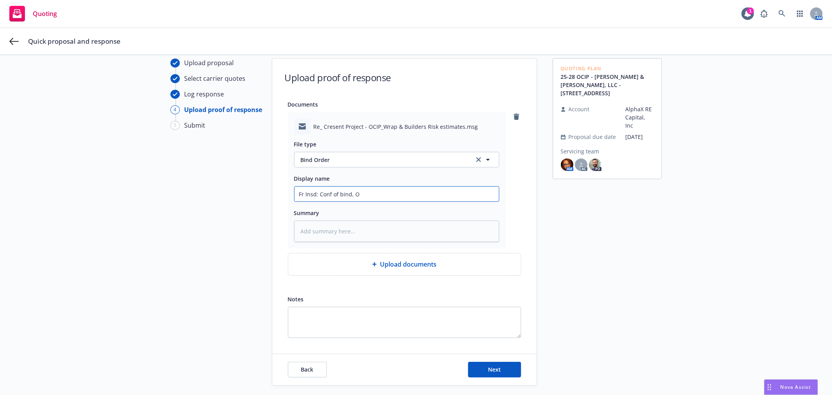
type input "Fr Insd: Conf of bind, OI"
type textarea "x"
paste input "25-28 OCIP Proposal - 148 & 156 Crescent Avenue"
drag, startPoint x: 364, startPoint y: 196, endPoint x: 422, endPoint y: 204, distance: 57.9
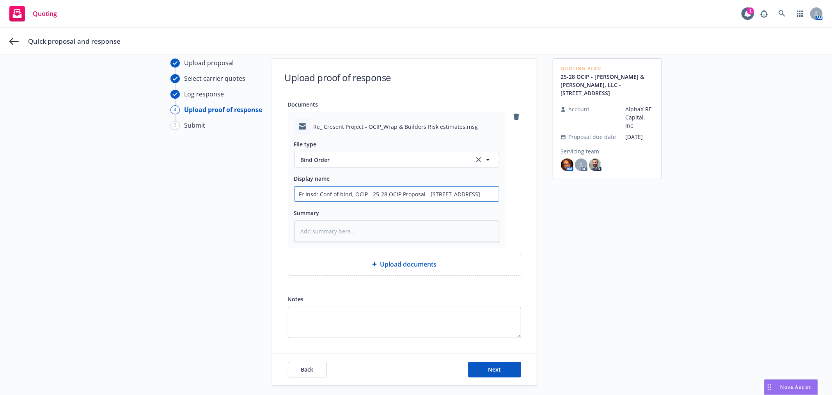
click at [422, 204] on div "File type Bind Order Bind Order Display name Fr Insd: Conf of bind, OCIP - 25-2…" at bounding box center [396, 188] width 205 height 107
click at [493, 372] on span "Next" at bounding box center [494, 368] width 13 height 7
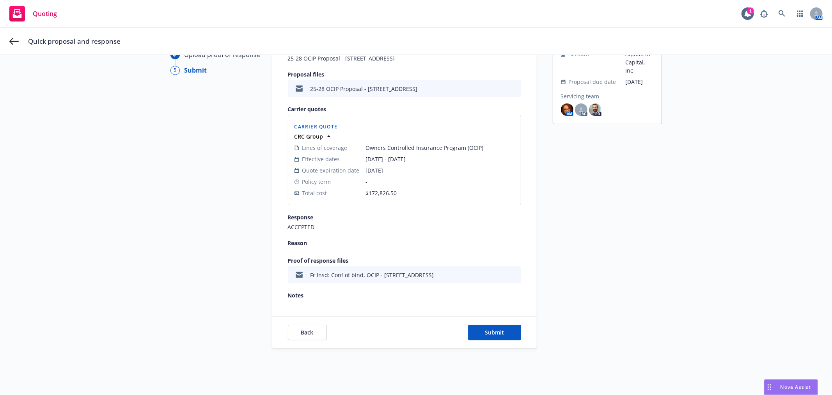
scroll to position [87, 0]
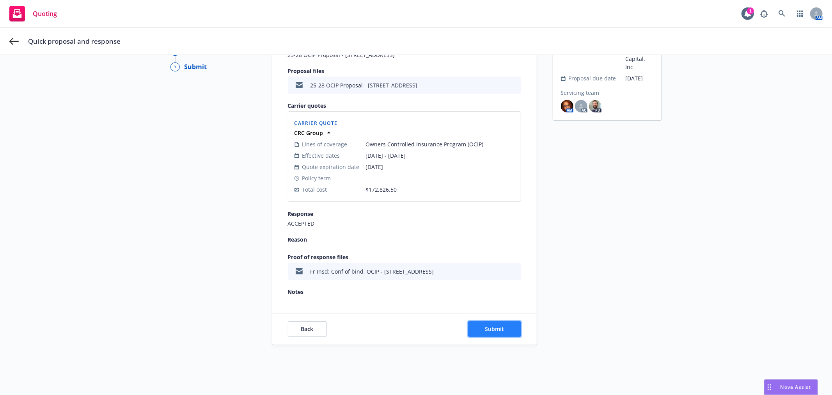
click at [495, 328] on span "Submit" at bounding box center [494, 328] width 19 height 7
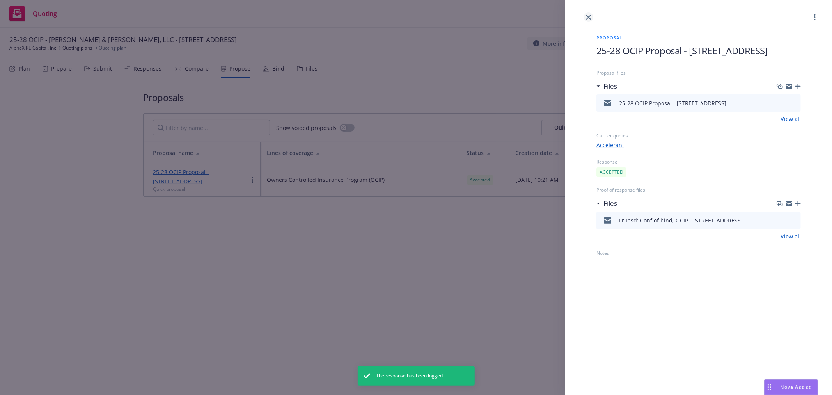
click at [588, 14] on link "close" at bounding box center [588, 16] width 9 height 9
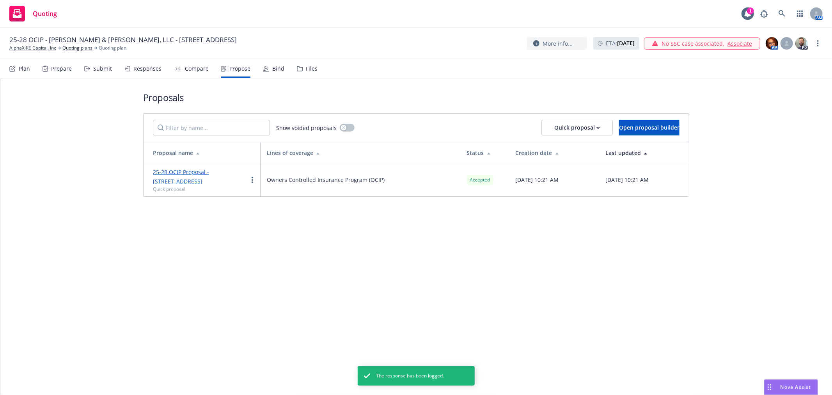
click at [277, 70] on div "Bind" at bounding box center [278, 69] width 12 height 6
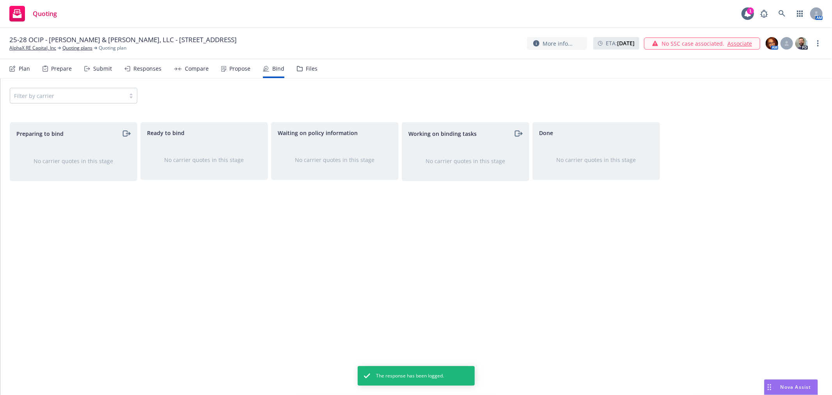
click at [237, 69] on div "Propose" at bounding box center [239, 69] width 21 height 6
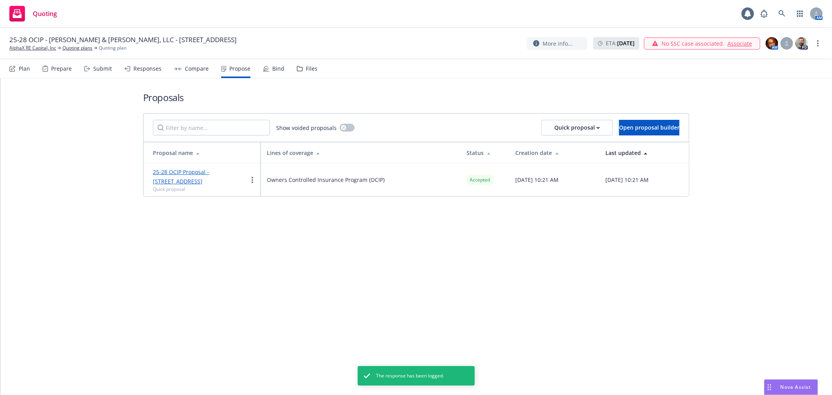
click at [272, 68] on div "Bind" at bounding box center [278, 69] width 12 height 6
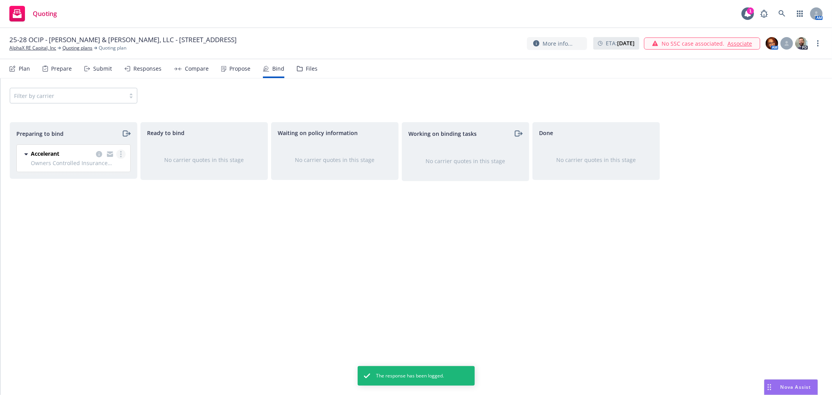
click at [120, 151] on circle "more" at bounding box center [121, 152] width 2 height 2
click at [110, 182] on link "Log bind order" at bounding box center [87, 186] width 76 height 16
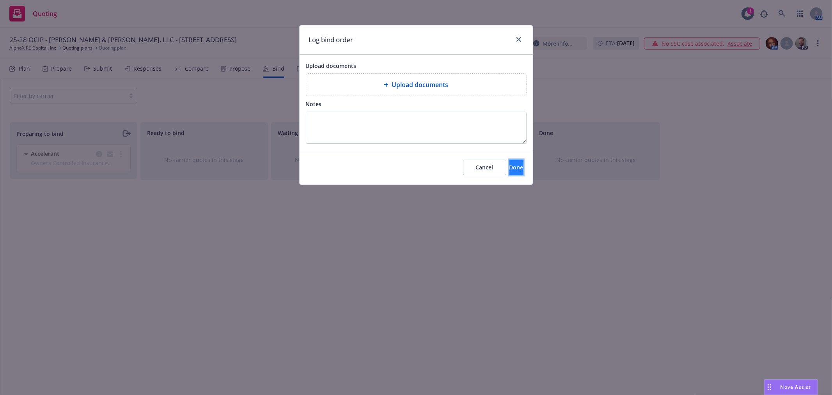
click at [509, 168] on span "Done" at bounding box center [516, 166] width 14 height 7
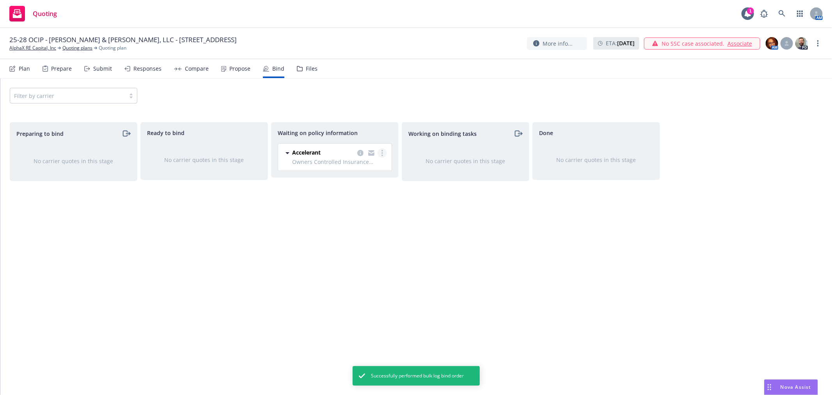
click at [383, 151] on link "more" at bounding box center [382, 152] width 9 height 9
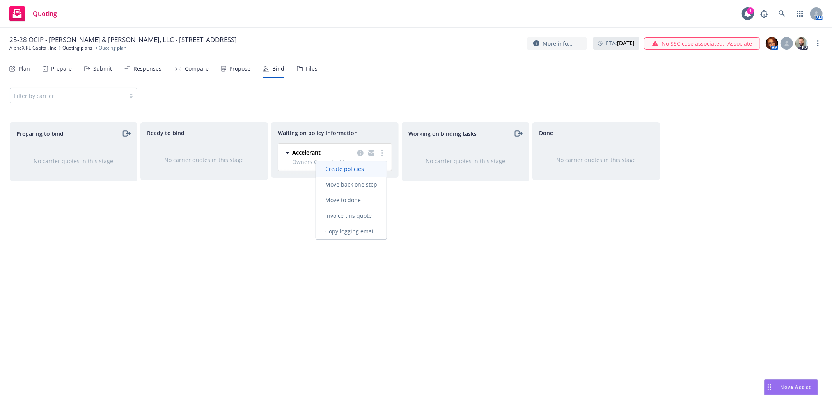
click at [330, 167] on span "Create policies" at bounding box center [344, 168] width 57 height 7
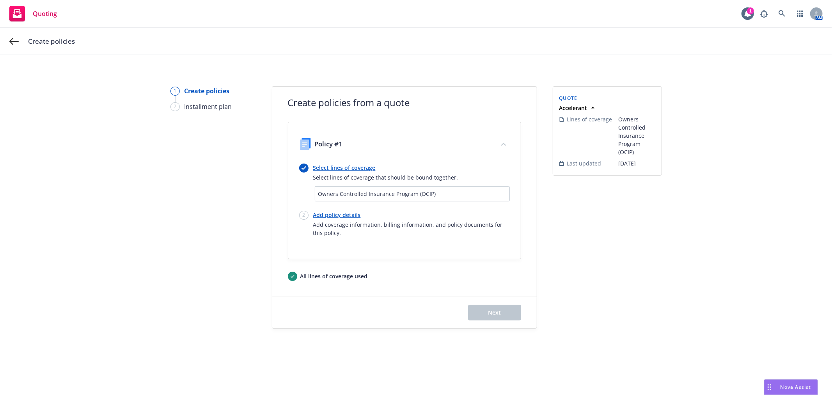
click at [342, 213] on link "Add policy details" at bounding box center [411, 215] width 197 height 8
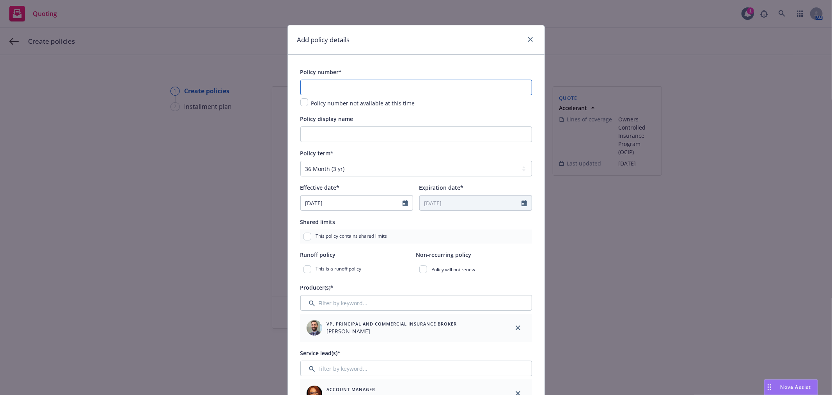
click at [365, 90] on input "text" at bounding box center [416, 88] width 232 height 16
click at [366, 90] on input "text" at bounding box center [416, 88] width 232 height 16
paste input "S0012GL00279800"
click at [359, 136] on input "Policy display name" at bounding box center [416, 134] width 232 height 16
click at [377, 136] on input "Policy display name" at bounding box center [416, 134] width 232 height 16
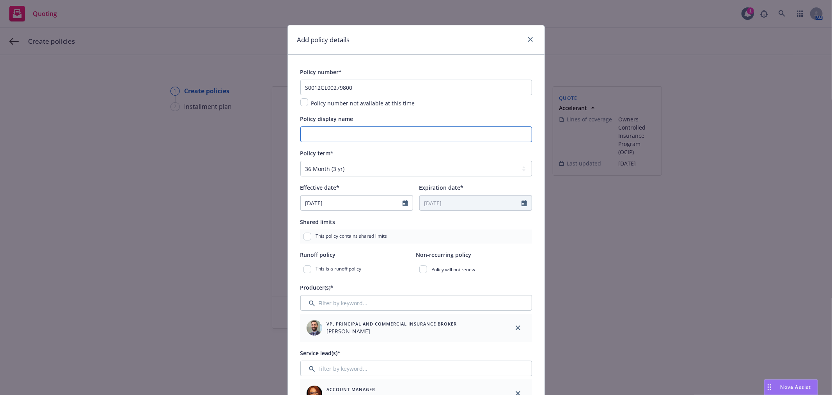
paste input "148 & 156 Crescent Avenue"
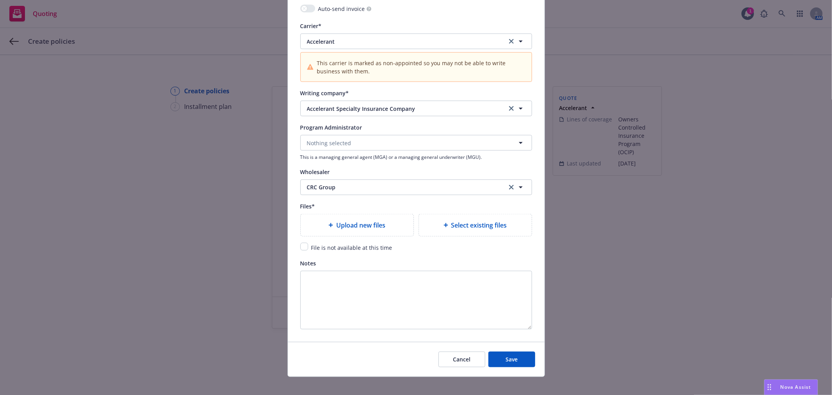
scroll to position [799, 0]
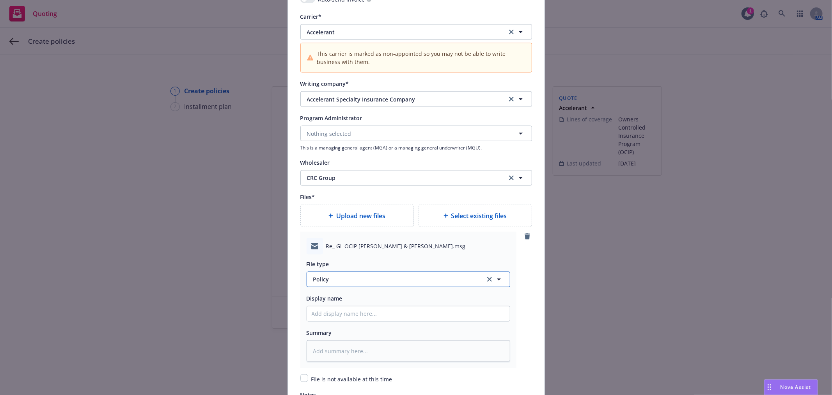
click at [333, 278] on span "Policy" at bounding box center [394, 279] width 163 height 8
click at [333, 236] on div "Binder" at bounding box center [408, 236] width 193 height 11
click at [373, 314] on input "Policy display name" at bounding box center [408, 313] width 203 height 15
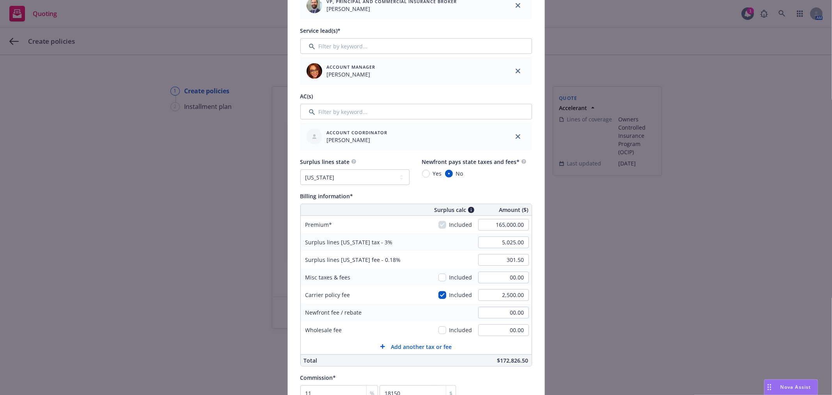
scroll to position [0, 0]
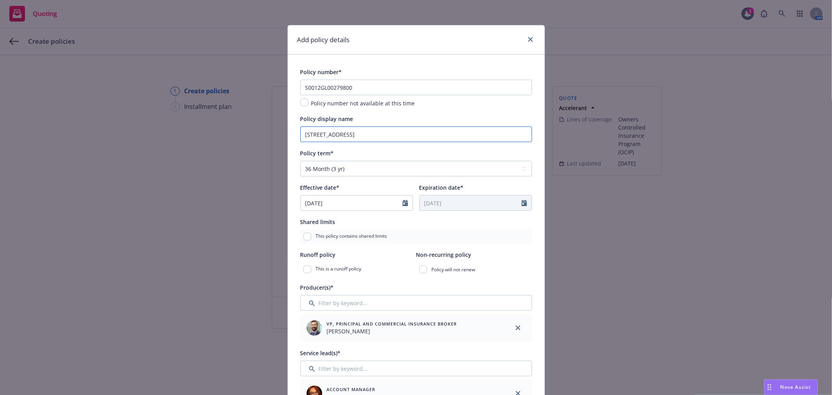
drag, startPoint x: 378, startPoint y: 135, endPoint x: 147, endPoint y: 112, distance: 232.0
click at [147, 112] on div "Add policy details Policy number* S0012GL00279800 Policy number not available a…" at bounding box center [416, 197] width 832 height 395
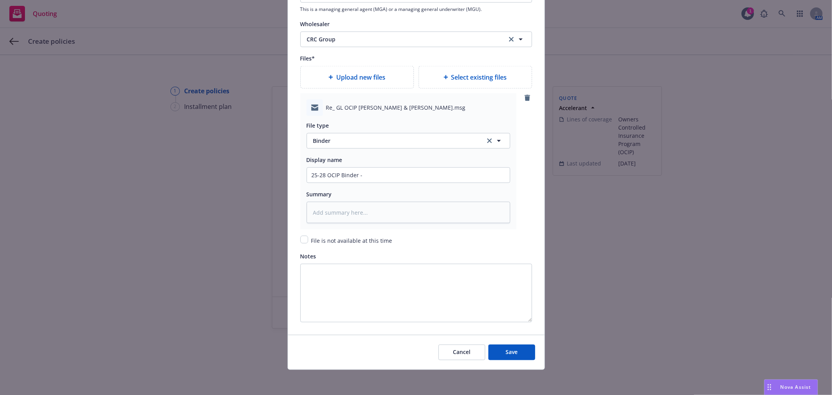
scroll to position [940, 0]
click at [404, 174] on input "25-28 OCIP Binder -" at bounding box center [408, 175] width 203 height 15
paste input "148 & 156 Crescent Avenue"
click at [301, 238] on input "checkbox" at bounding box center [304, 240] width 8 height 8
click at [520, 353] on button "Save" at bounding box center [511, 352] width 47 height 16
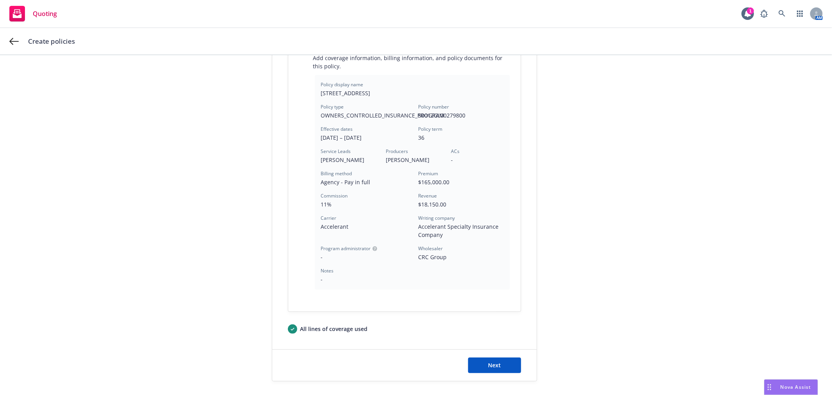
scroll to position [173, 0]
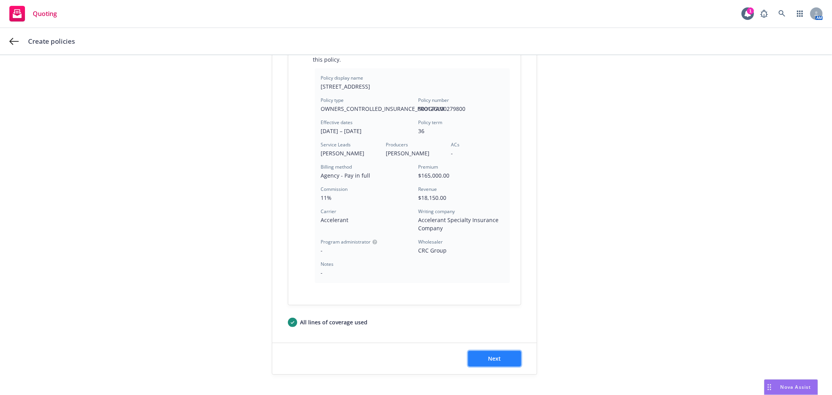
click at [503, 356] on button "Next" at bounding box center [494, 359] width 53 height 16
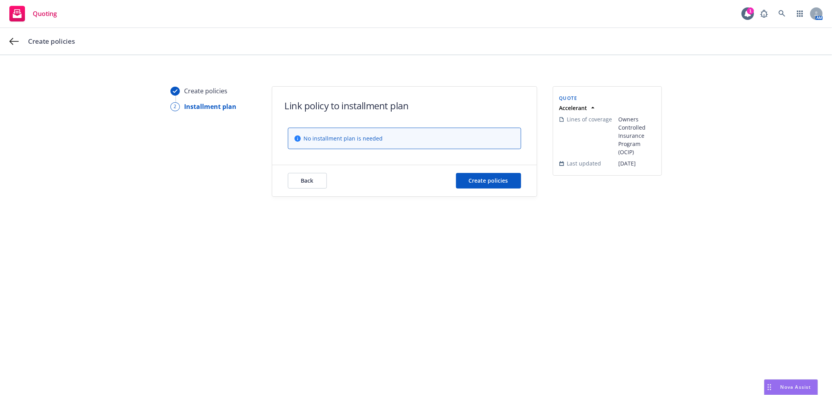
scroll to position [0, 0]
click at [491, 182] on span "Create policies" at bounding box center [488, 180] width 39 height 7
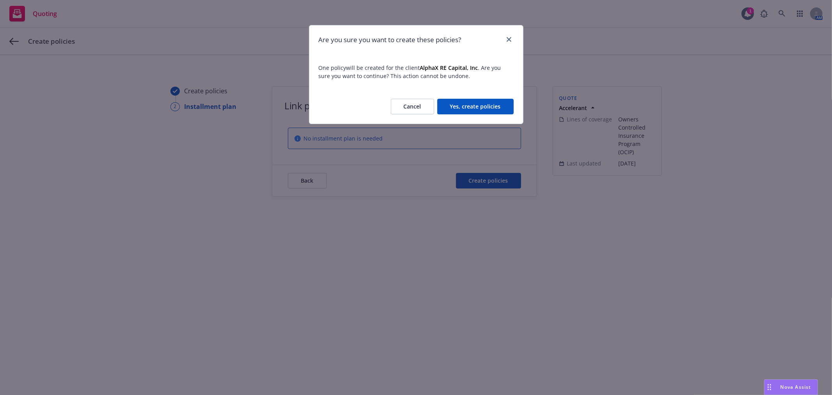
click at [483, 106] on button "Yes, create policies" at bounding box center [475, 107] width 76 height 16
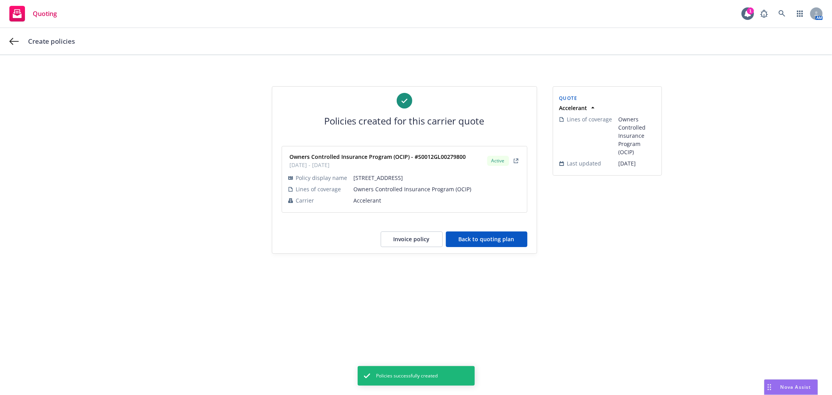
click at [412, 236] on button "Invoice policy" at bounding box center [412, 239] width 62 height 16
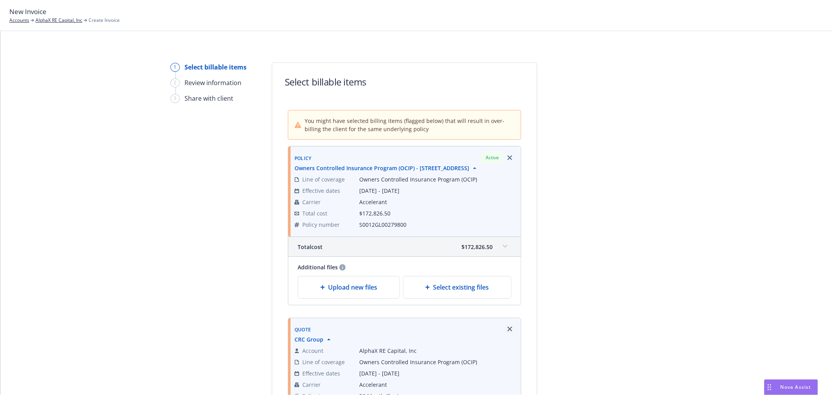
click at [507, 329] on icon "Remove browser" at bounding box center [509, 328] width 5 height 5
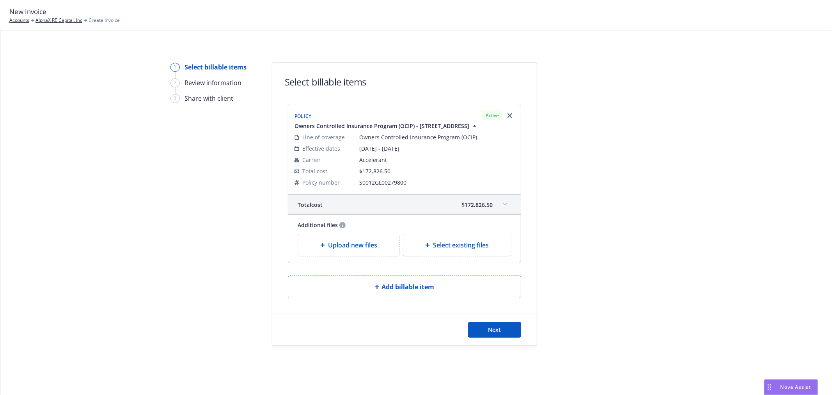
click at [496, 321] on div "Next" at bounding box center [404, 329] width 264 height 31
click at [488, 328] on span "Next" at bounding box center [494, 329] width 13 height 7
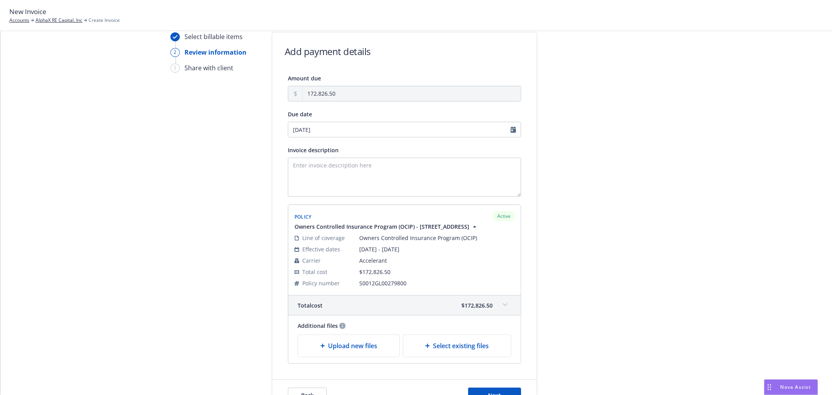
scroll to position [43, 0]
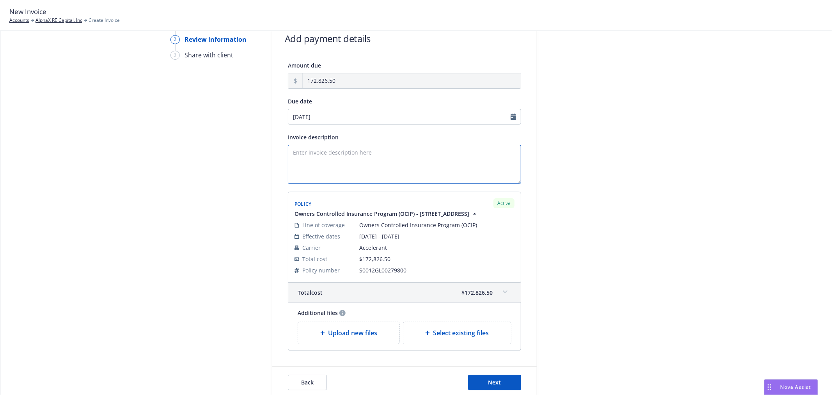
click at [367, 154] on textarea "Invoice description" at bounding box center [404, 164] width 233 height 39
paste textarea "[STREET_ADDRESS]"
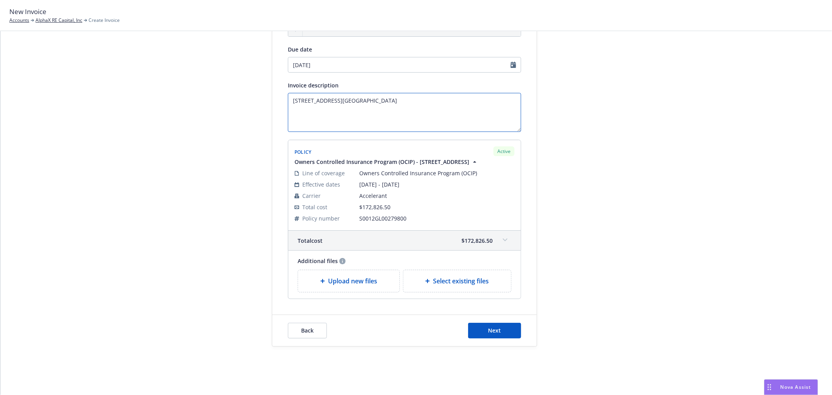
scroll to position [98, 0]
type textarea "[STREET_ADDRESS][GEOGRAPHIC_DATA]"
click at [489, 327] on span "Next" at bounding box center [494, 328] width 13 height 7
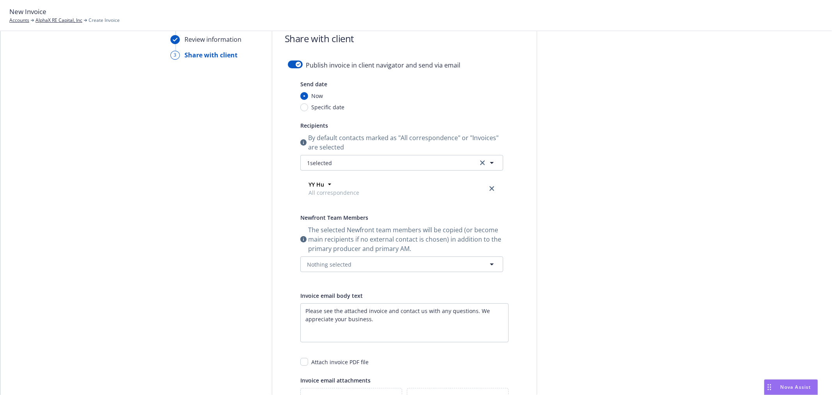
scroll to position [11, 0]
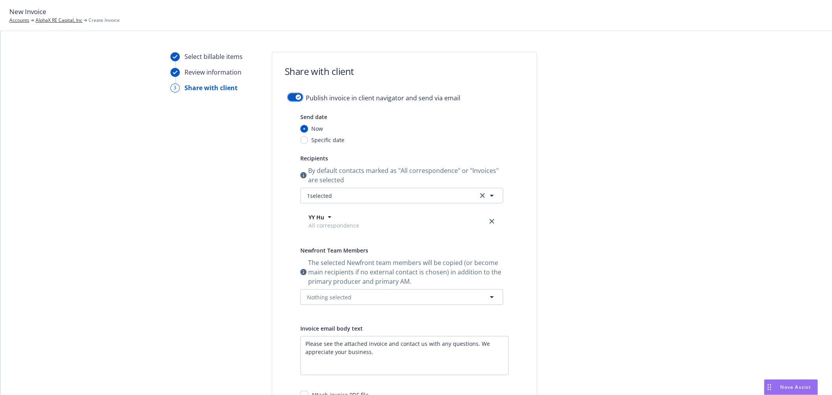
click at [297, 96] on icon "button" at bounding box center [298, 97] width 3 height 2
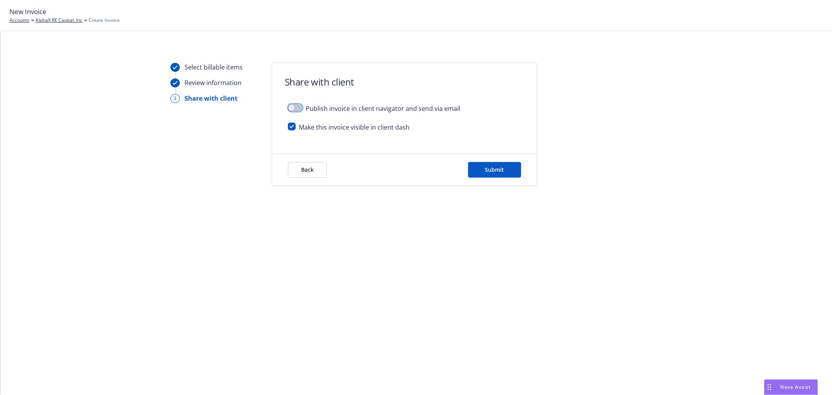
scroll to position [0, 0]
click at [481, 175] on button "Submit" at bounding box center [494, 170] width 53 height 16
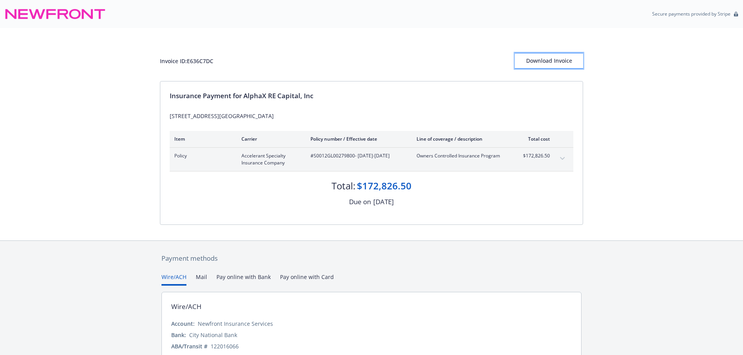
click at [553, 57] on div "Download Invoice" at bounding box center [549, 60] width 68 height 15
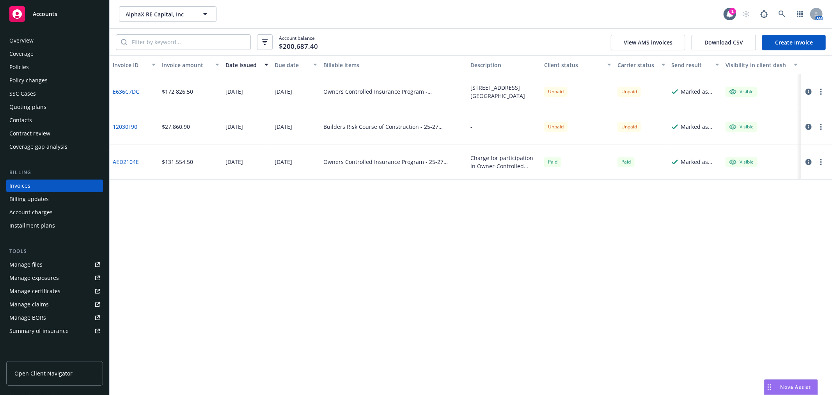
click at [821, 92] on circle "button" at bounding box center [821, 92] width 2 height 2
click at [781, 200] on link "Copy logging email" at bounding box center [775, 201] width 99 height 16
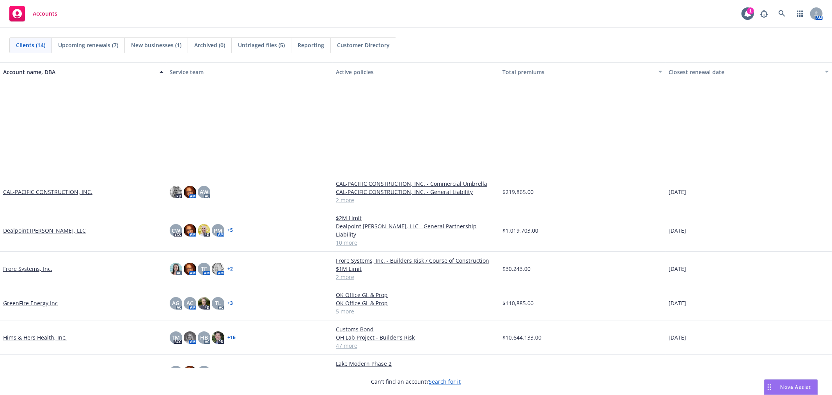
scroll to position [150, 0]
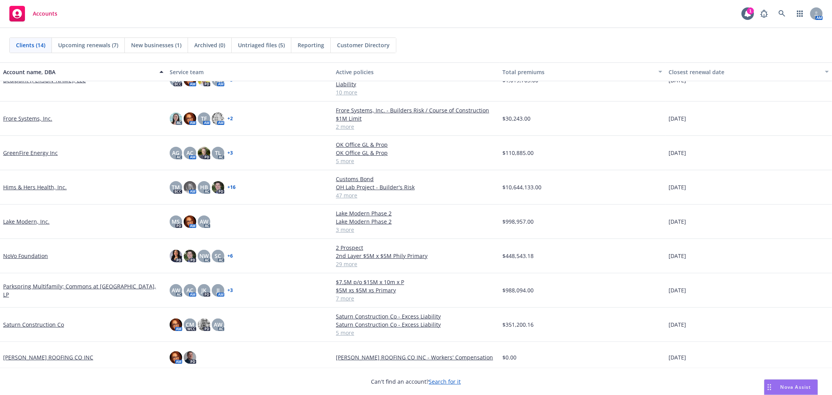
click at [25, 311] on div "Saturn Construction Co" at bounding box center [83, 324] width 167 height 34
click at [25, 320] on link "Saturn Construction Co" at bounding box center [33, 324] width 61 height 8
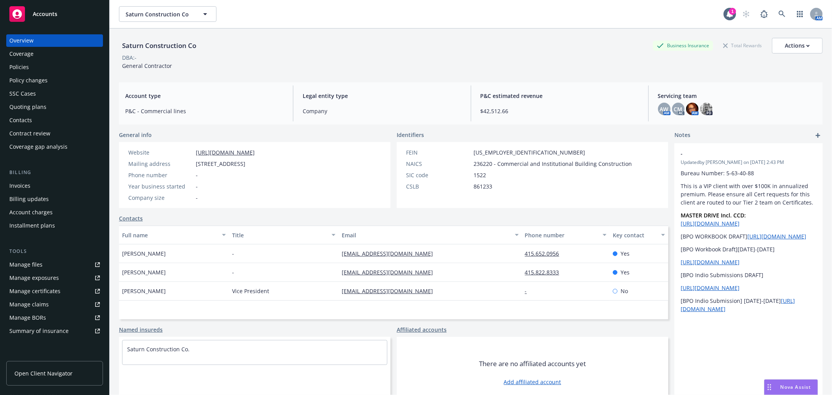
click at [51, 110] on div "Quoting plans" at bounding box center [54, 107] width 90 height 12
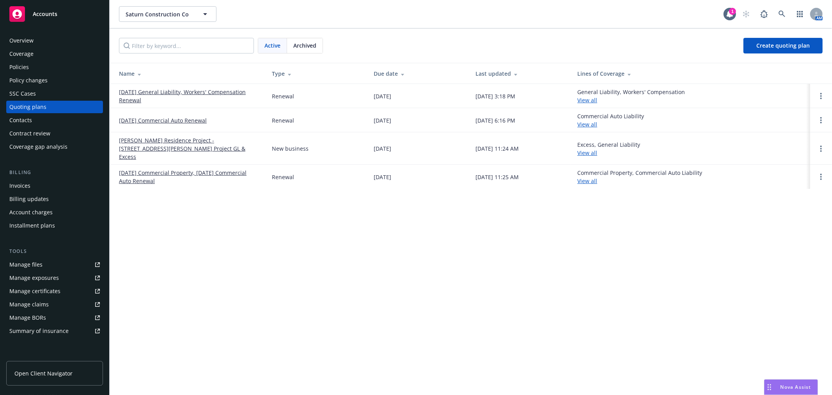
click at [191, 88] on link "[DATE] General Liability, Workers' Compensation Renewal" at bounding box center [189, 96] width 140 height 16
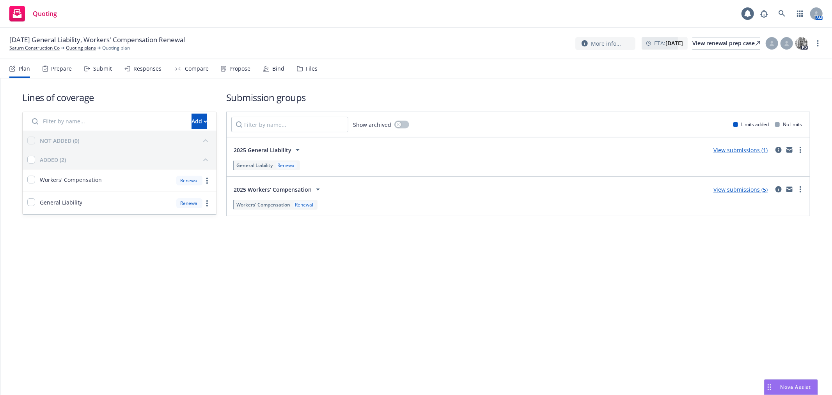
click at [147, 69] on div "Responses" at bounding box center [147, 69] width 28 height 6
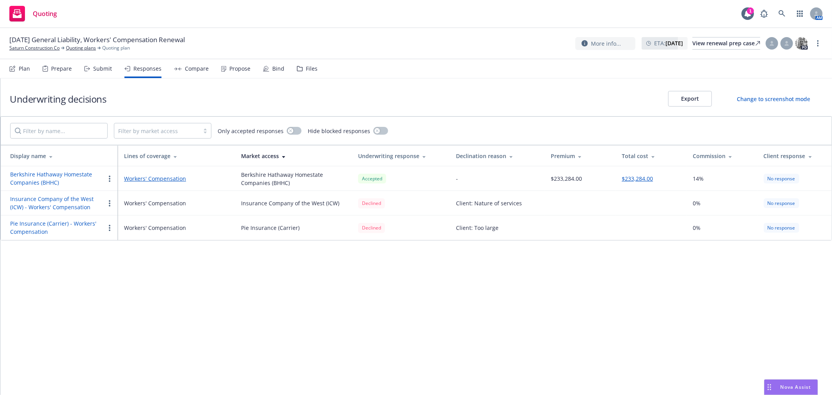
click at [94, 69] on div "Submit" at bounding box center [102, 69] width 19 height 6
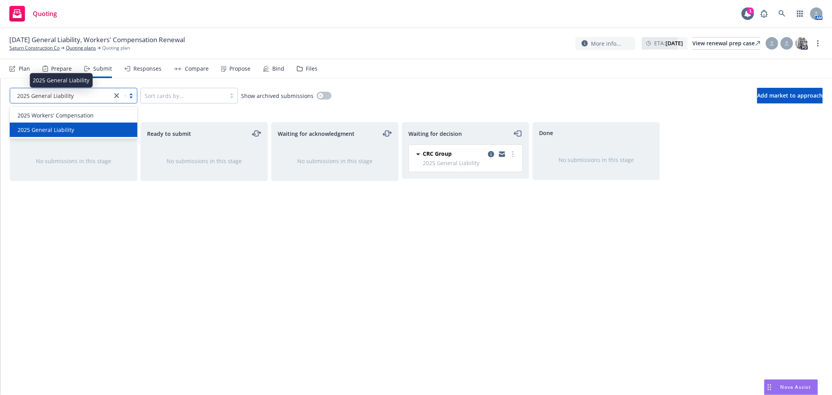
click at [76, 95] on div "2025 General Liability" at bounding box center [61, 96] width 94 height 8
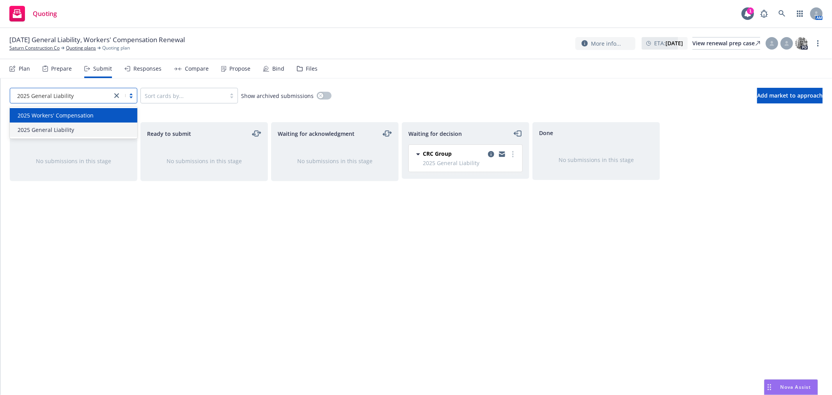
click at [62, 115] on span "2025 Workers' Compensation" at bounding box center [56, 115] width 76 height 8
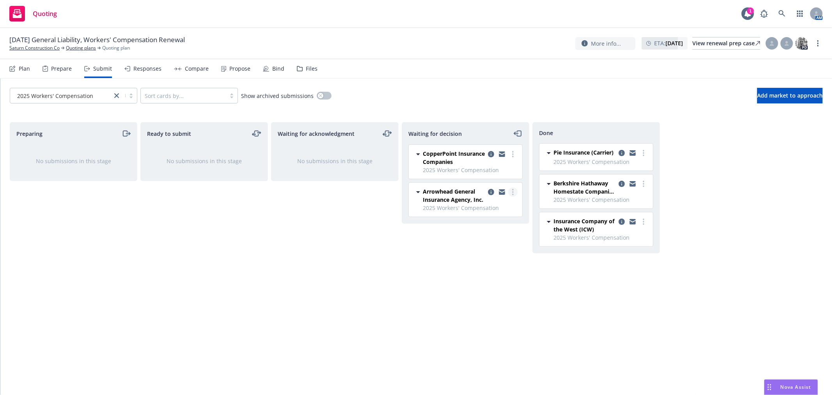
click at [512, 189] on icon "more" at bounding box center [513, 192] width 2 height 6
click at [467, 239] on span "Add accepted decision" at bounding box center [478, 238] width 78 height 7
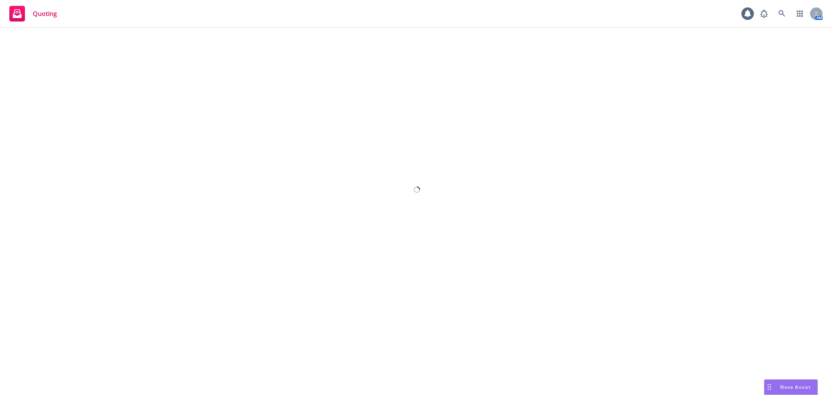
select select "12"
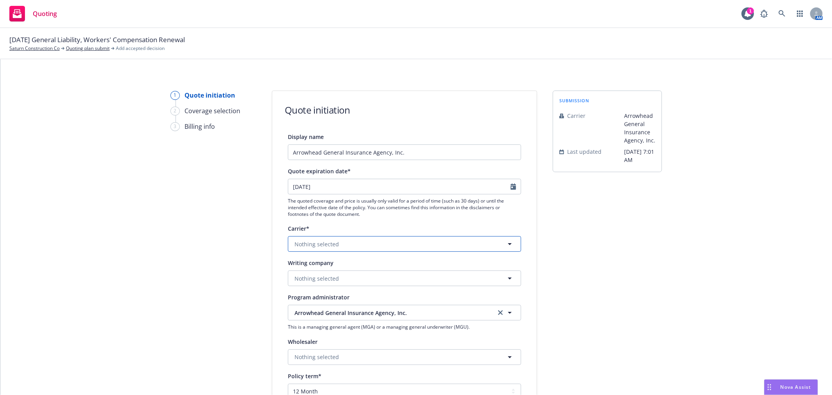
click at [346, 246] on button "Nothing selected" at bounding box center [404, 244] width 233 height 16
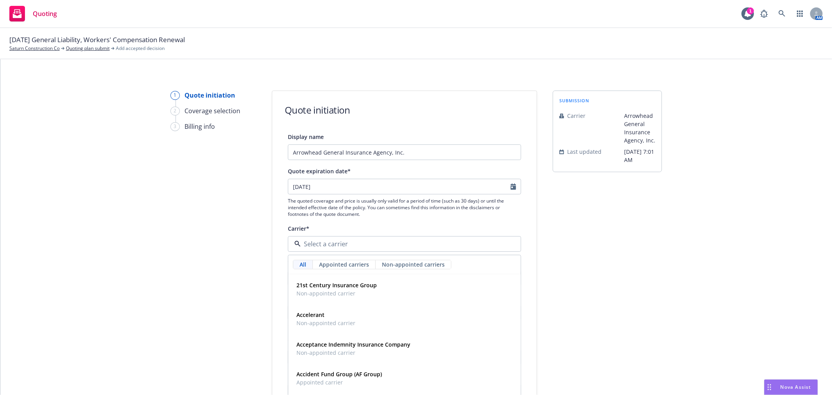
drag, startPoint x: 351, startPoint y: 232, endPoint x: 352, endPoint y: 224, distance: 7.8
click at [351, 232] on div "Carrier*" at bounding box center [404, 227] width 233 height 9
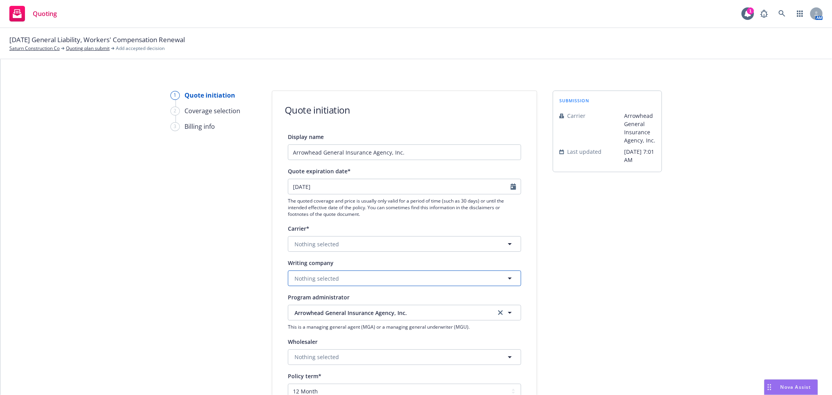
click at [336, 274] on button "Nothing selected" at bounding box center [404, 278] width 233 height 16
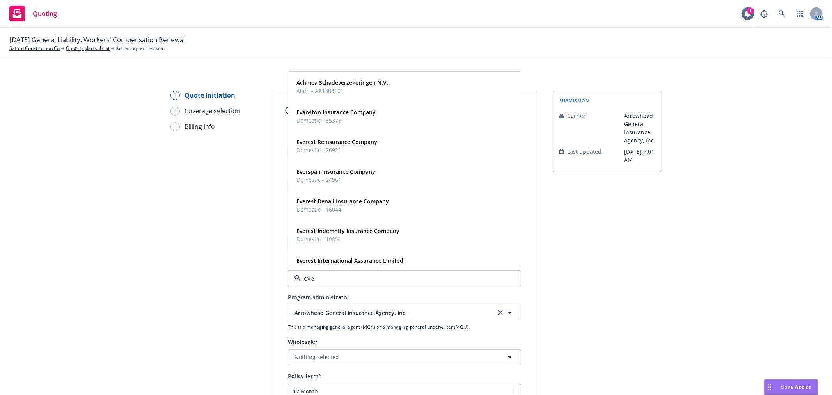
type input "ever"
click at [344, 204] on strong "Everest Indemnity Insurance Company" at bounding box center [347, 201] width 103 height 7
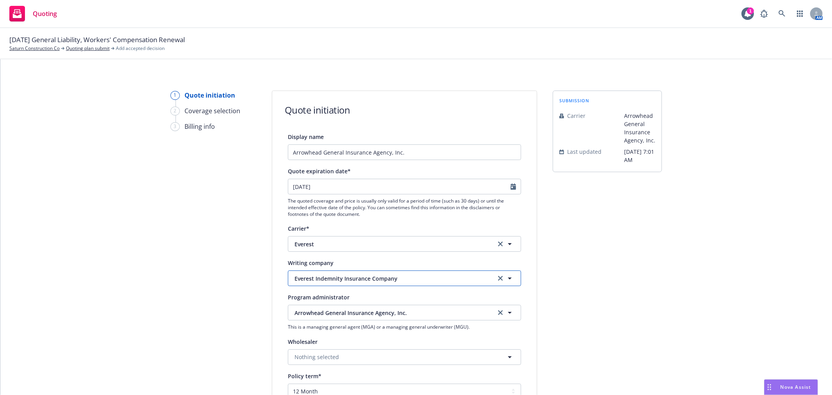
click at [410, 277] on span "Everest Indemnity Insurance Company" at bounding box center [389, 278] width 190 height 8
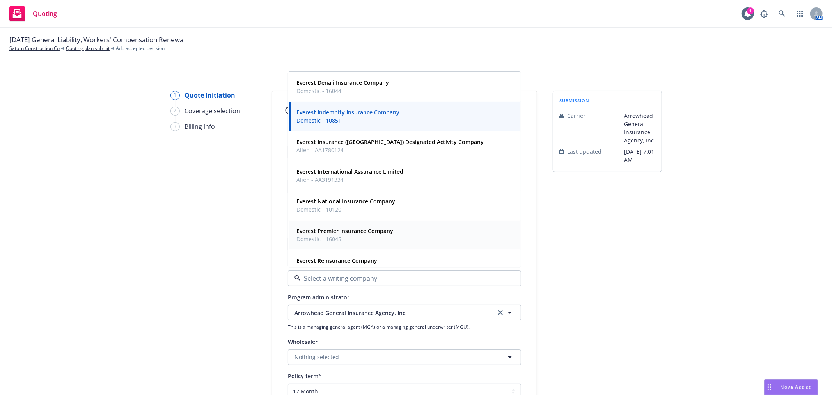
click at [395, 232] on div "Everest Premier Insurance Company Domestic - 16045" at bounding box center [404, 235] width 222 height 20
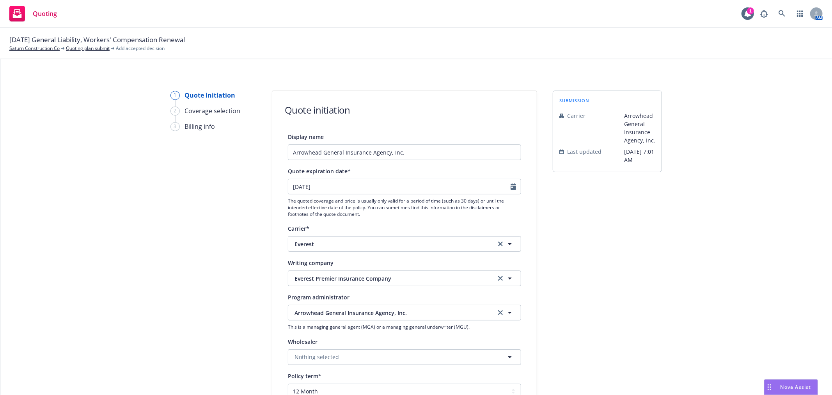
click at [597, 271] on div "submission Carrier Arrowhead General Insurance Agency, Inc. Last updated 8/15, …" at bounding box center [607, 351] width 109 height 523
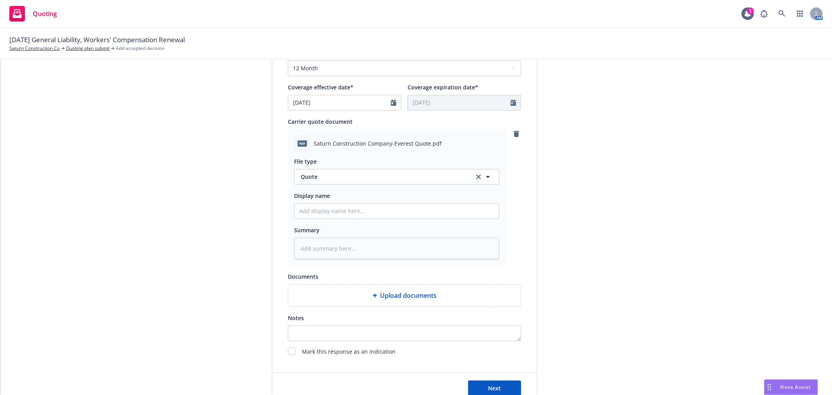
scroll to position [346, 0]
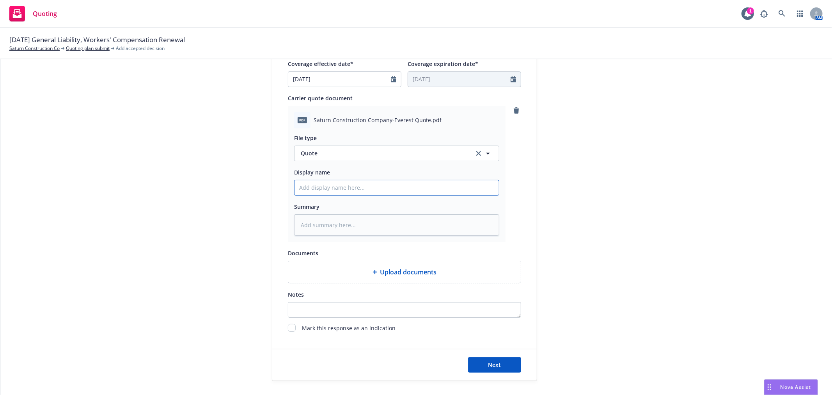
click at [360, 188] on input "Display name" at bounding box center [396, 187] width 204 height 15
type textarea "x"
type input "2"
type textarea "x"
type input "25"
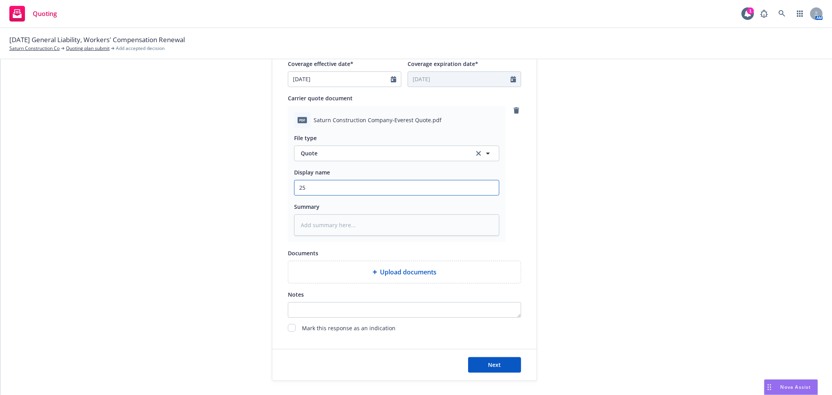
type textarea "x"
type input "25-"
type textarea "x"
type input "25-="
type textarea "x"
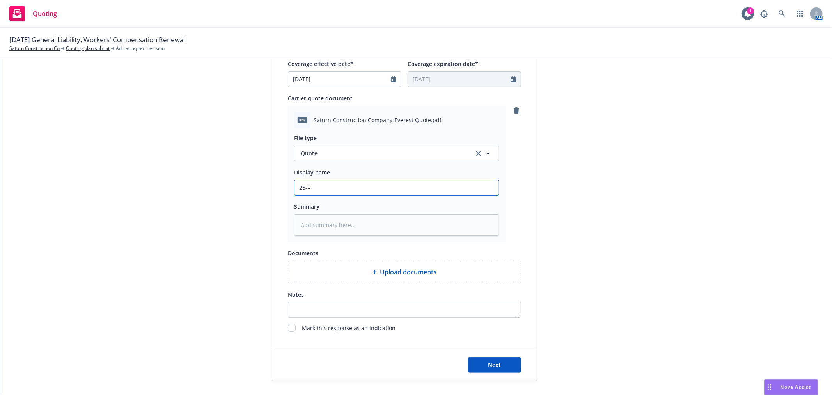
type input "25-"
type textarea "x"
type input "25-2"
type textarea "x"
type input "25-26"
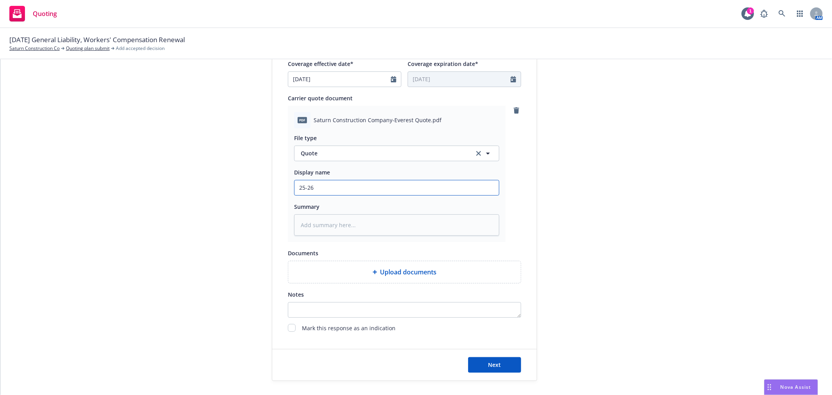
type textarea "x"
type input "25-26"
type textarea "x"
type input "25-26 W"
type textarea "x"
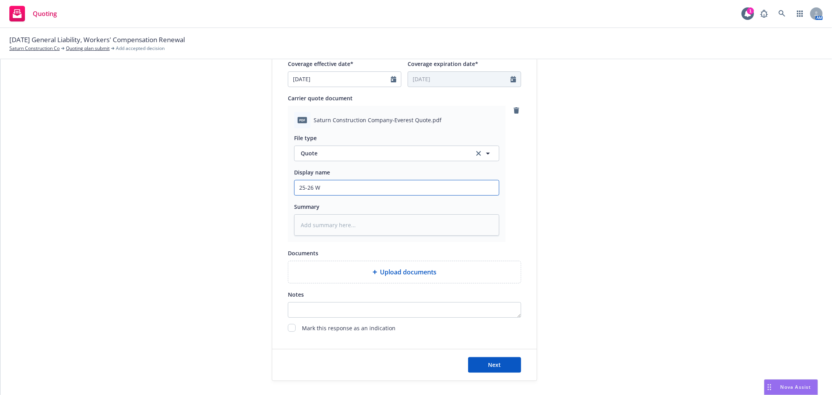
type input "25-26"
type textarea "x"
type input "25-26 E"
type textarea "x"
type input "25-26 Ev"
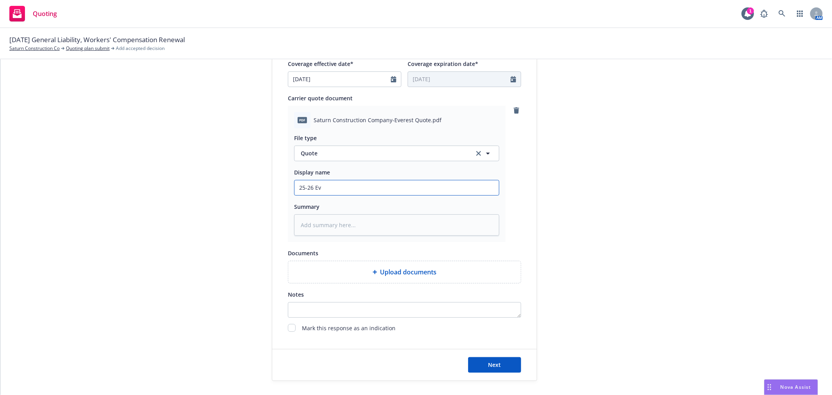
type textarea "x"
type input "25-26 Eve"
type textarea "x"
type input "25-26 Ever"
type textarea "x"
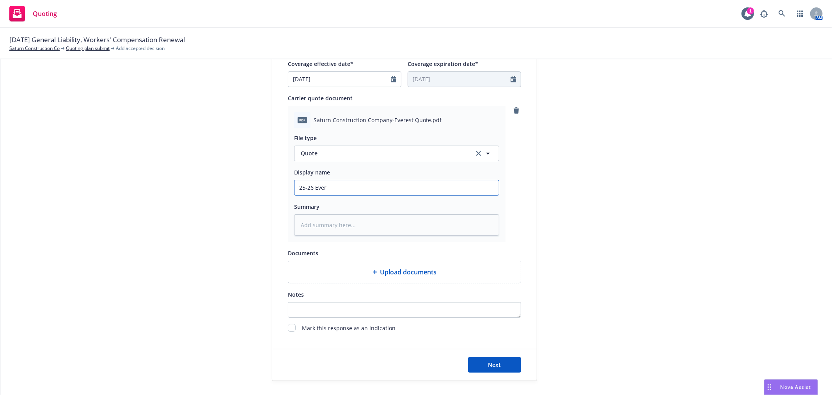
type input "25-26 Evere"
type textarea "x"
type input "25-26 Everes"
type textarea "x"
type input "25-26 Everest"
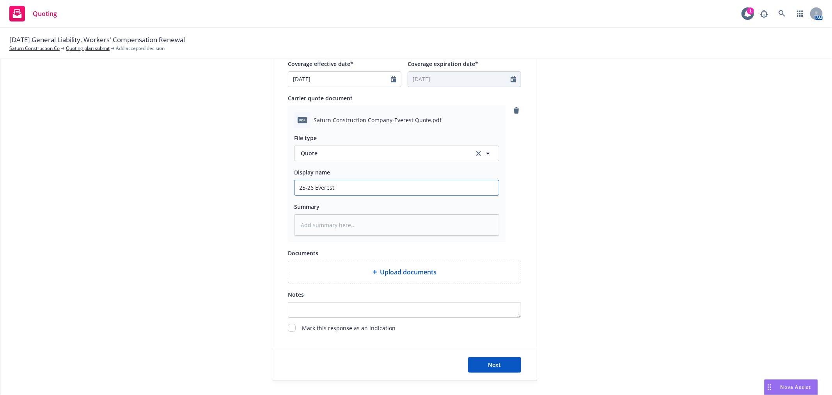
type textarea "x"
type input "25-26 Everest"
type textarea "x"
type input "25-26 Everest W"
type textarea "x"
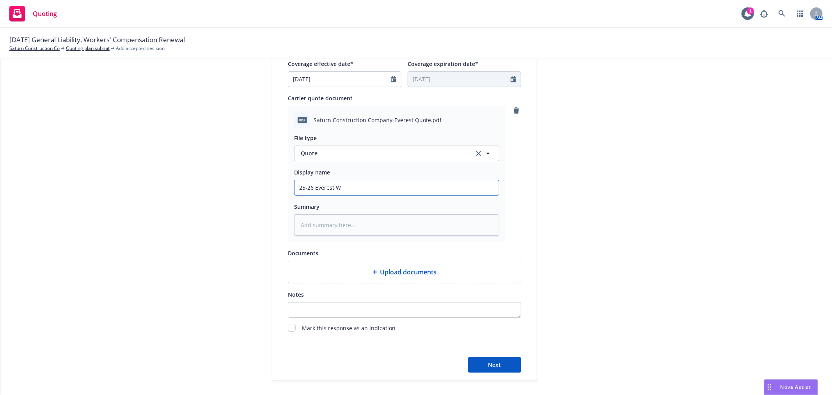
type input "25-26 Everest WC"
type textarea "x"
type input "25-26 Everest WC"
type textarea "x"
type input "25-26 Everest WC Q"
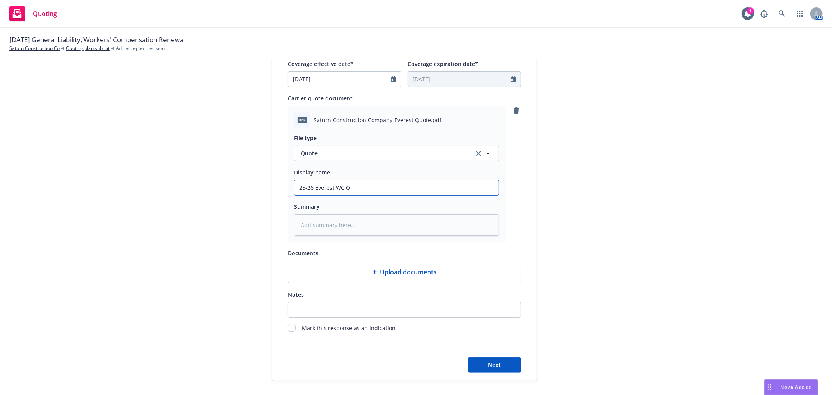
type textarea "x"
type input "25-26 Everest WC Qu"
type textarea "x"
type input "25-26 Everest WC Quo"
type textarea "x"
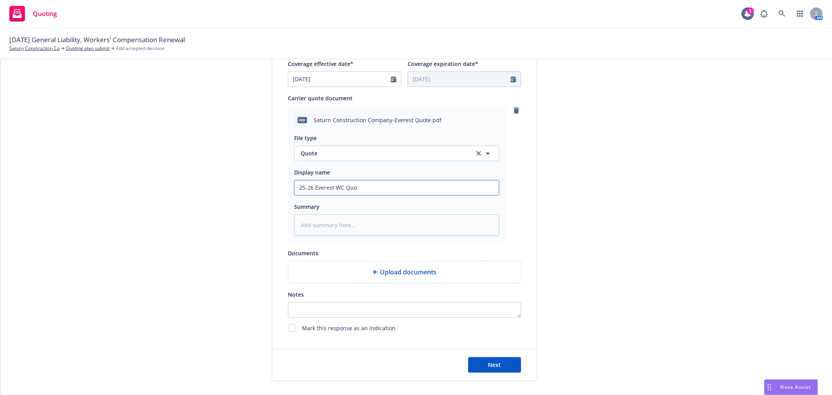
type input "25-26 Everest WC Quot"
type textarea "x"
type input "25-26 Everest WC Quote"
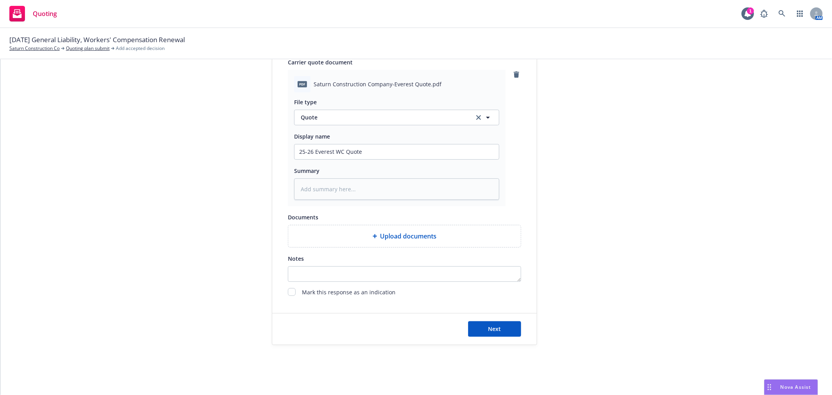
scroll to position [384, 0]
click at [498, 325] on button "Next" at bounding box center [494, 329] width 53 height 16
type textarea "x"
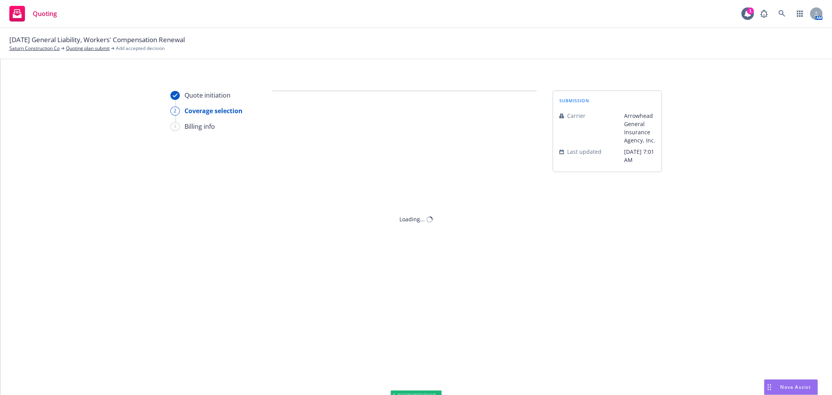
scroll to position [0, 0]
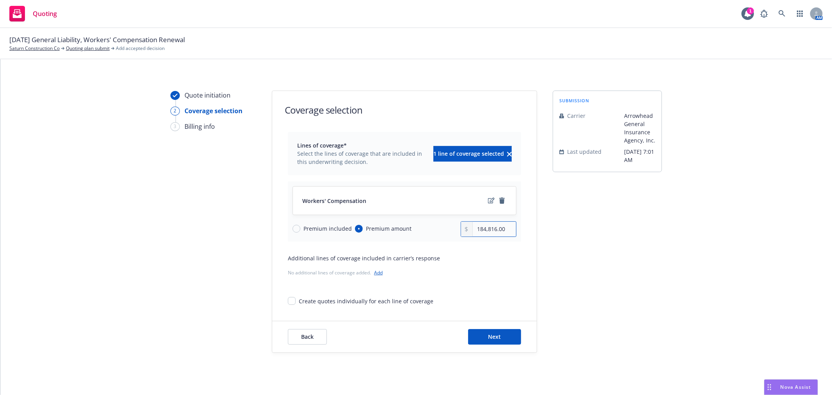
drag, startPoint x: 472, startPoint y: 231, endPoint x: 560, endPoint y: 222, distance: 88.5
click at [560, 222] on div "Quote initiation 2 Coverage selection 3 Billing info Coverage selection Lines o…" at bounding box center [416, 221] width 813 height 262
paste input "77,028"
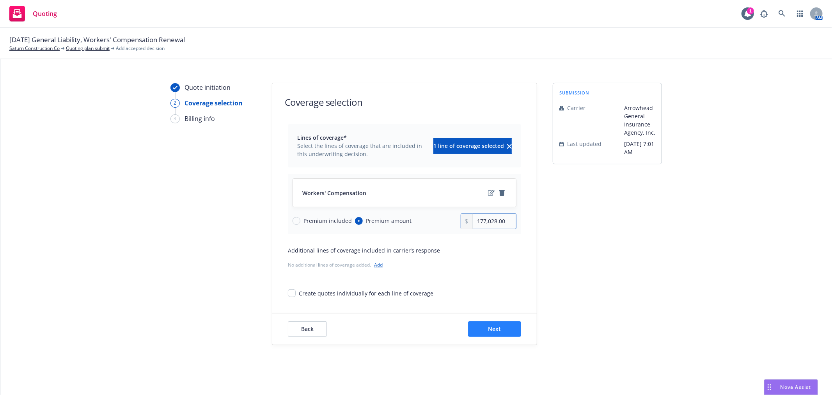
type input "177,028.00"
click at [502, 328] on button "Next" at bounding box center [494, 329] width 53 height 16
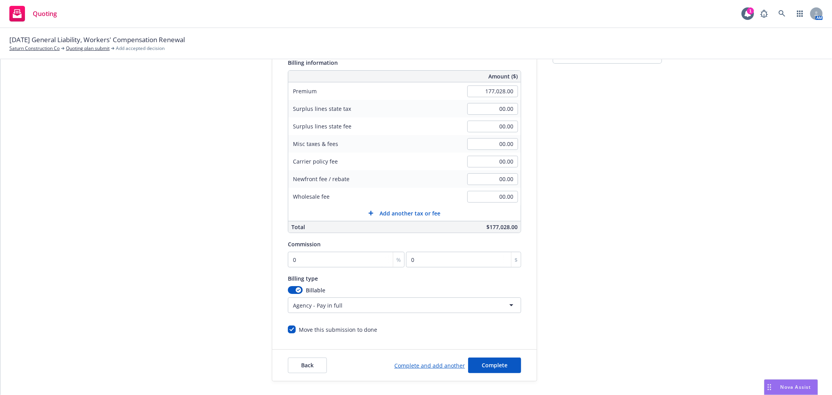
scroll to position [138, 0]
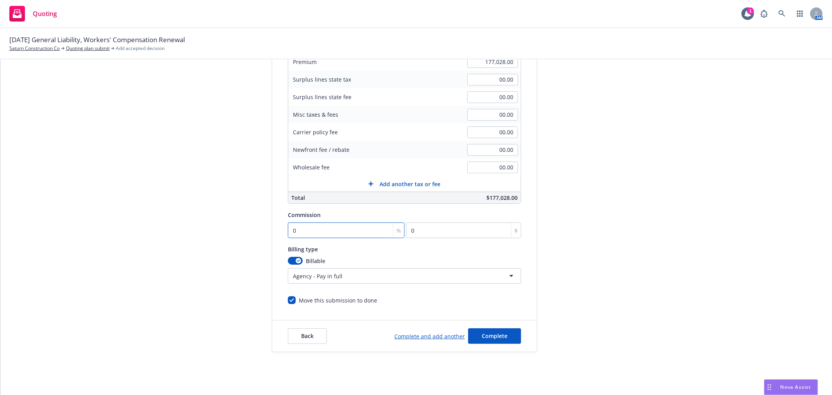
click at [349, 232] on input "0" at bounding box center [346, 230] width 117 height 16
type input "1"
type input "1770.28"
type input "13"
type input "23013.64"
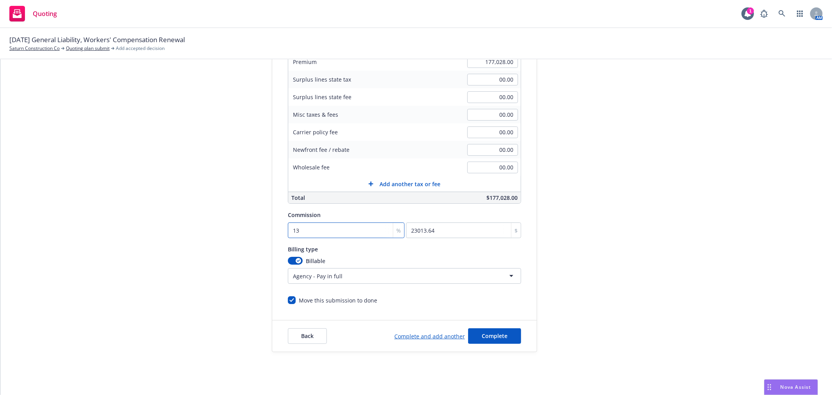
type input "13"
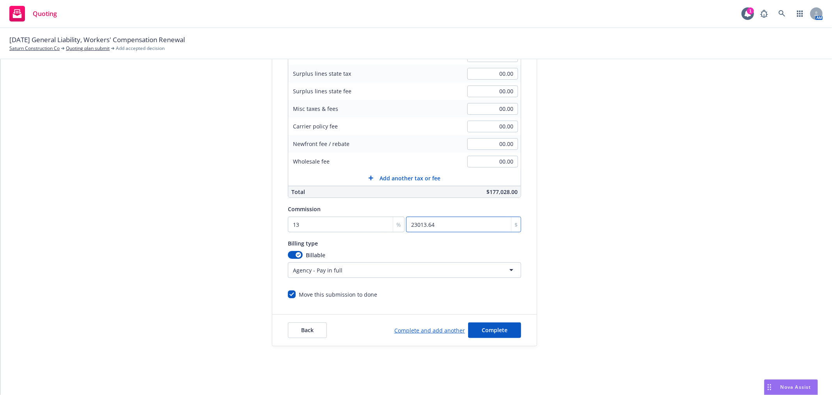
scroll to position [145, 0]
click at [361, 271] on html "Quoting 1 AM 09/01/25 General Liability, Workers' Compensation Renewal Saturn C…" at bounding box center [416, 197] width 832 height 395
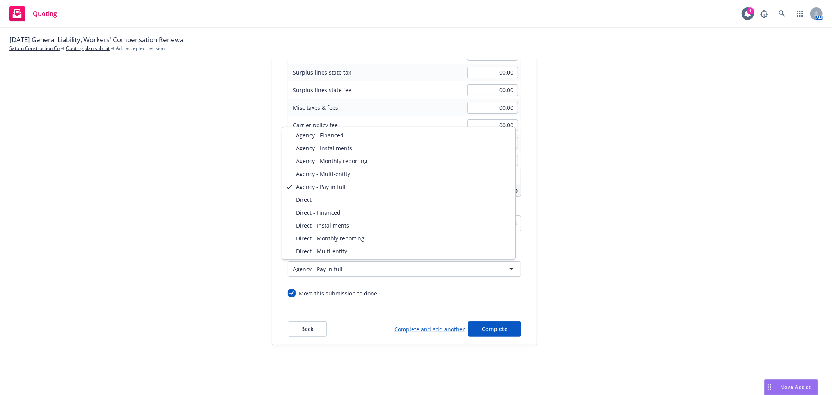
select select "DIRECT"
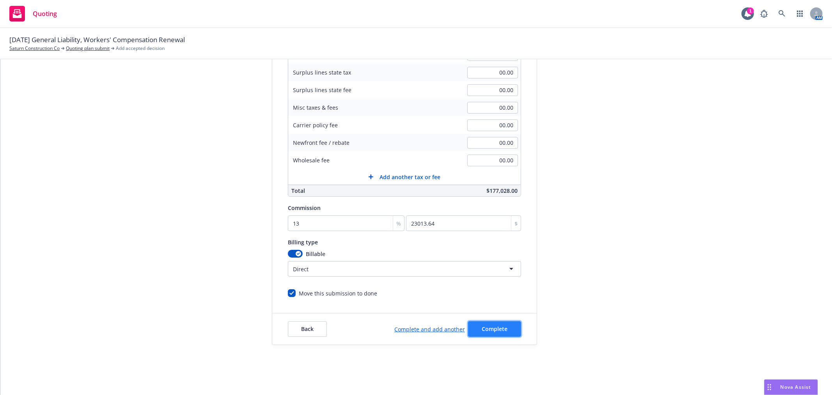
click at [509, 328] on button "Complete" at bounding box center [494, 329] width 53 height 16
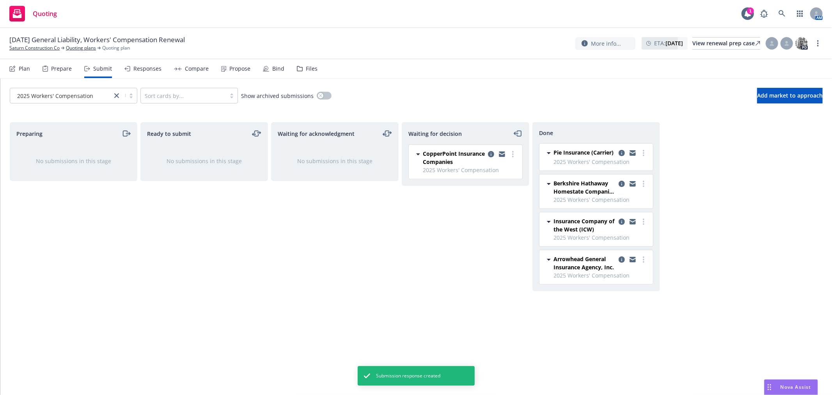
click at [150, 69] on div "Responses" at bounding box center [147, 69] width 28 height 6
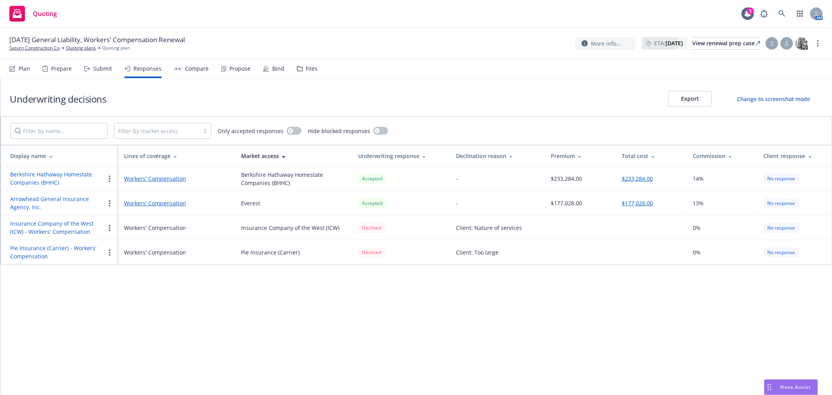
click at [794, 384] on span "Nova Assist" at bounding box center [795, 386] width 31 height 7
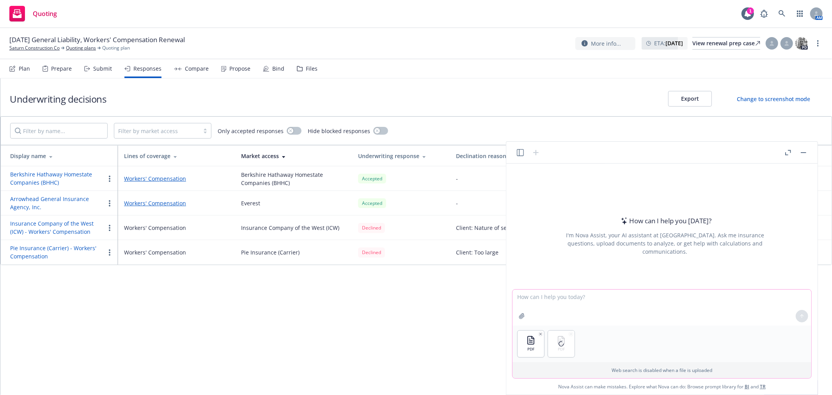
click at [557, 299] on textarea at bounding box center [661, 307] width 299 height 36
drag, startPoint x: 708, startPoint y: 296, endPoint x: 704, endPoint y: 296, distance: 4.3
click at [704, 296] on textarea "You are a construction insurance expert. Compare the two attached policies. Gen…" at bounding box center [661, 307] width 299 height 36
click at [709, 295] on textarea "You are a construction insurance expert. Compare the two attached policies. Gen…" at bounding box center [661, 307] width 299 height 36
drag, startPoint x: 709, startPoint y: 295, endPoint x: 692, endPoint y: 295, distance: 16.4
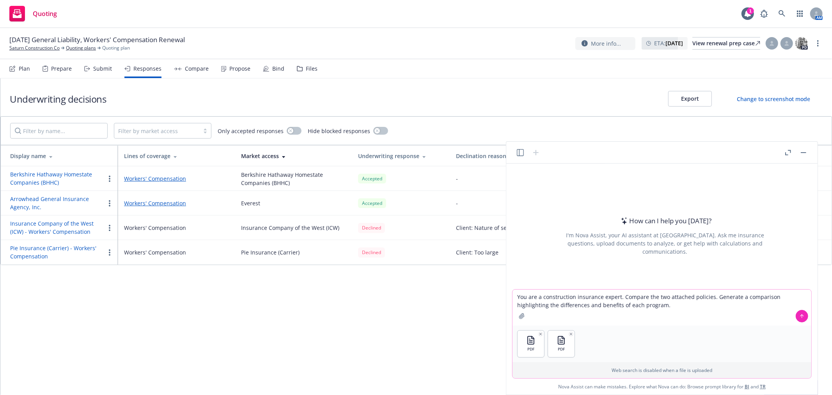
click at [692, 295] on textarea "You are a construction insurance expert. Compare the two attached policies. Gen…" at bounding box center [661, 307] width 299 height 36
click at [665, 303] on textarea "You are a construction insurance expert. Compare the two attached renewal WC qu…" at bounding box center [661, 307] width 299 height 36
type textarea "You are a construction insurance expert. Compare the two attached renewal WC qu…"
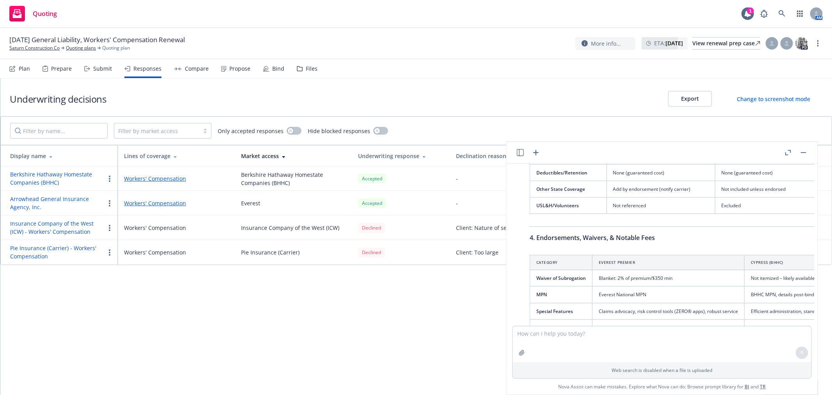
scroll to position [457, 0]
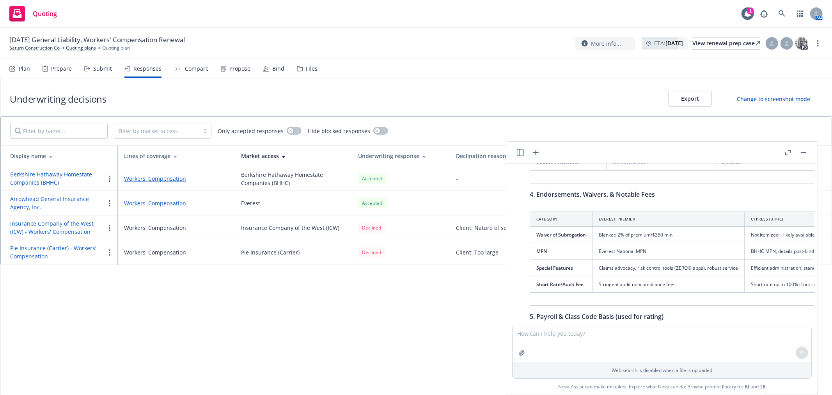
drag, startPoint x: 704, startPoint y: 318, endPoint x: 732, endPoint y: 320, distance: 28.2
click at [732, 320] on div "pdf Saturn Construction Company-Everest Quote.pdf PDF SAWC669145-PROPOSAL-I-I.P…" at bounding box center [661, 244] width 305 height 162
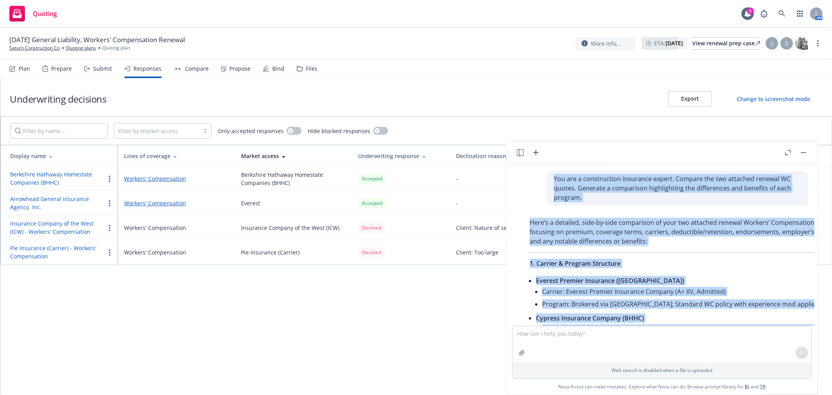
scroll to position [0, 0]
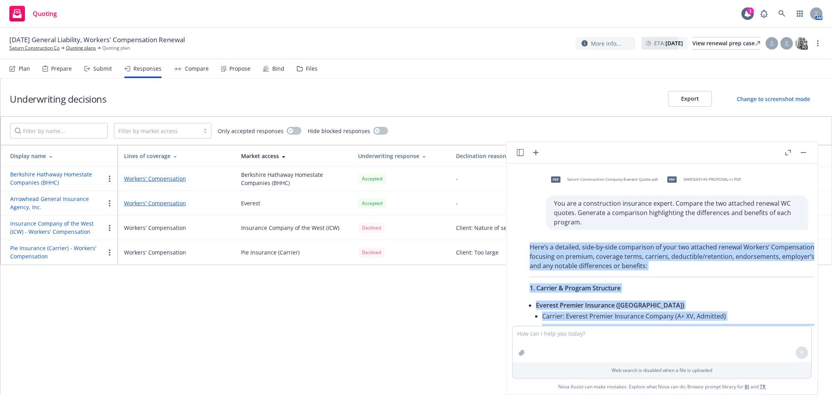
drag, startPoint x: 554, startPoint y: 294, endPoint x: 519, endPoint y: 243, distance: 61.7
copy div "Here’s a detailed, side-by-side comparison of your two attached renewal Workers…"
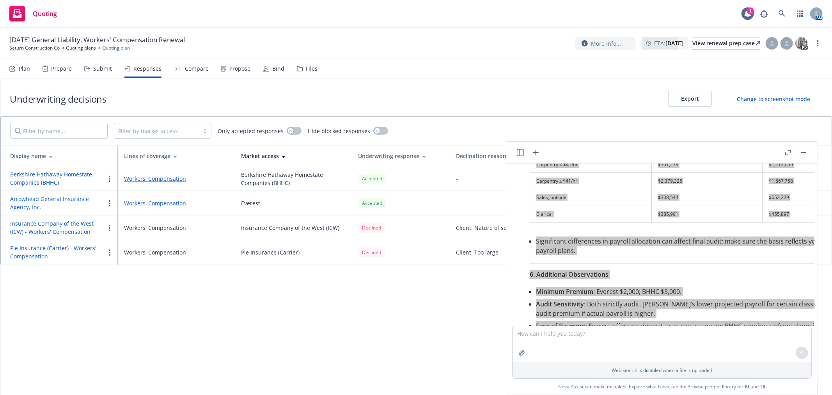
scroll to position [693, 0]
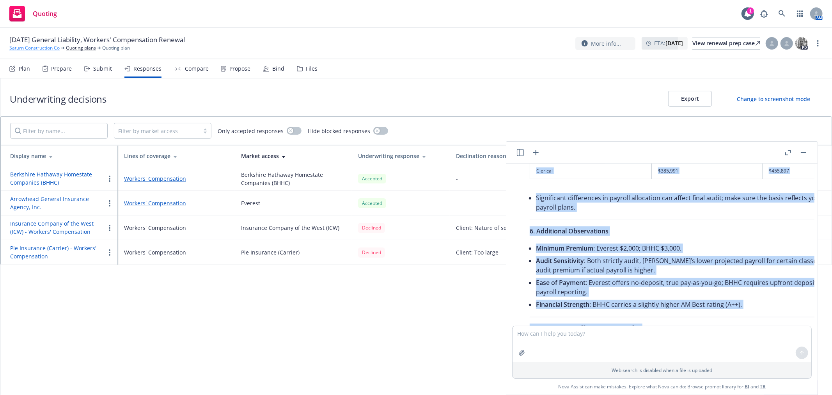
click at [27, 48] on link "Saturn Construction Co" at bounding box center [34, 47] width 50 height 7
